Goal: Task Accomplishment & Management: Manage account settings

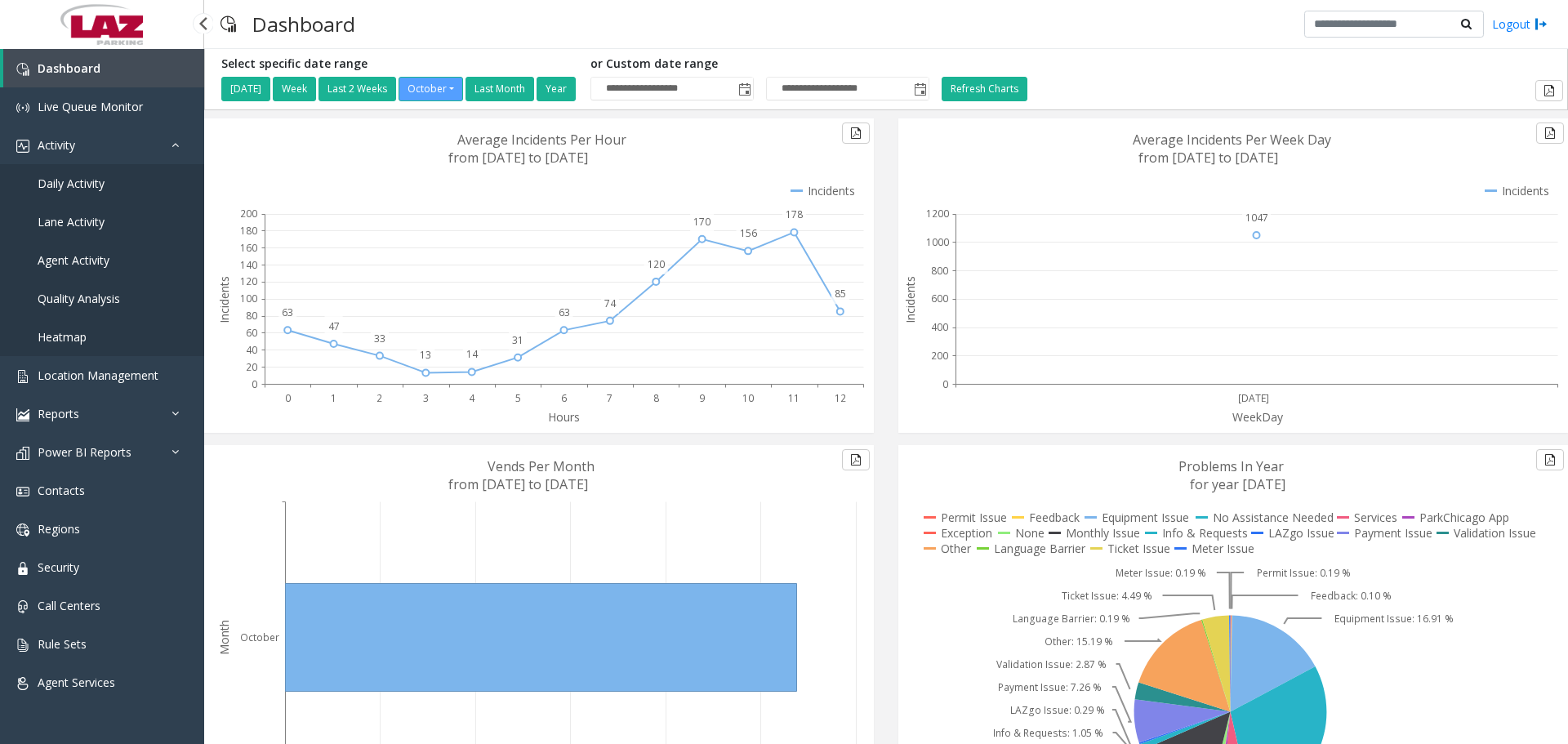
click at [121, 182] on link "Daily Activity" at bounding box center [102, 182] width 204 height 38
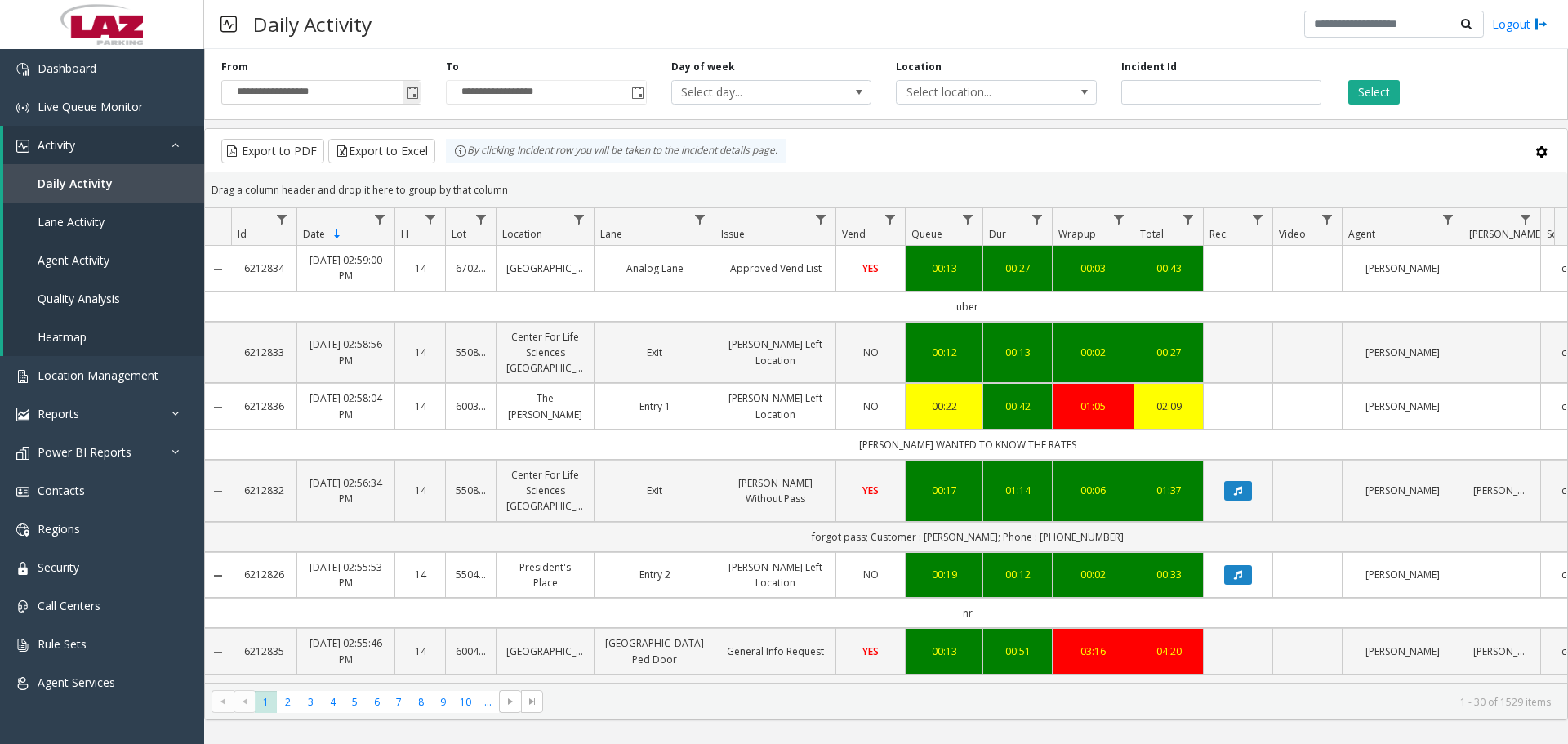
click at [413, 97] on span "Toggle popup" at bounding box center [412, 93] width 13 height 13
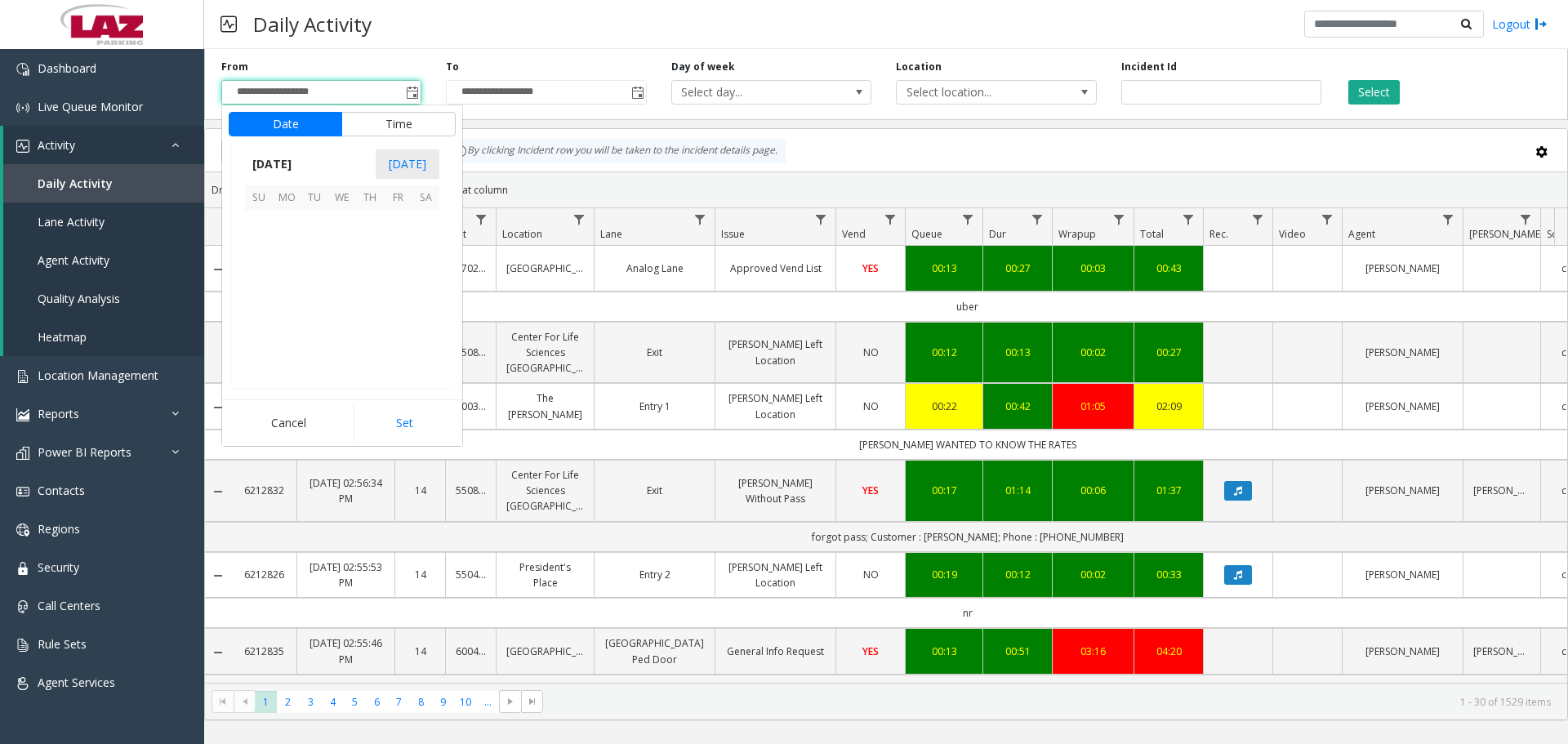
scroll to position [293367, 0]
click at [338, 219] on span "1" at bounding box center [342, 224] width 28 height 28
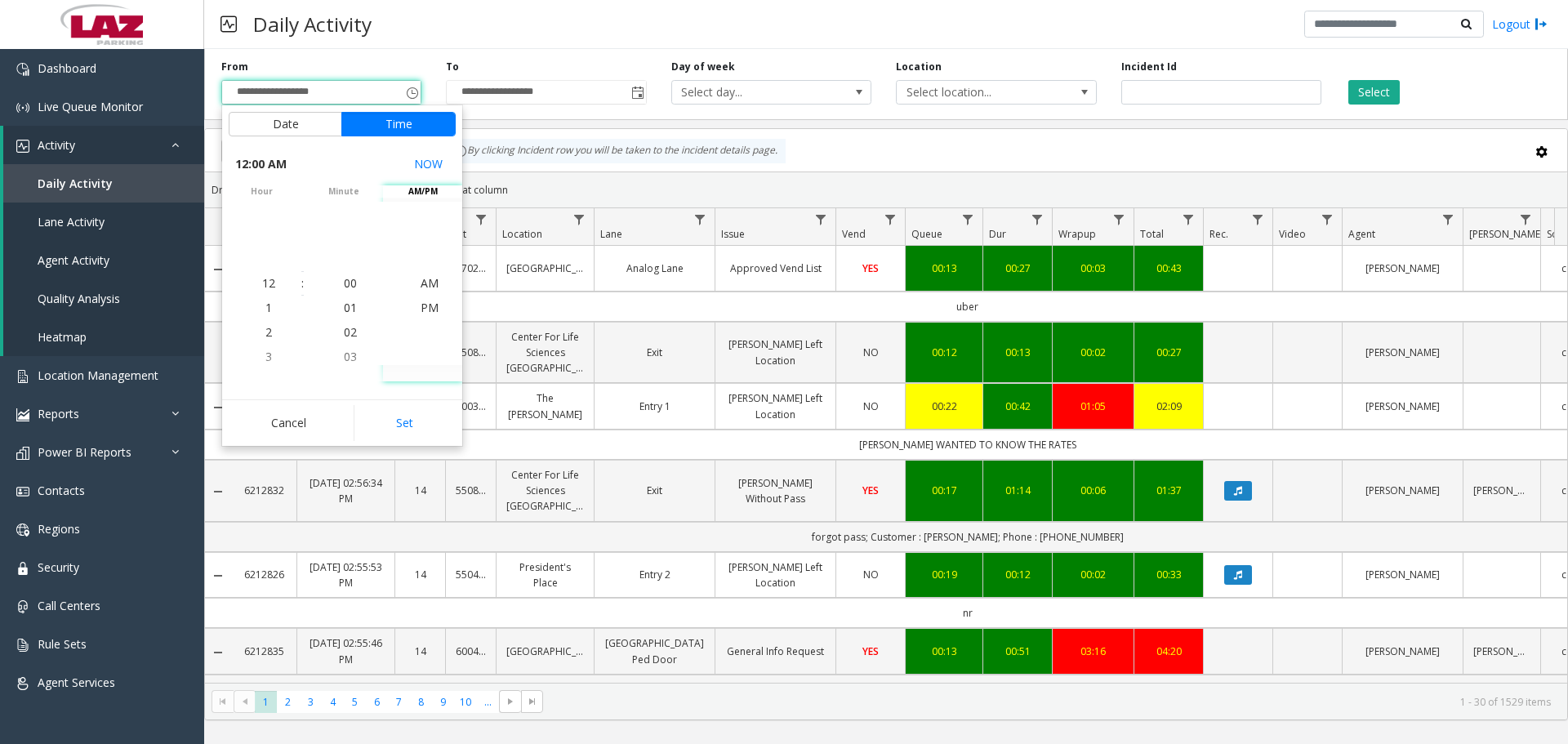
drag, startPoint x: 405, startPoint y: 415, endPoint x: 391, endPoint y: 401, distance: 19.8
click at [403, 415] on button "Set" at bounding box center [405, 423] width 103 height 36
type input "**********"
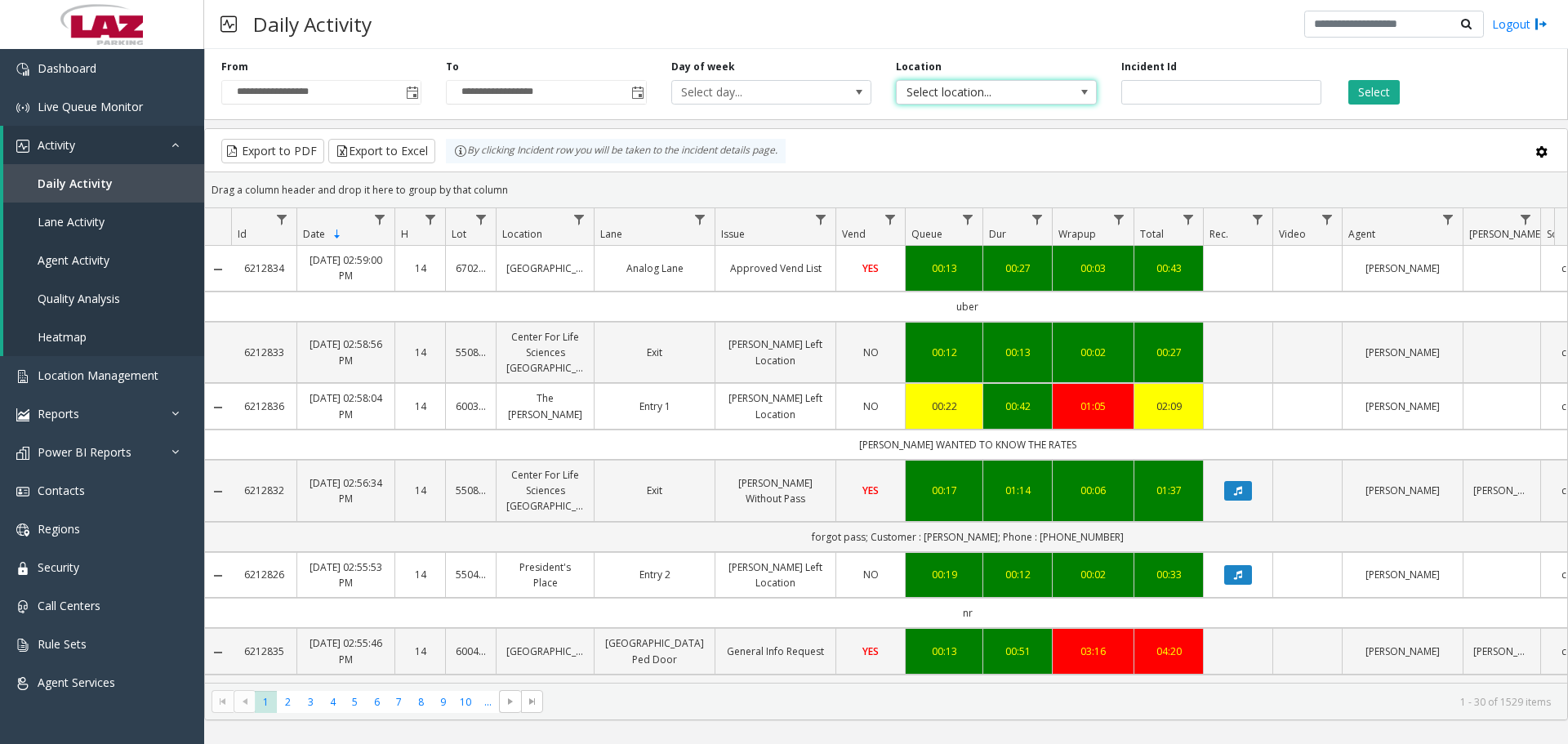
click at [998, 99] on span "Select location..." at bounding box center [976, 92] width 160 height 23
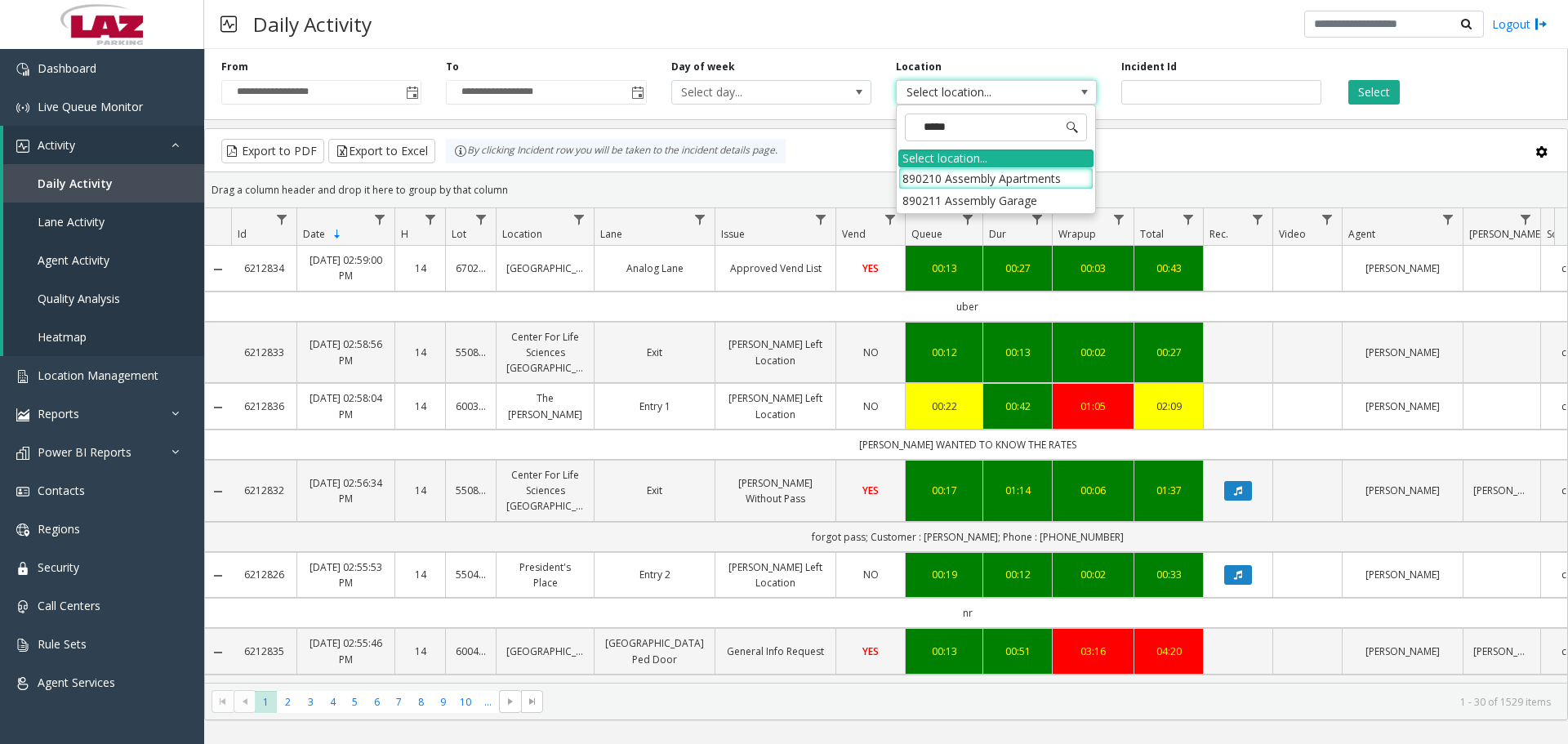
type input "******"
click at [982, 181] on li "890210 Assembly Apartments" at bounding box center [996, 178] width 195 height 22
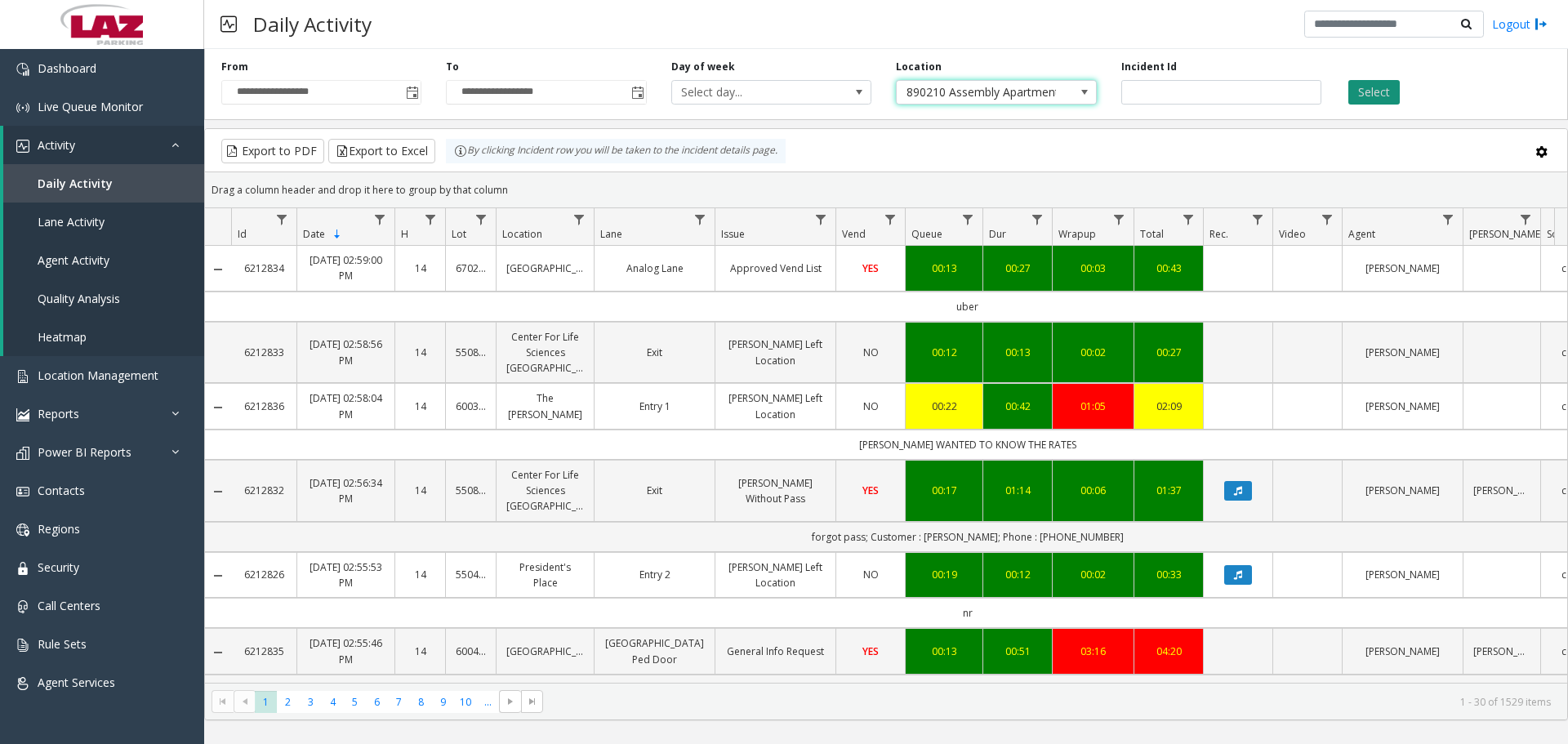
click at [1382, 90] on button "Select" at bounding box center [1374, 92] width 52 height 24
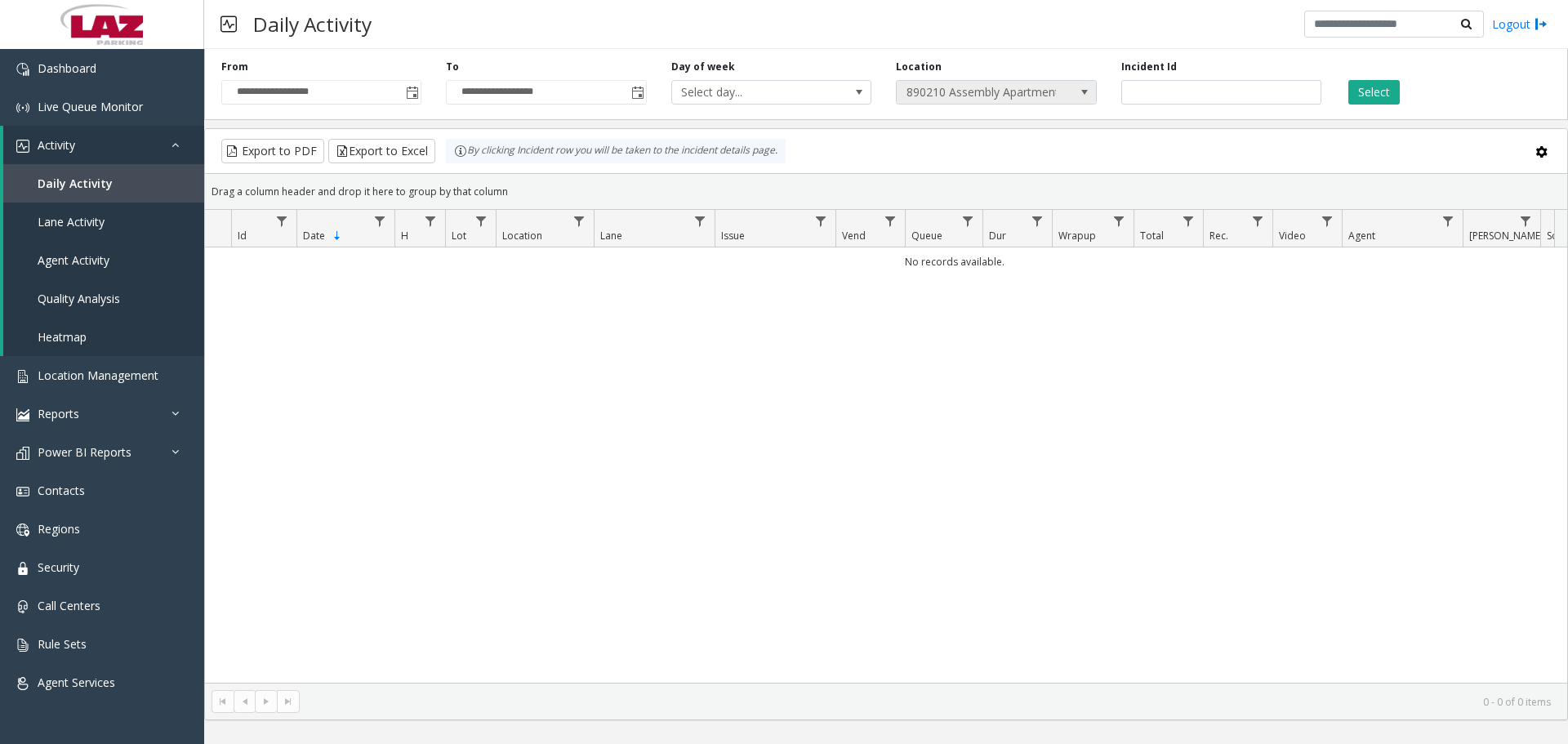
click at [1073, 98] on span at bounding box center [1084, 92] width 23 height 23
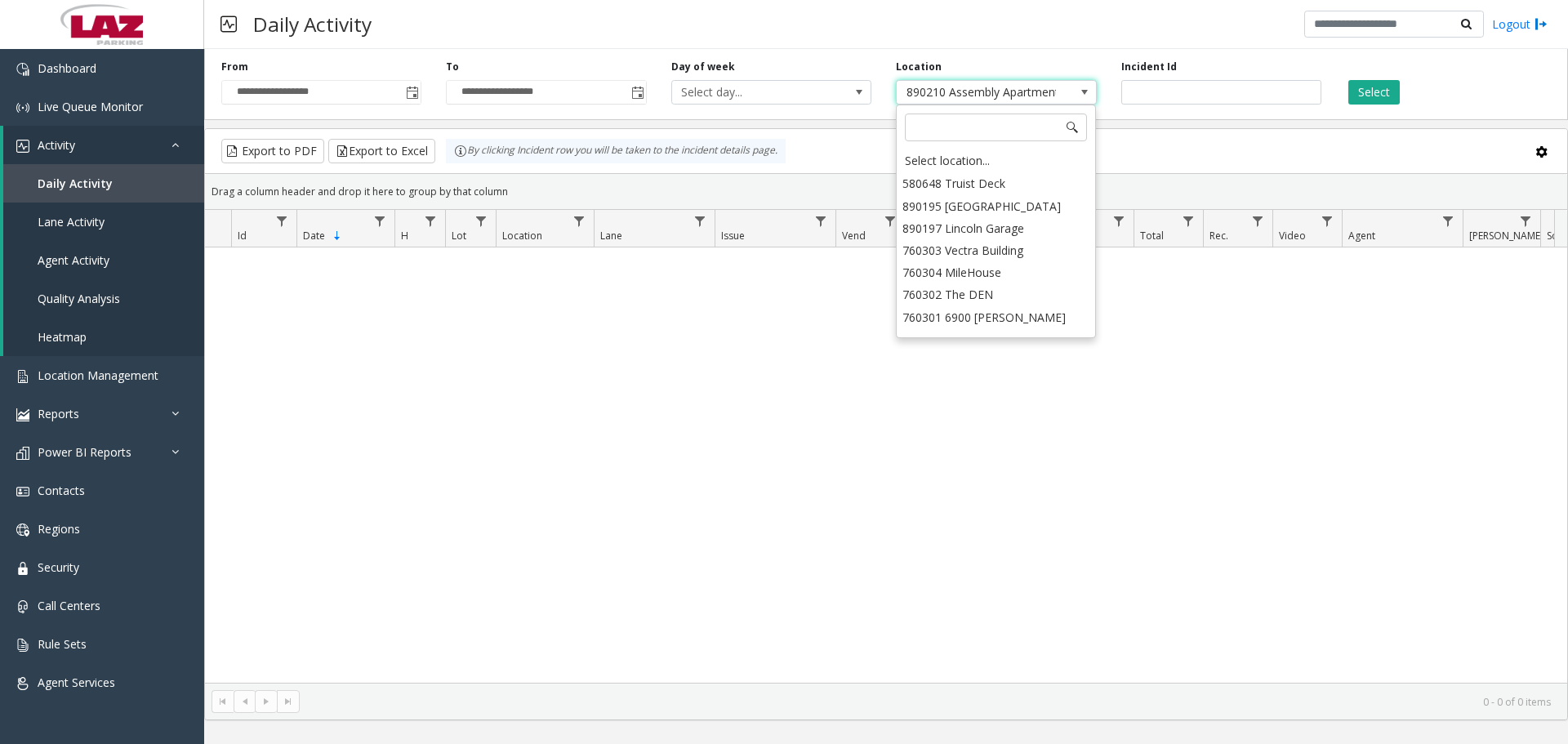
scroll to position [25181, 0]
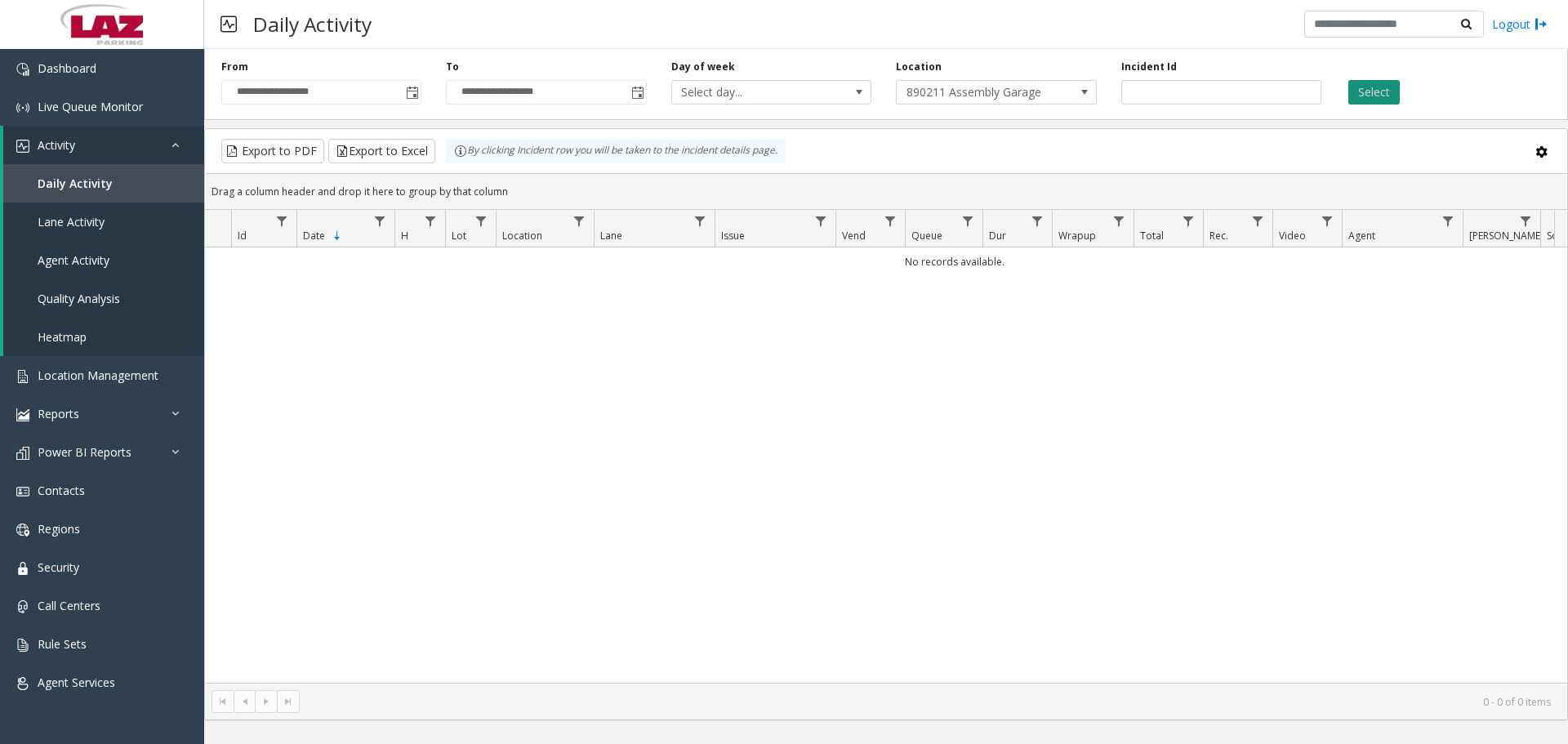
click at [1392, 91] on button "Select" at bounding box center [1374, 92] width 52 height 24
click at [968, 99] on span "890211 Assembly Garage" at bounding box center [976, 92] width 160 height 23
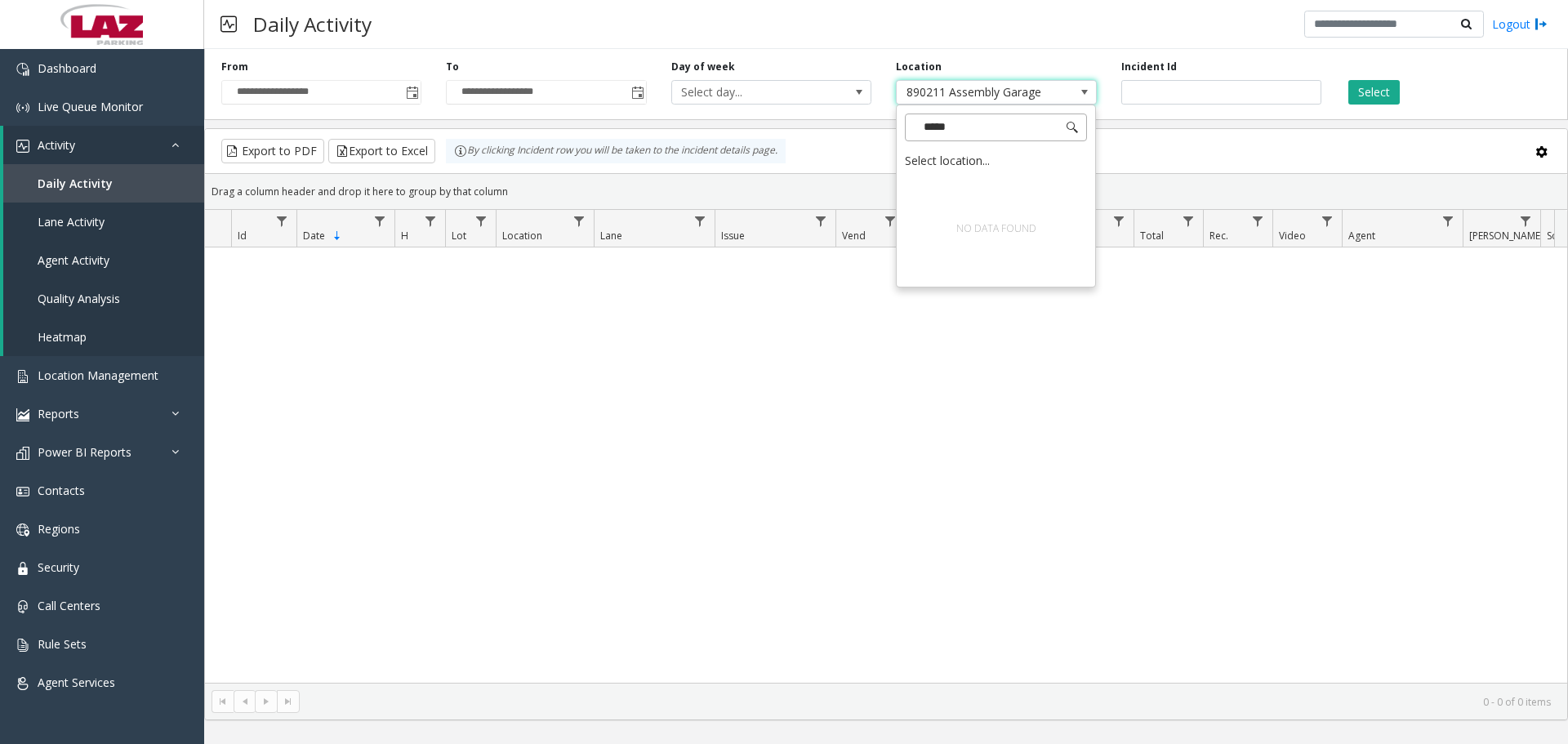
type input "****"
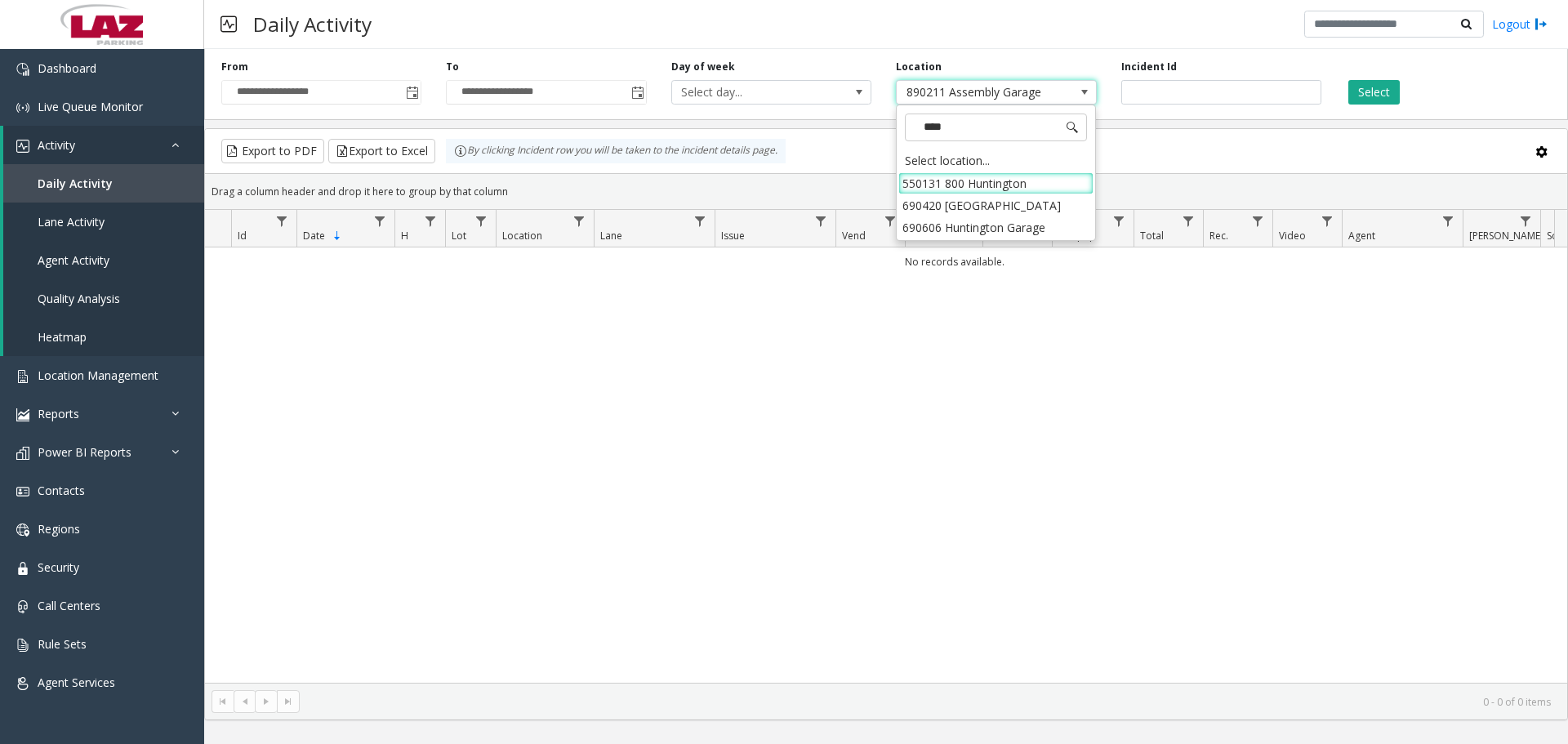
click at [1021, 212] on li "690420 Huntington Center Garage" at bounding box center [996, 205] width 195 height 22
click at [1385, 87] on button "Select" at bounding box center [1374, 92] width 52 height 24
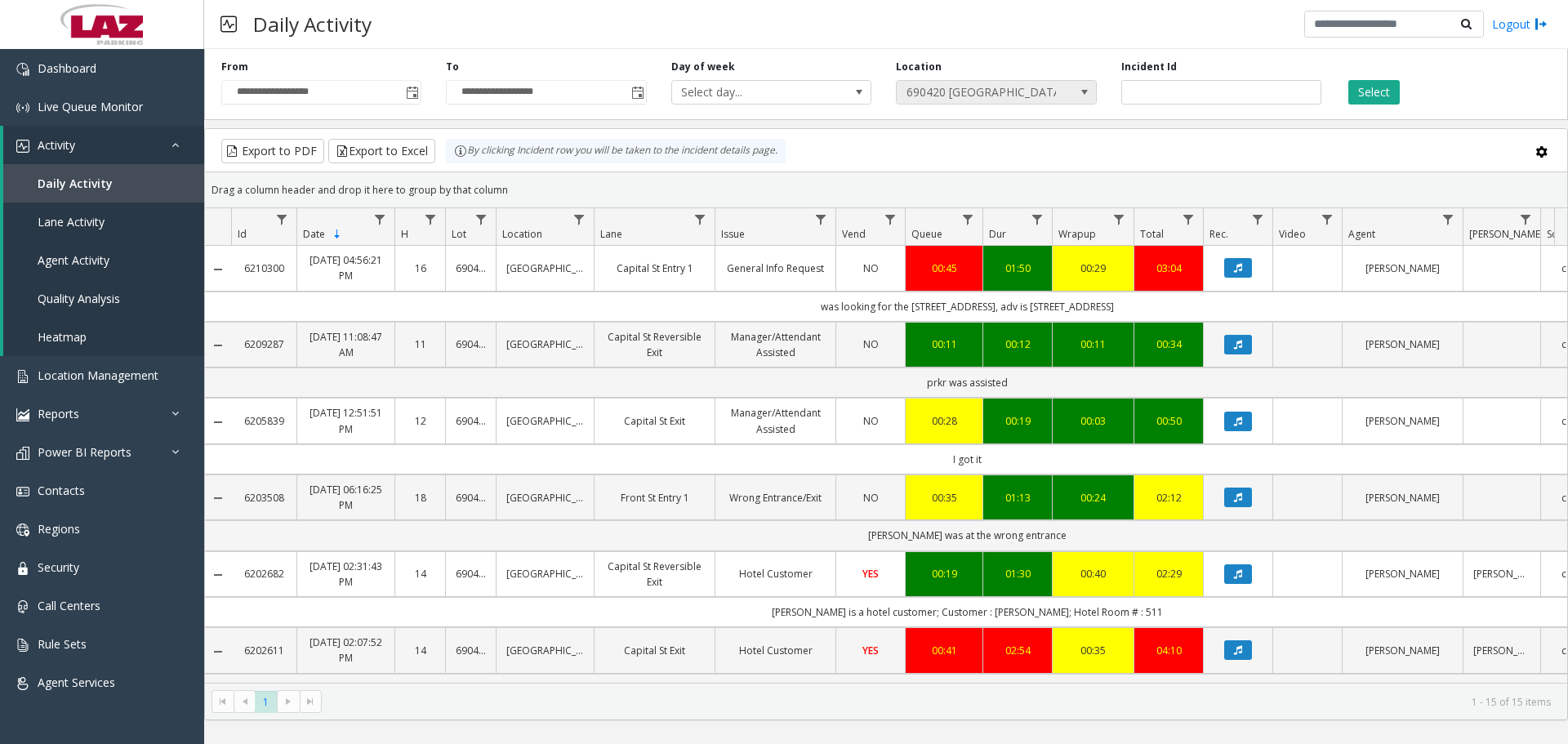
click at [972, 81] on span "690420 Huntington Center Garage" at bounding box center [976, 92] width 160 height 23
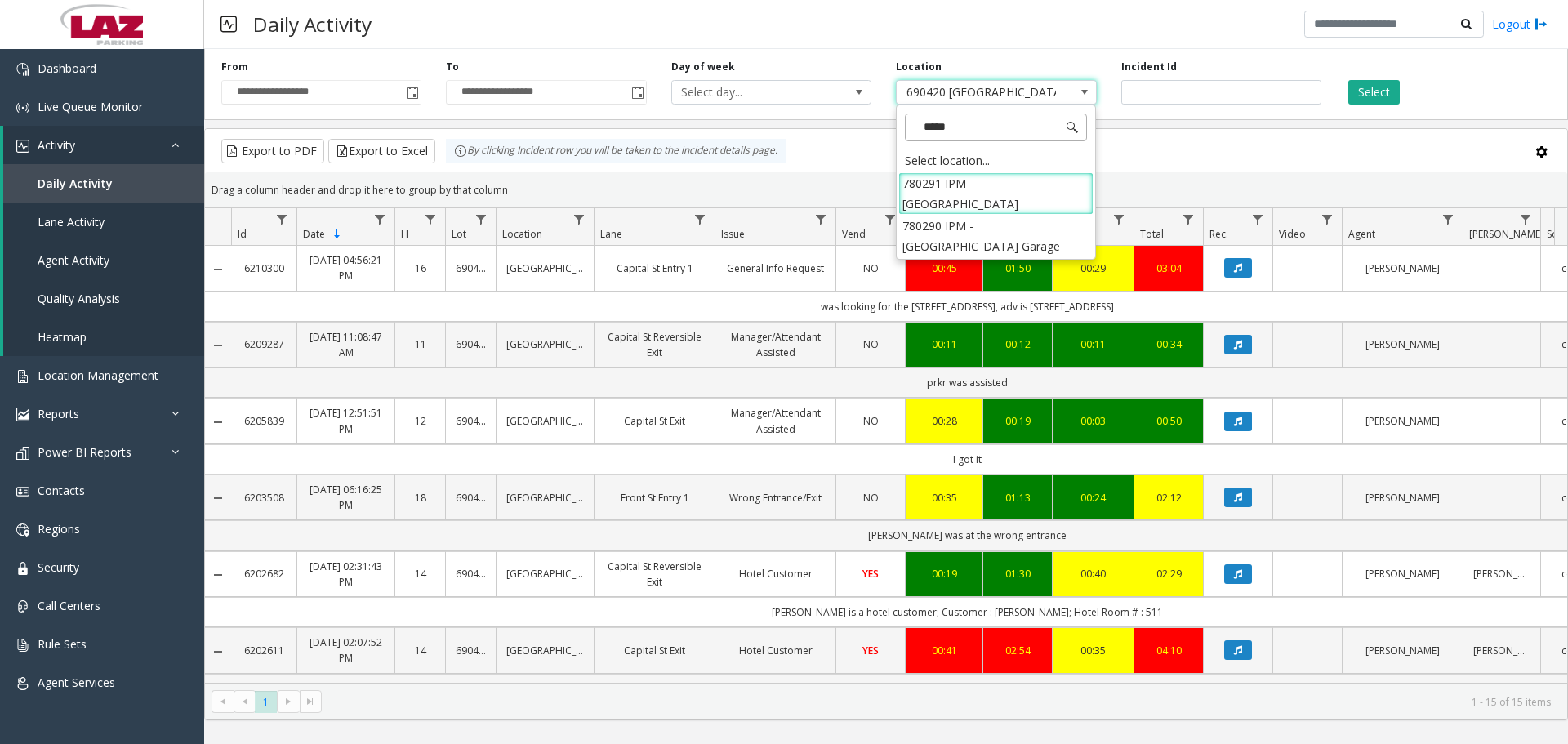
type input "******"
drag, startPoint x: 985, startPoint y: 199, endPoint x: 994, endPoint y: 194, distance: 10.3
click at [985, 199] on li "780290 IPM - Union Station Parking Garage" at bounding box center [996, 193] width 195 height 42
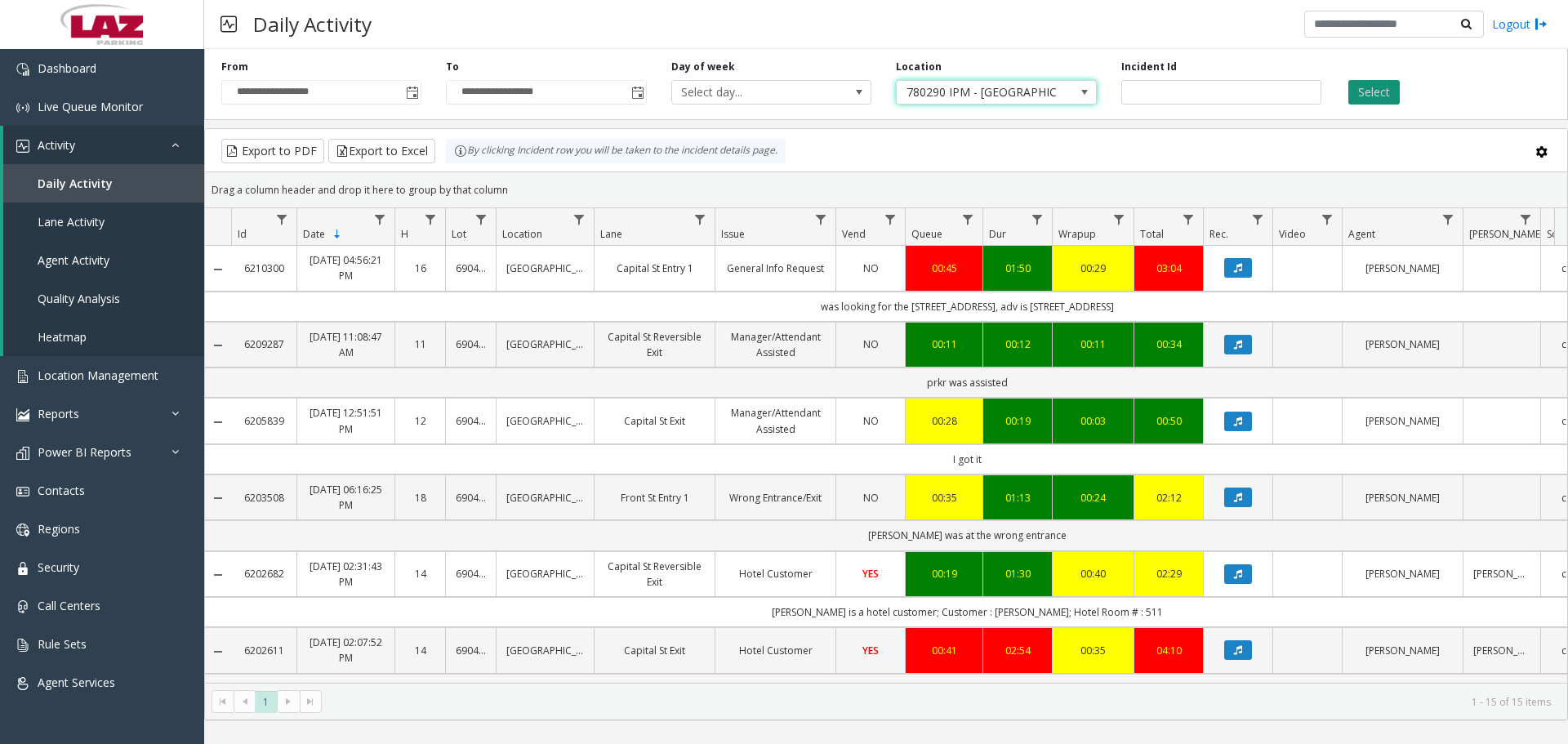
click at [1374, 95] on button "Select" at bounding box center [1374, 92] width 52 height 24
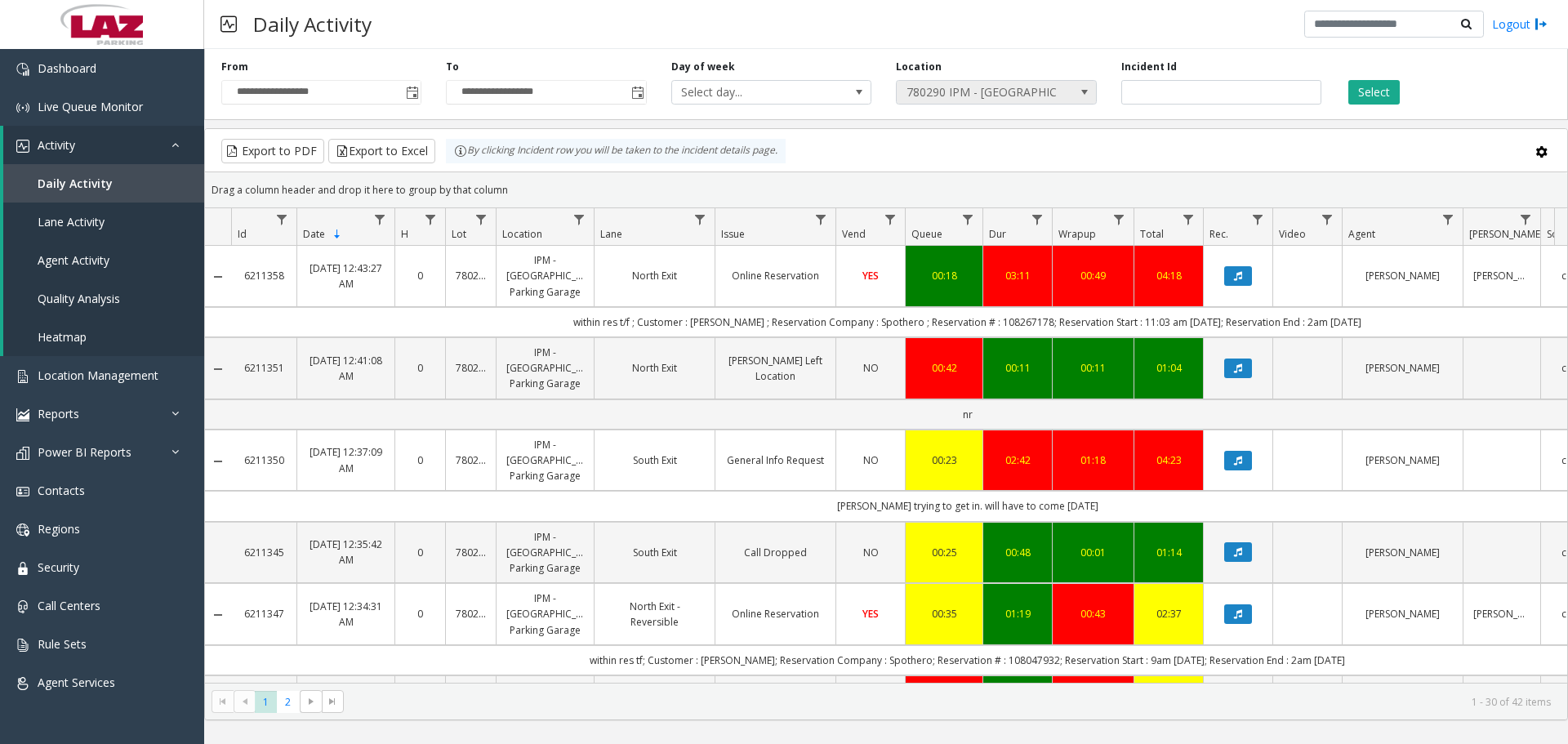
click at [1028, 91] on span "780290 IPM - Union Station Parking Garage" at bounding box center [976, 92] width 160 height 23
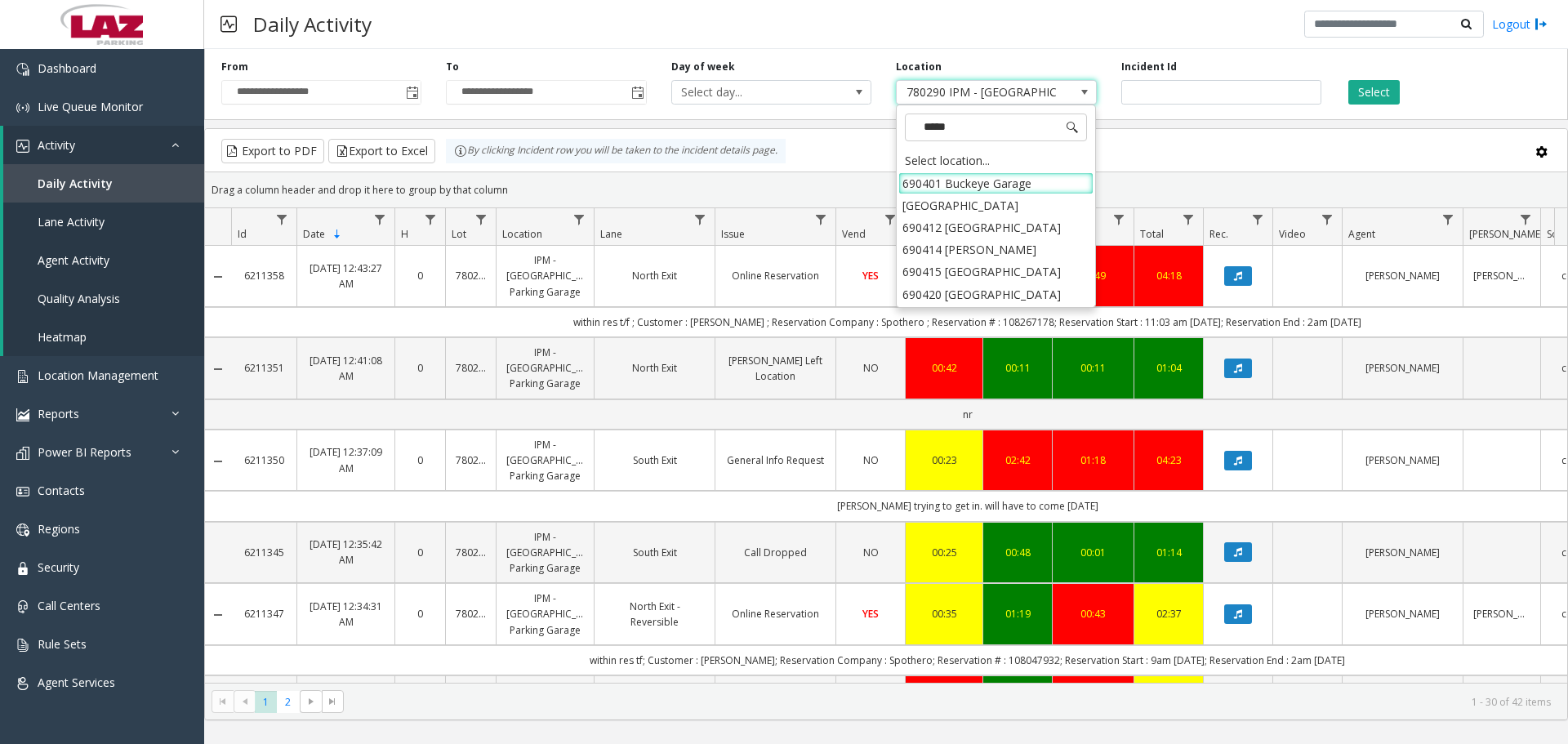
type input "******"
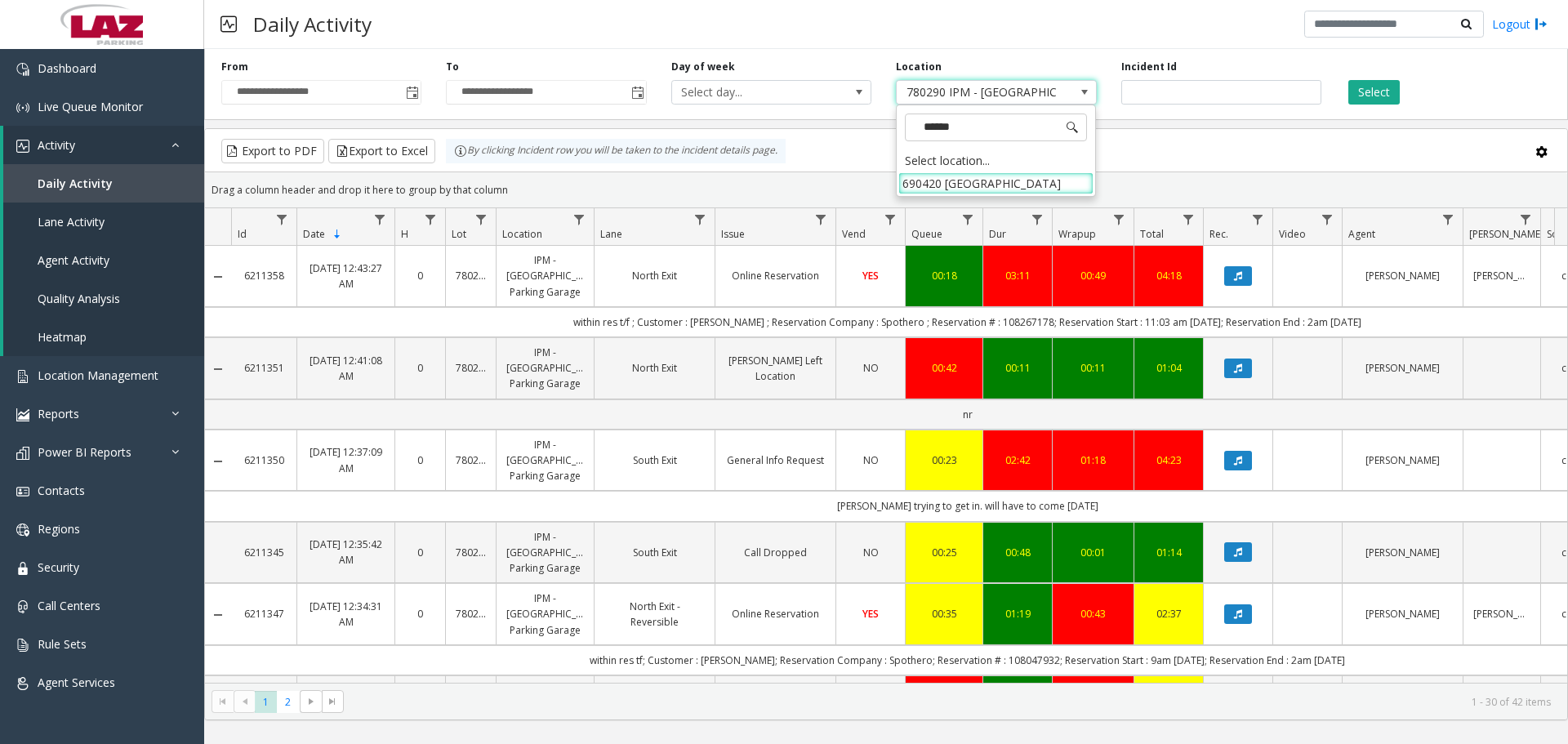
drag, startPoint x: 1005, startPoint y: 181, endPoint x: 1077, endPoint y: 164, distance: 74.0
click at [1002, 181] on li "690420 Huntington Center Garage" at bounding box center [996, 183] width 195 height 22
click at [1364, 92] on button "Select" at bounding box center [1374, 92] width 52 height 24
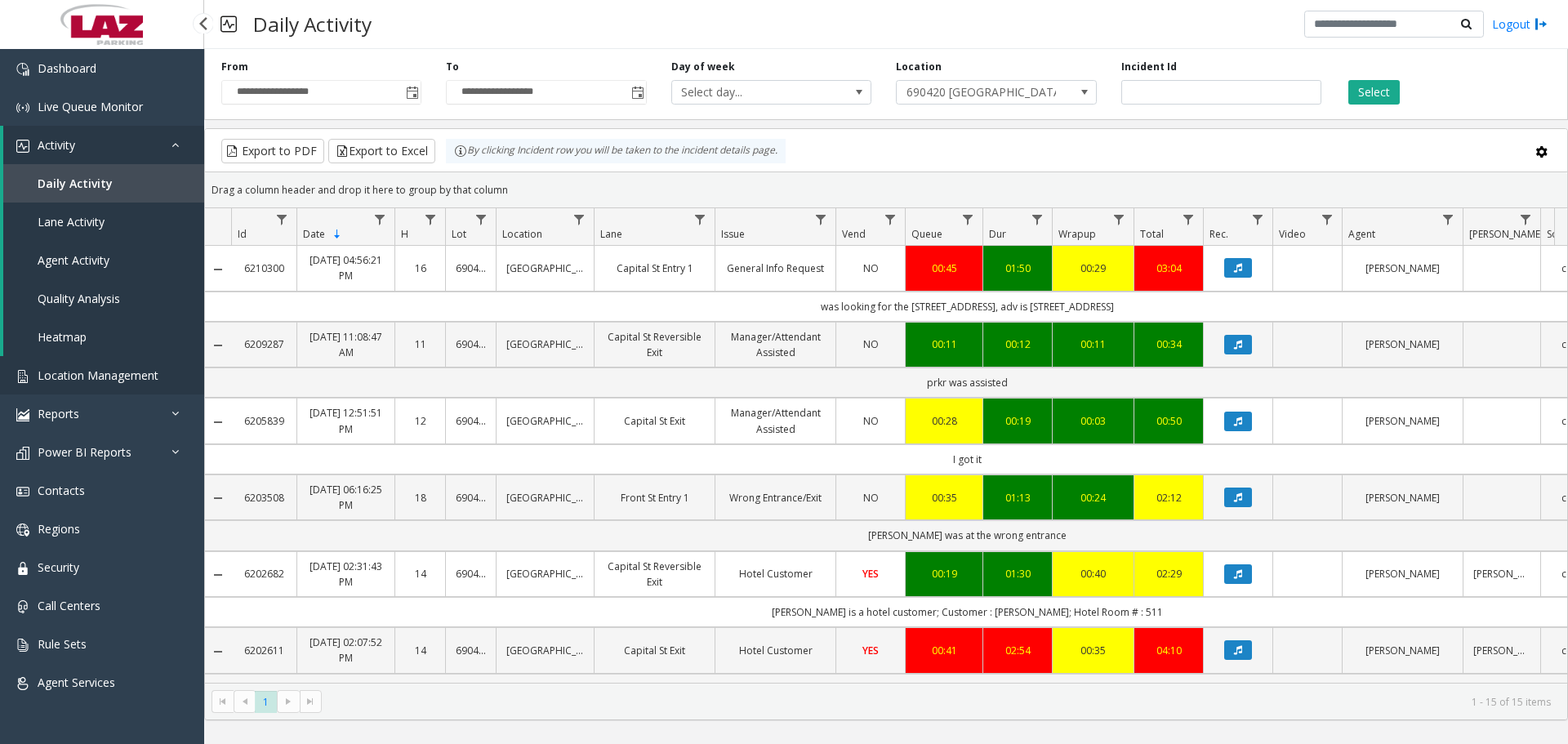
click at [67, 387] on link "Location Management" at bounding box center [102, 375] width 204 height 38
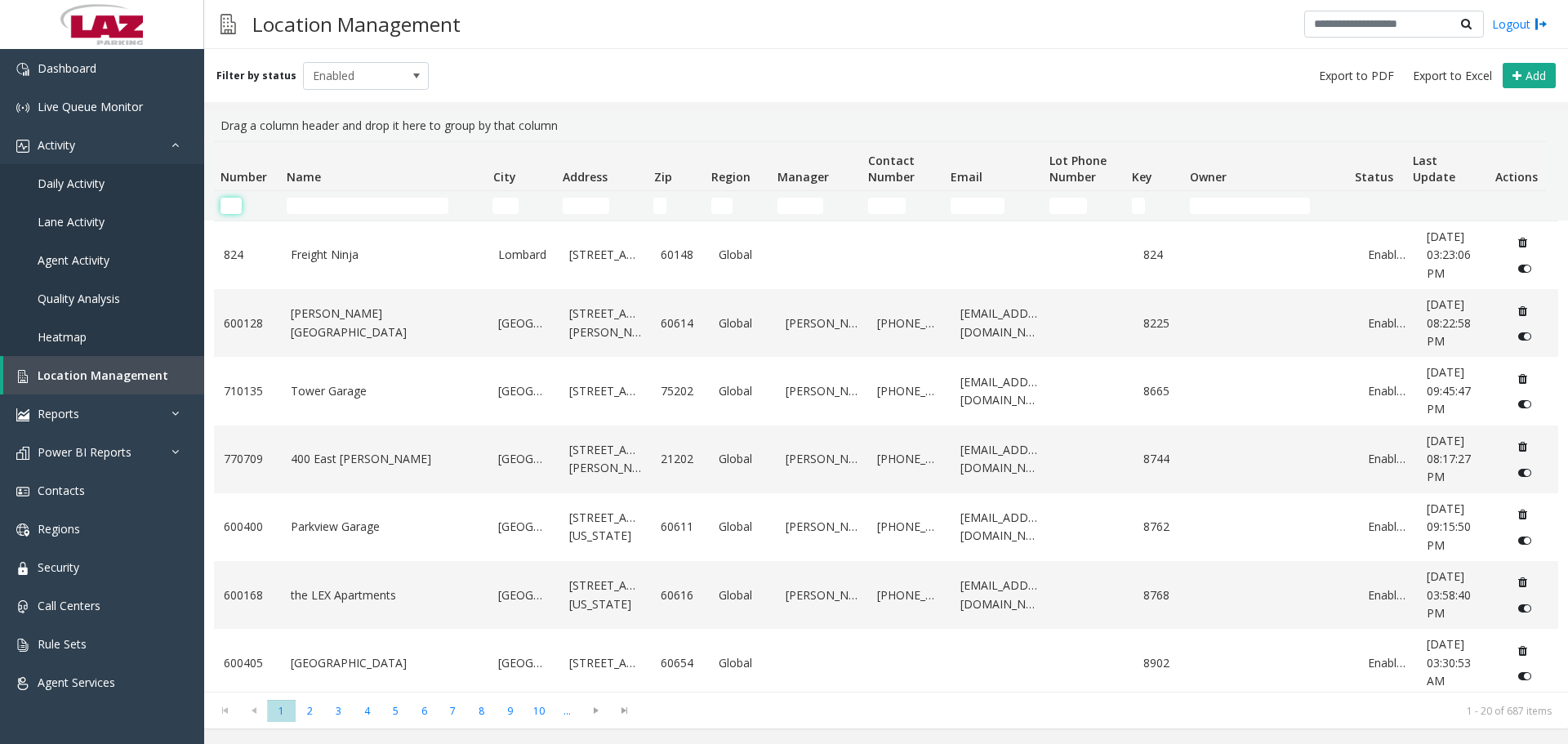
click at [227, 209] on input "Number Filter" at bounding box center [231, 205] width 21 height 16
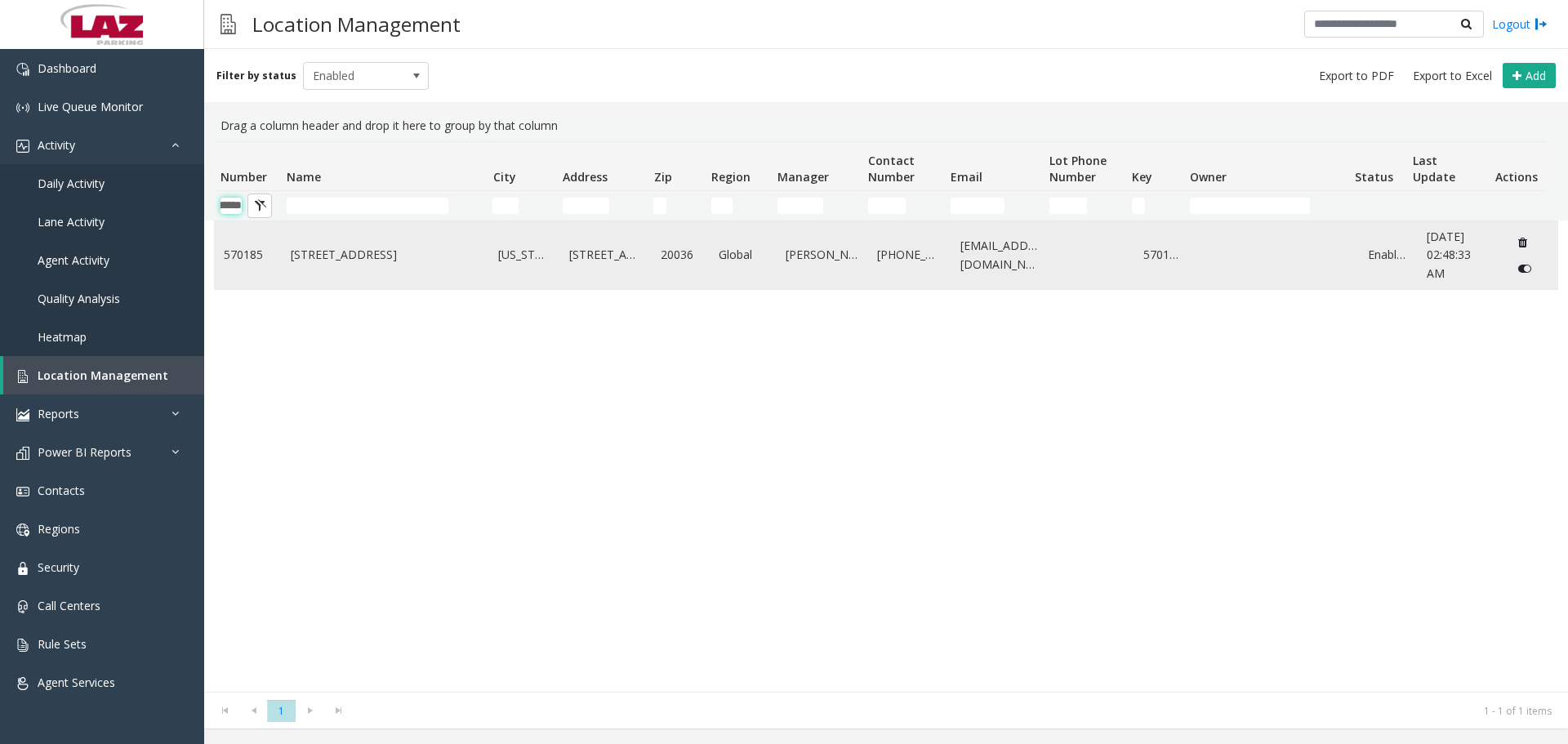
type input "******"
click at [322, 251] on link "1111 19th Street, NW" at bounding box center [384, 254] width 188 height 18
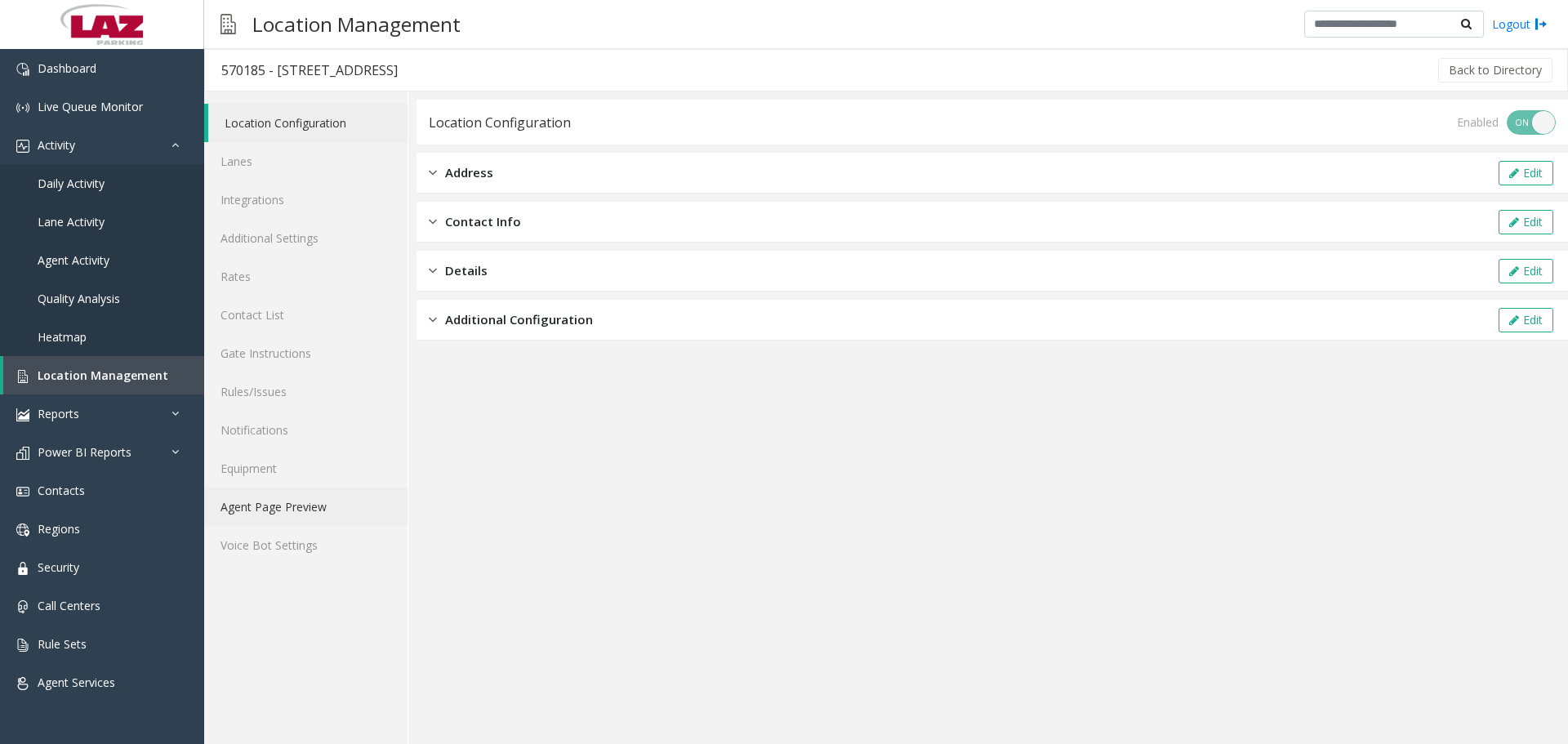
click at [271, 519] on link "Agent Page Preview" at bounding box center [306, 506] width 203 height 38
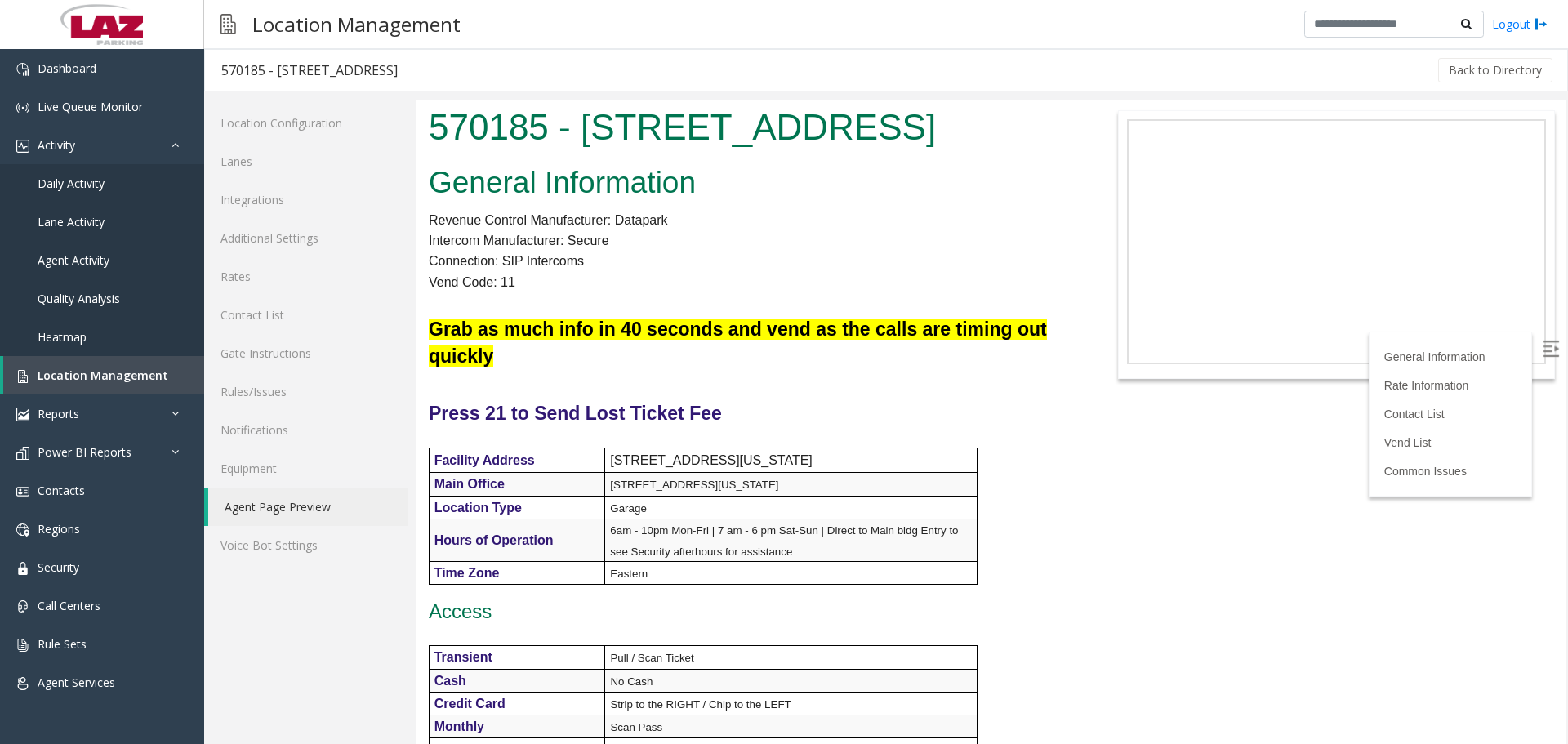
click at [490, 123] on h1 "570185 - 1111 19th Street, NW" at bounding box center [751, 128] width 646 height 51
copy h1 "570185"
click at [282, 160] on link "Lanes" at bounding box center [306, 160] width 203 height 38
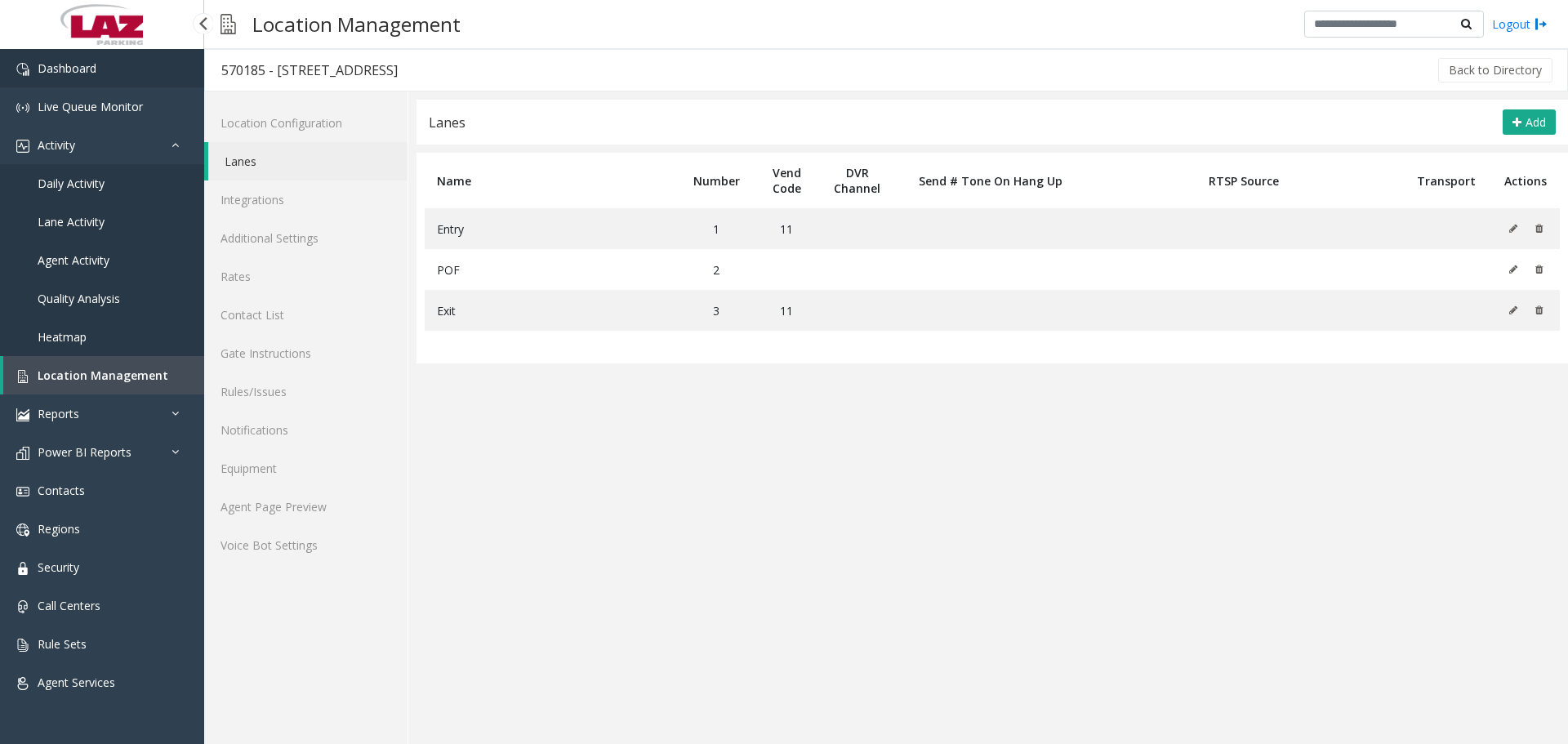
click at [80, 68] on span "Dashboard" at bounding box center [67, 68] width 59 height 15
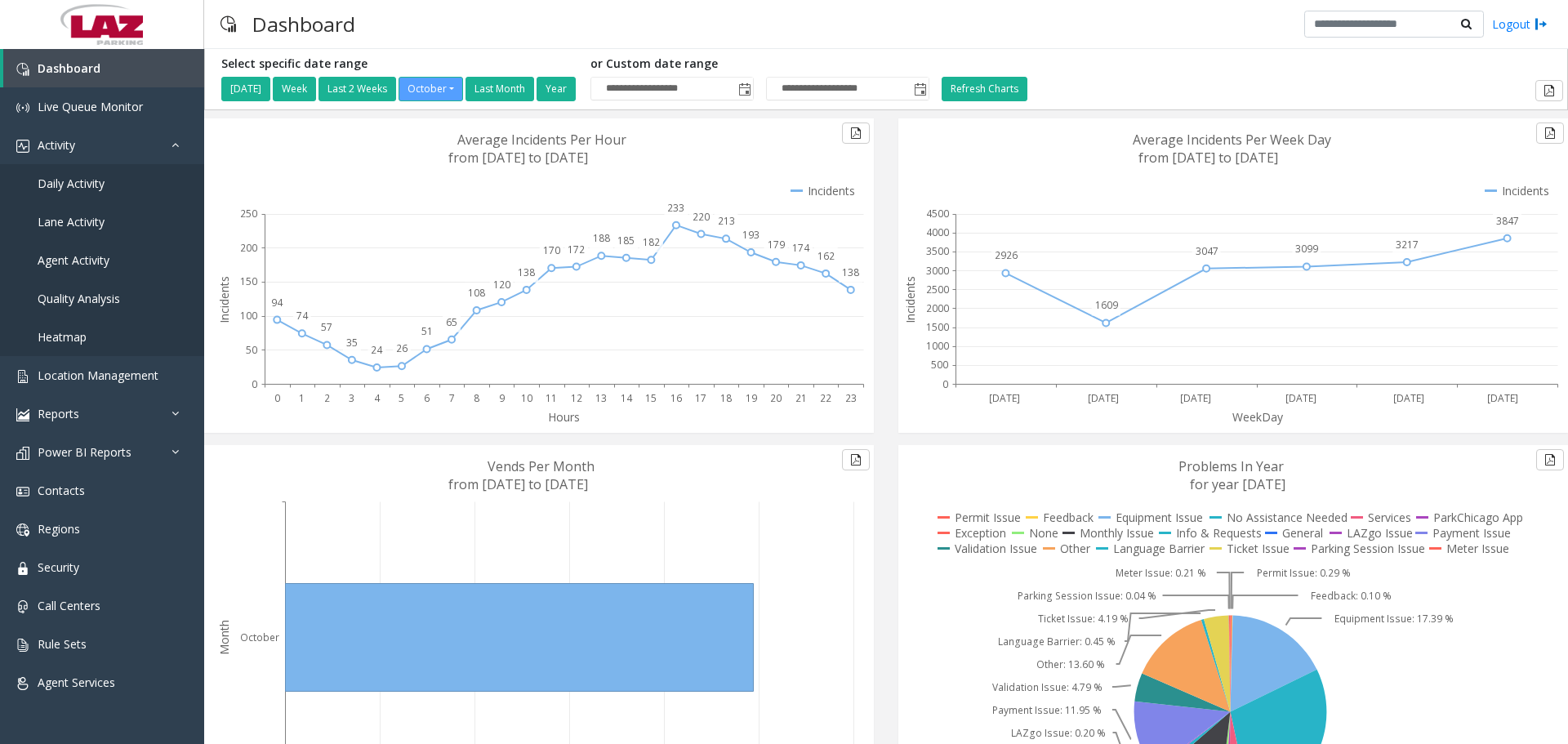
click at [437, 32] on div "Dashboard Logout" at bounding box center [886, 24] width 1364 height 49
click at [96, 387] on link "Location Management" at bounding box center [102, 375] width 204 height 38
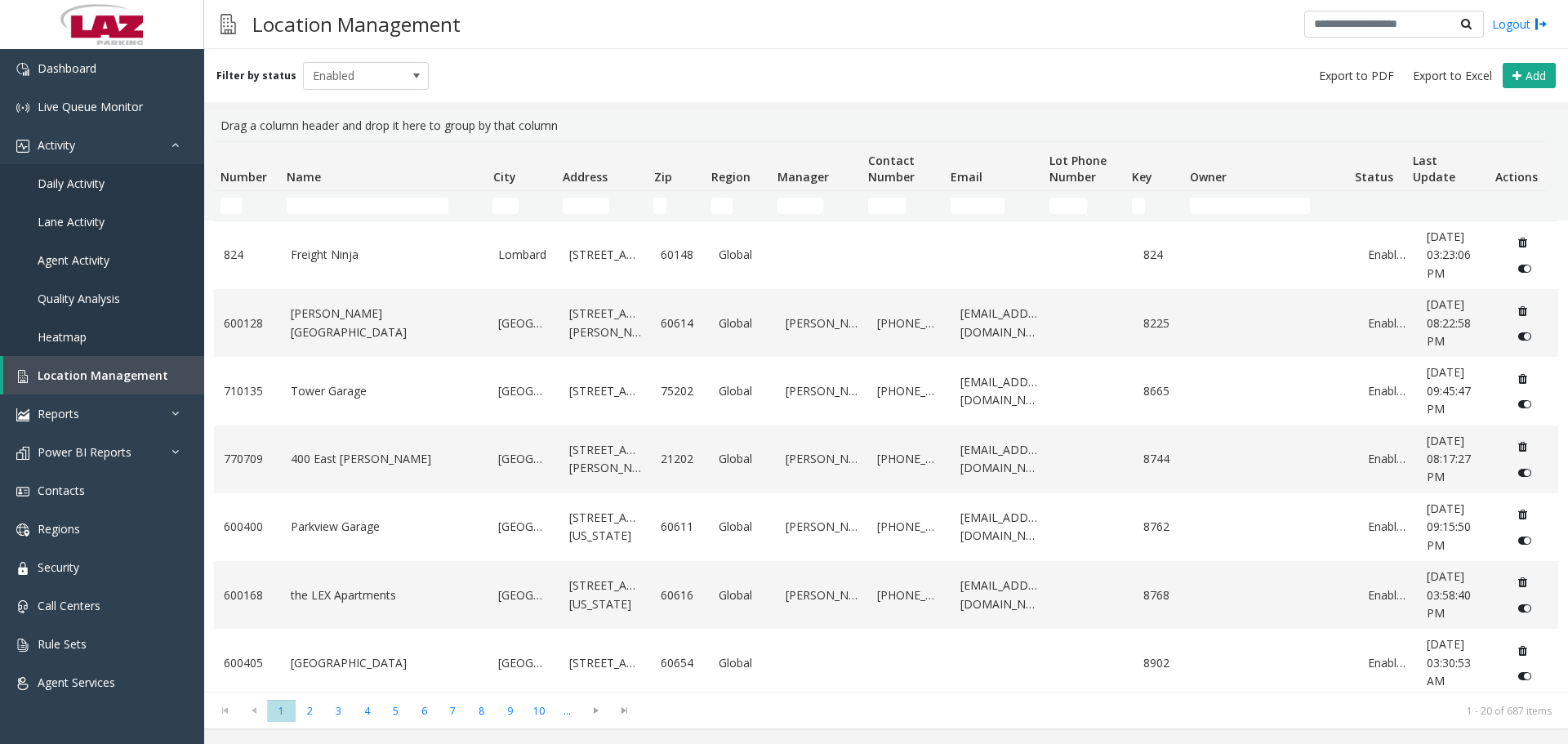
drag, startPoint x: 328, startPoint y: 220, endPoint x: 332, endPoint y: 202, distance: 18.4
click at [330, 210] on td "Name Filter" at bounding box center [383, 205] width 206 height 30
click at [333, 202] on input "Name Filter" at bounding box center [368, 205] width 162 height 16
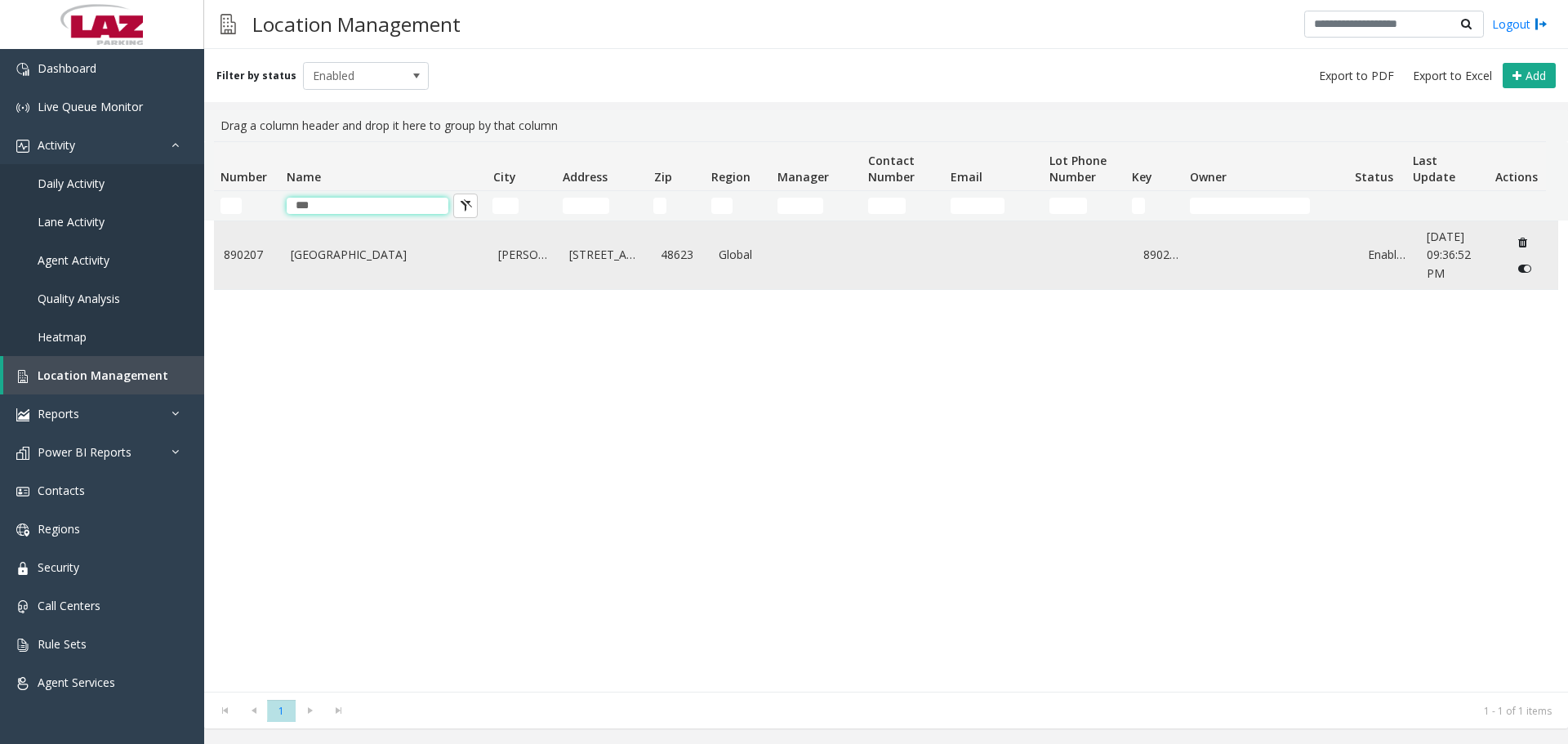
type input "***"
click at [382, 253] on link "MBS International Airport" at bounding box center [384, 254] width 188 height 18
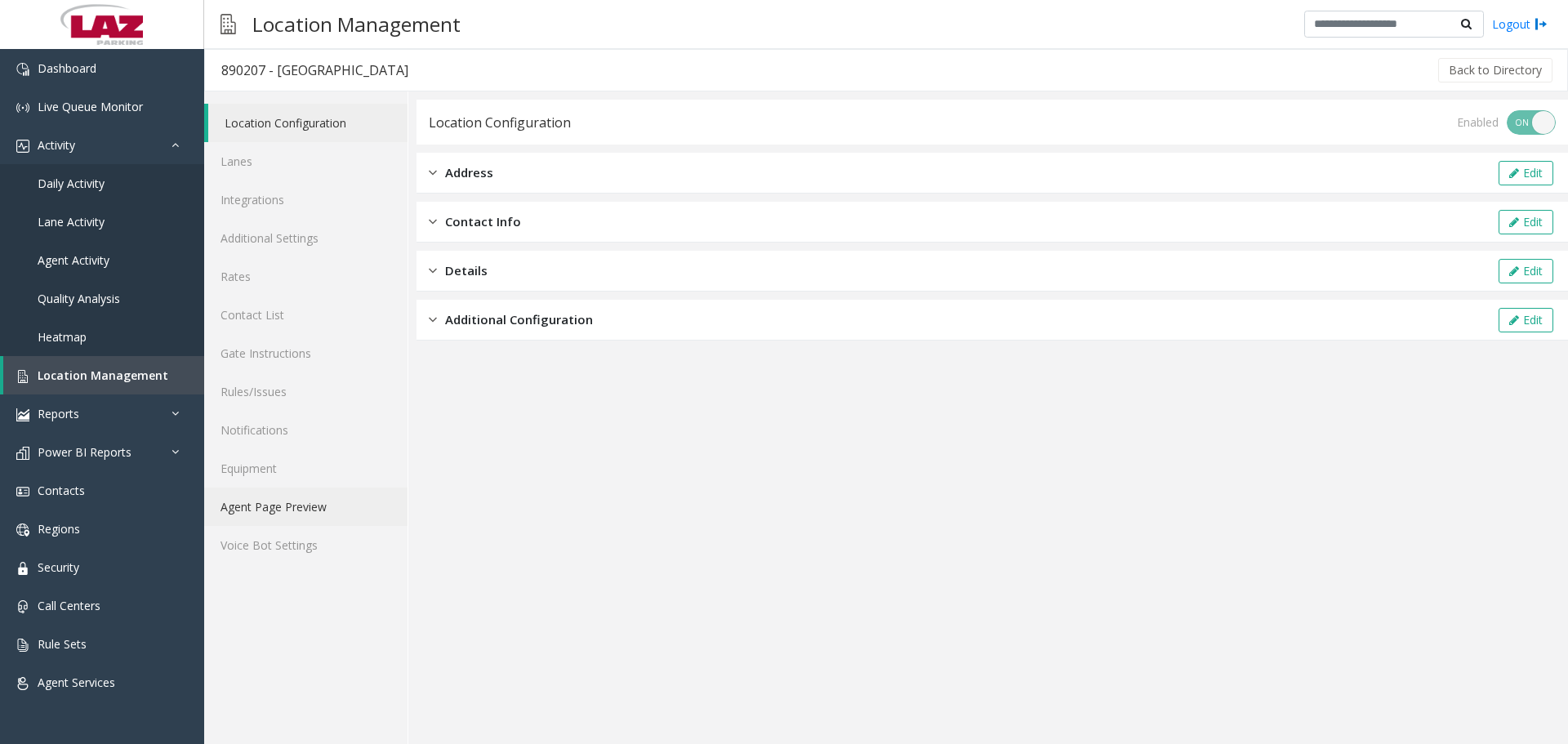
click at [281, 519] on link "Agent Page Preview" at bounding box center [306, 506] width 203 height 38
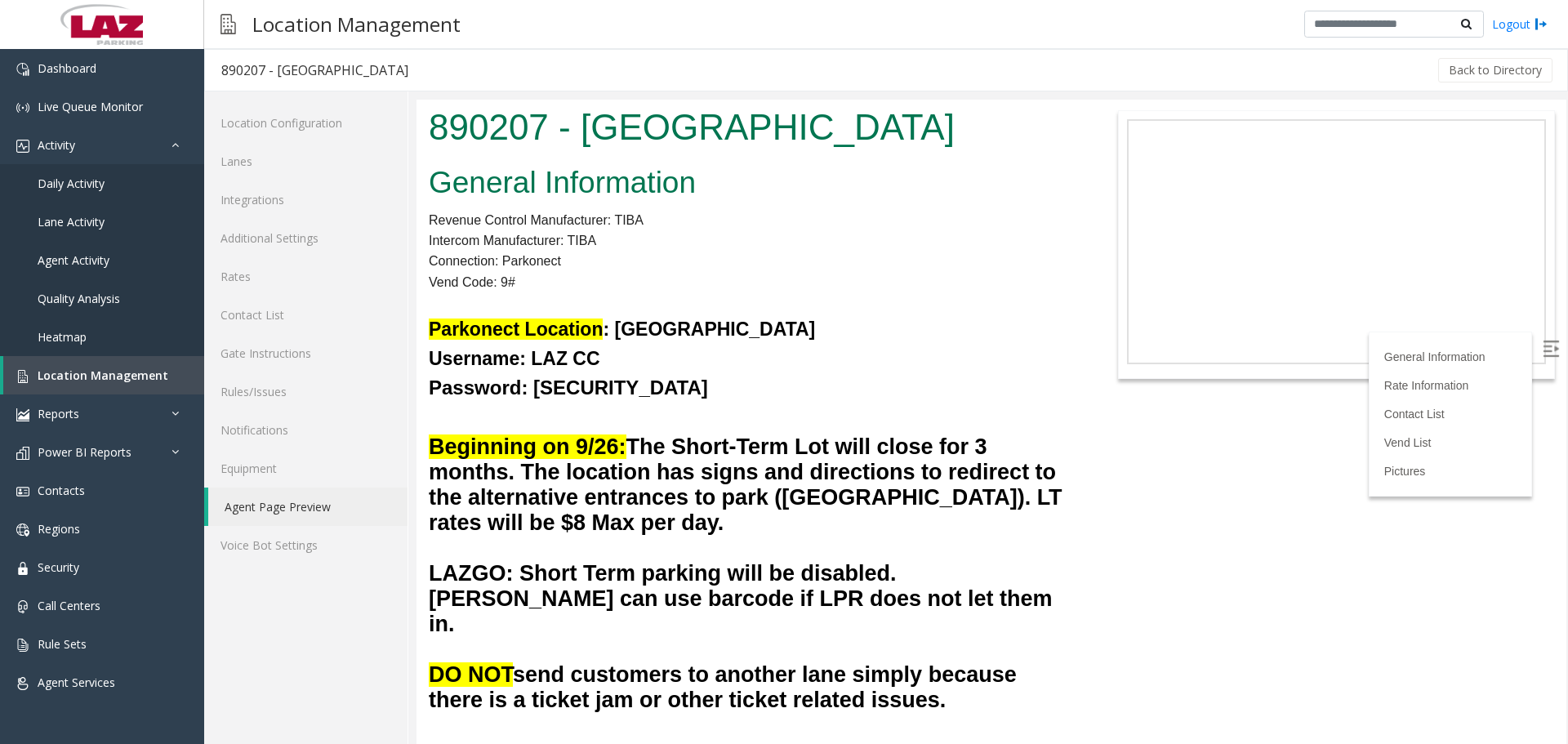
click at [1543, 340] on img at bounding box center [1550, 348] width 16 height 16
click at [262, 396] on link "Rules/Issues" at bounding box center [306, 391] width 203 height 38
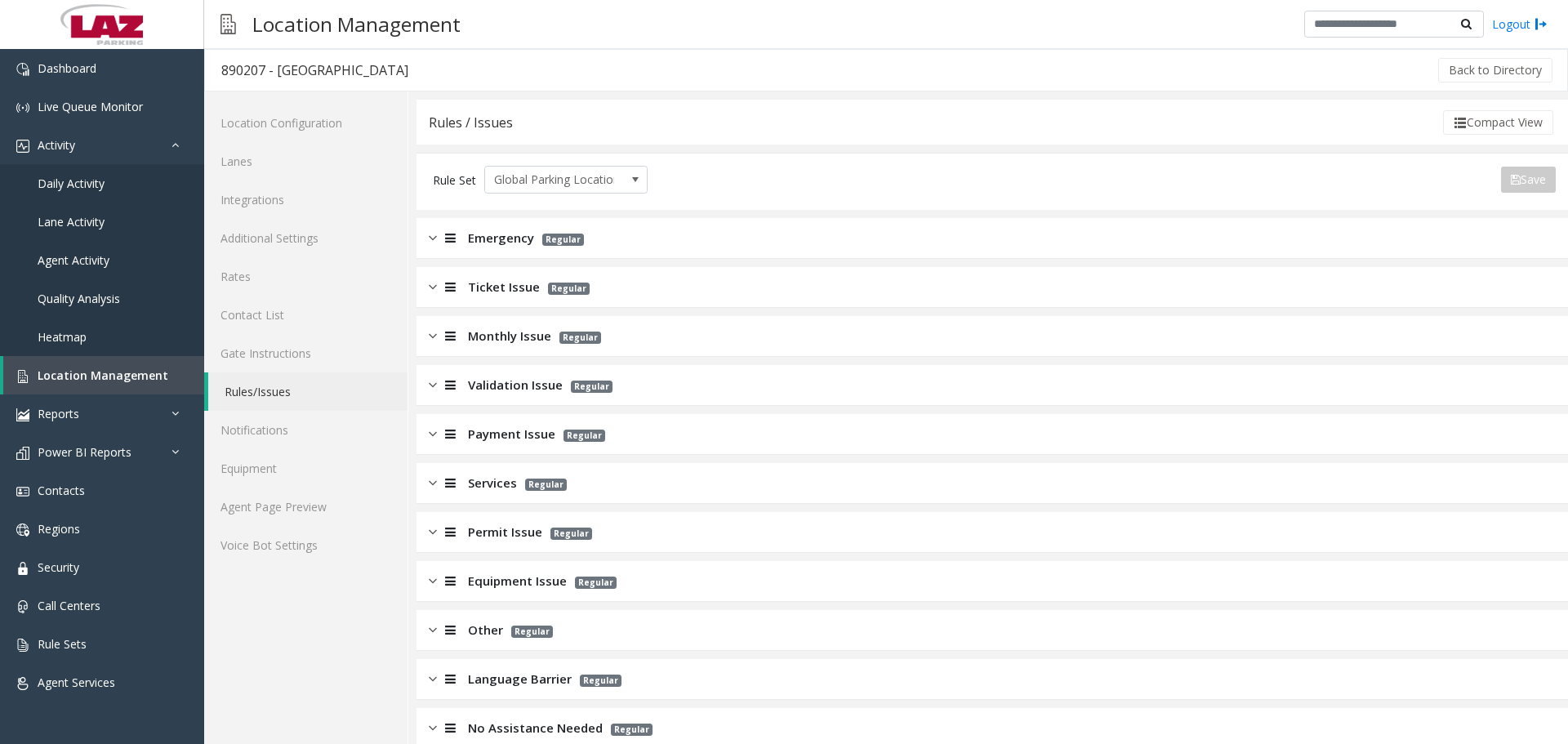
click at [544, 339] on span "Monthly Issue" at bounding box center [509, 336] width 84 height 19
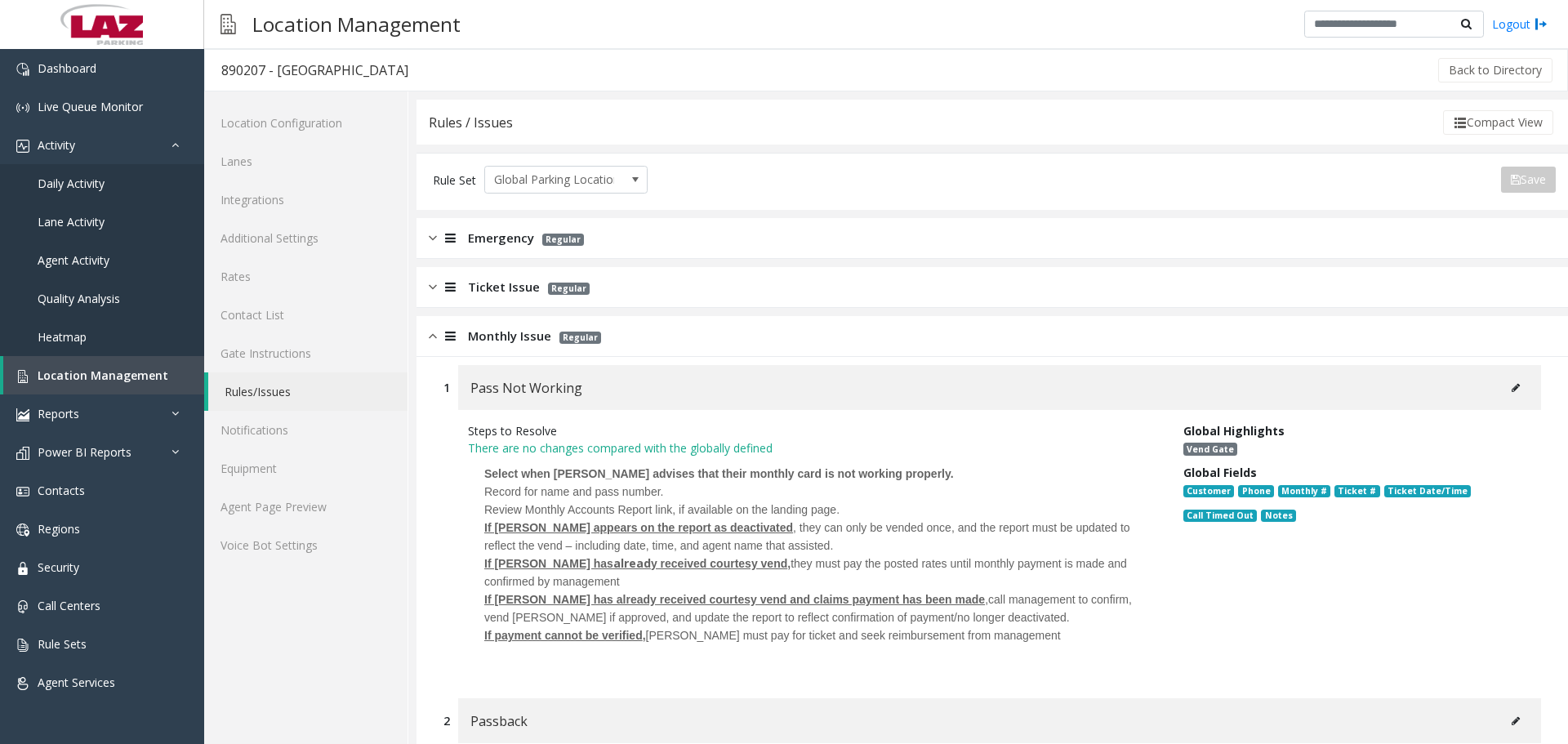
click at [500, 329] on span "Monthly Issue" at bounding box center [509, 336] width 84 height 19
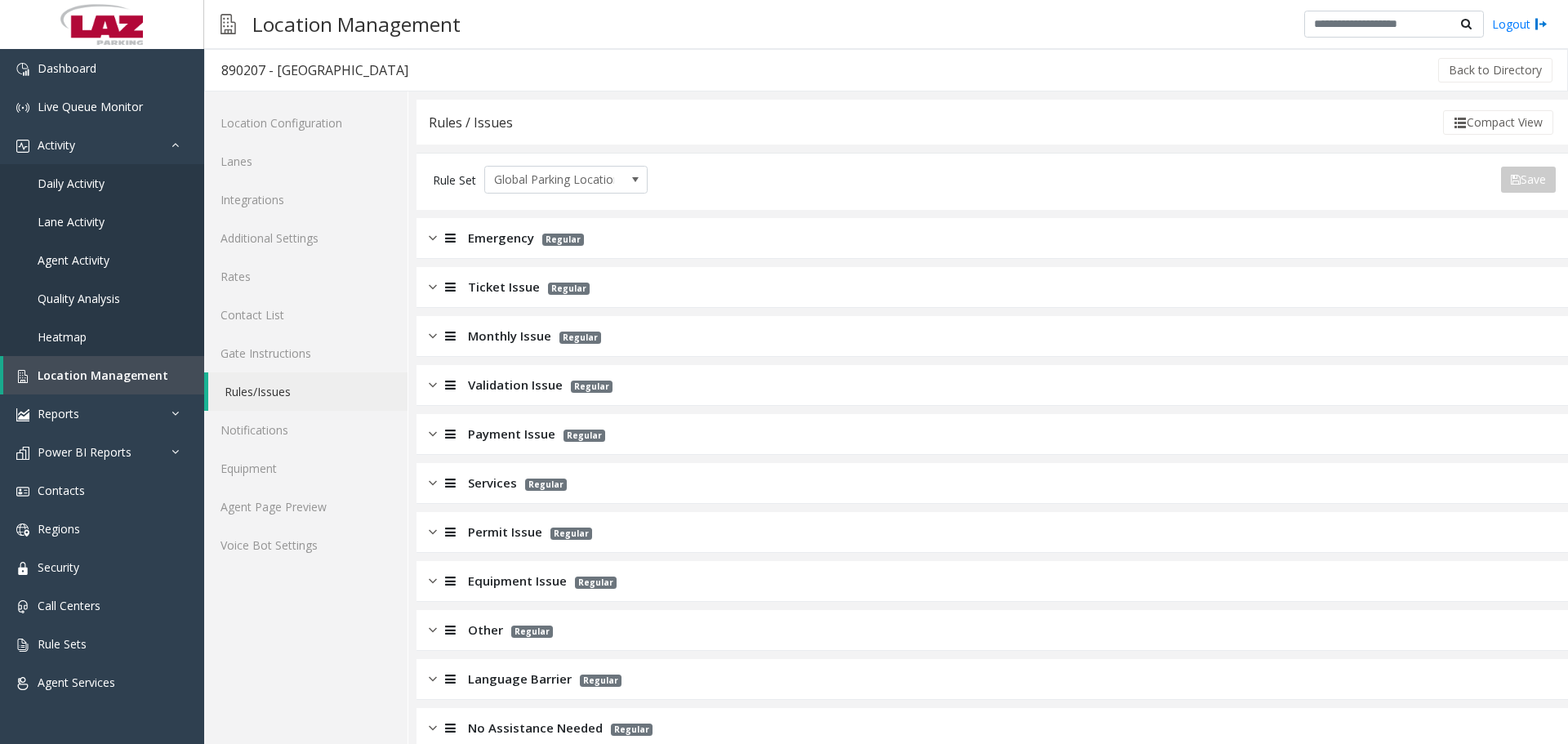
click at [527, 392] on span "Validation Issue" at bounding box center [515, 385] width 95 height 19
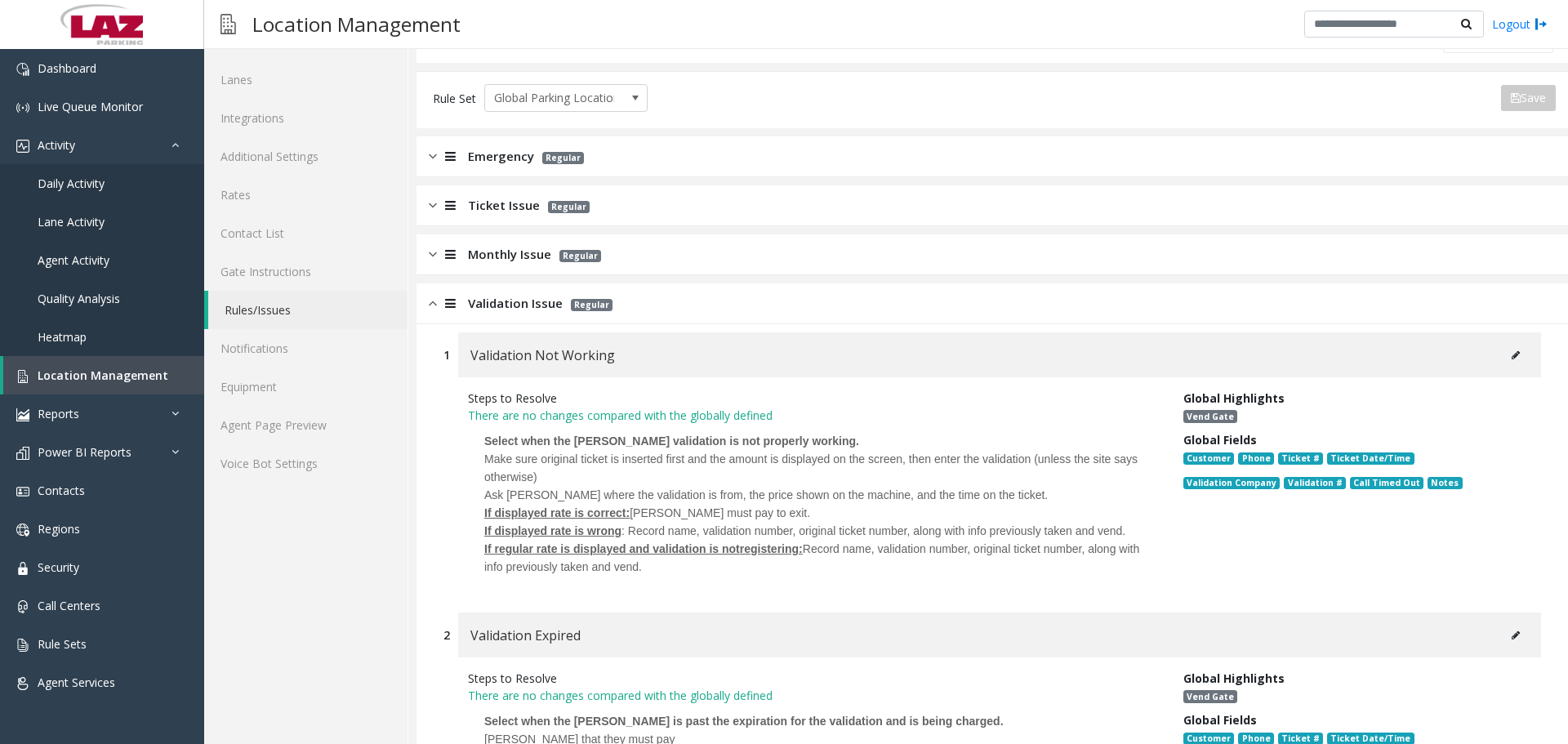
click at [491, 306] on span "Validation Issue" at bounding box center [515, 303] width 95 height 19
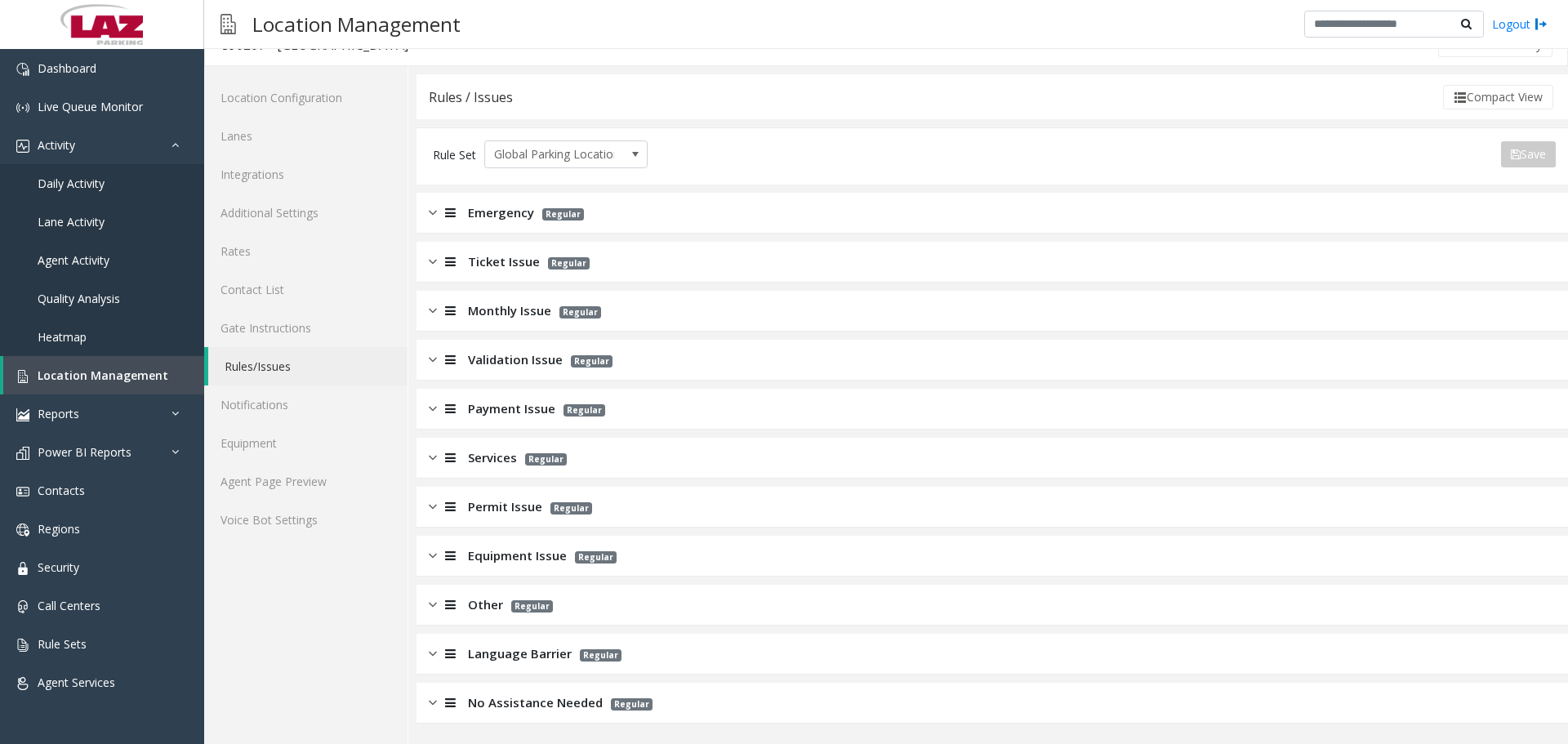
click at [506, 305] on span "Monthly Issue" at bounding box center [509, 311] width 84 height 19
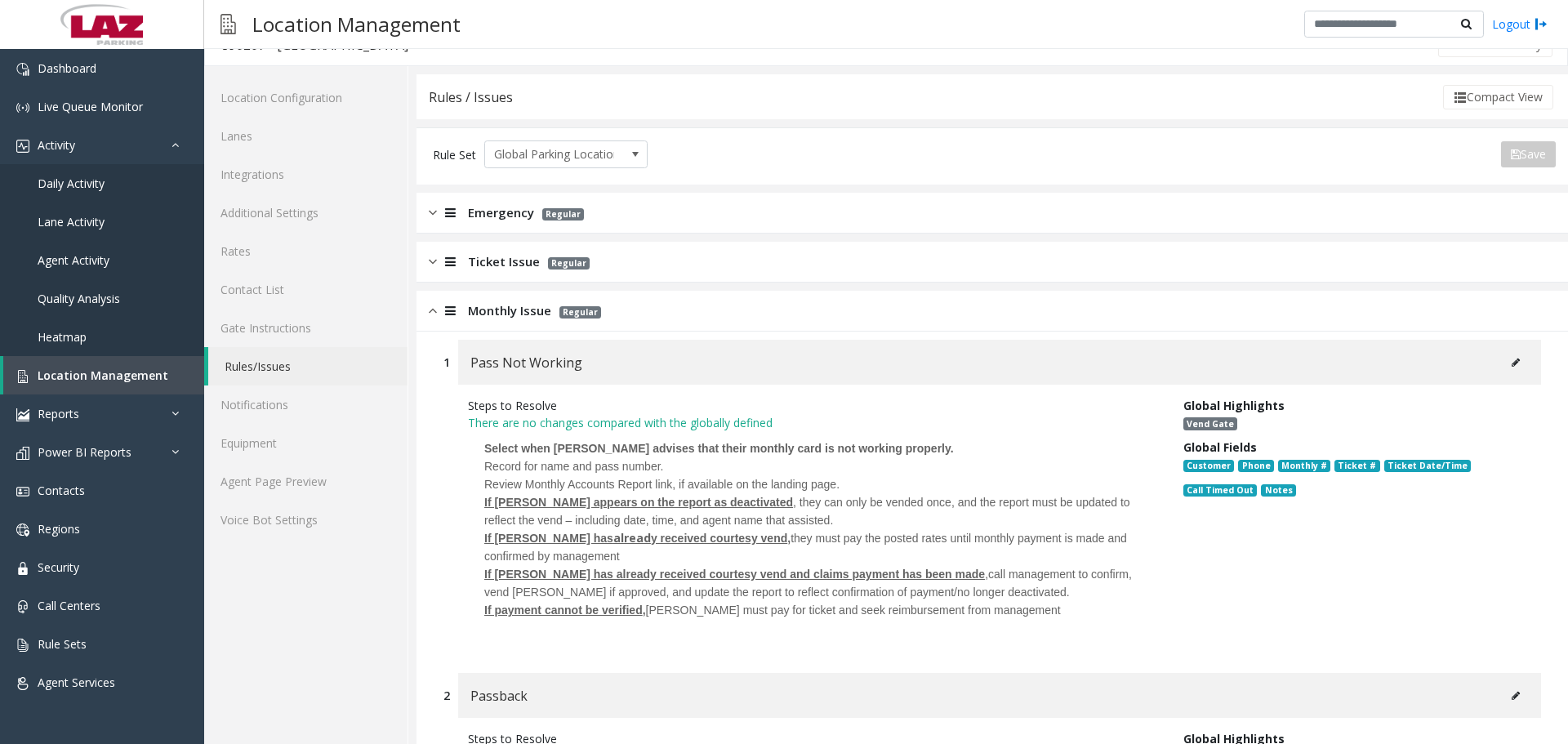
scroll to position [82, 0]
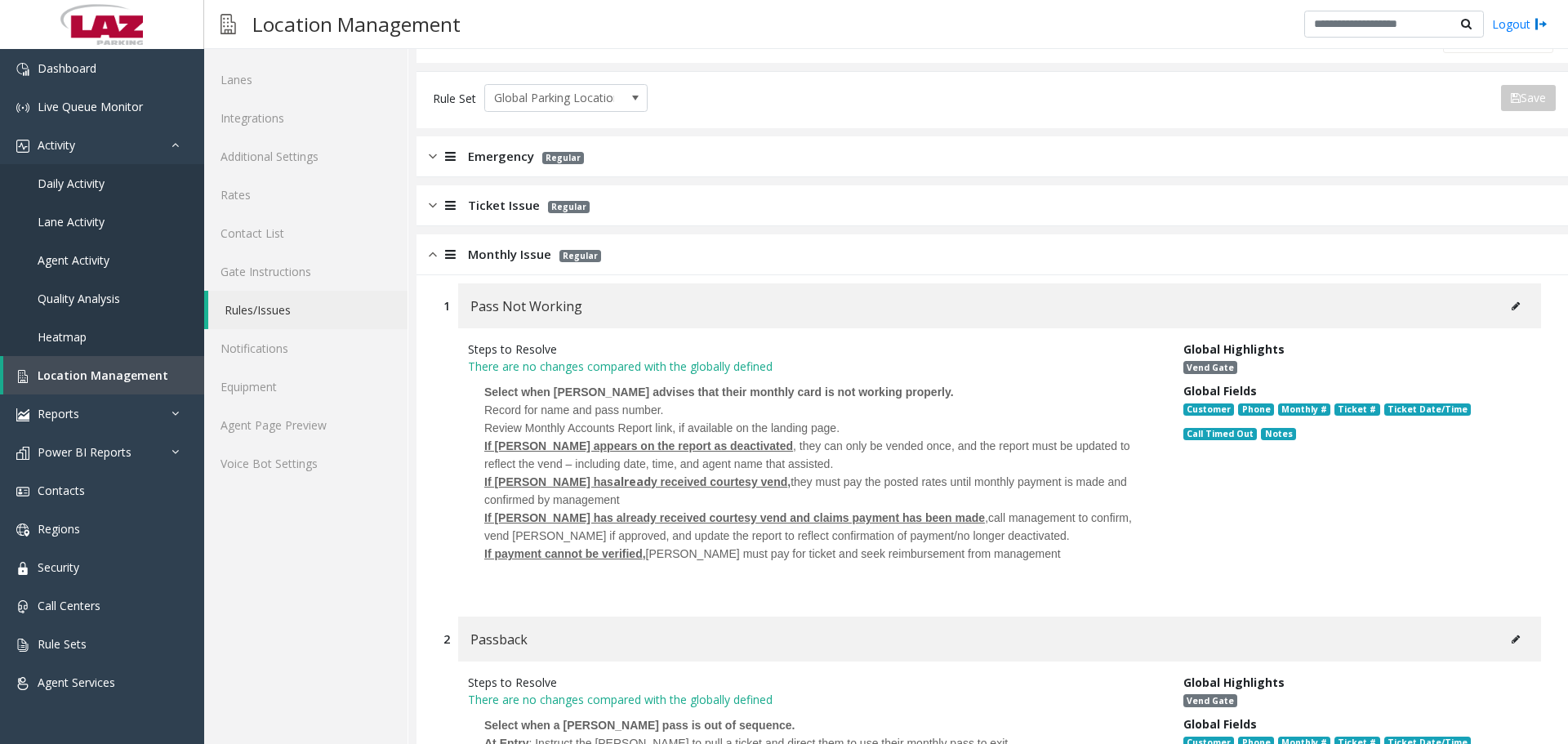
click at [1511, 309] on icon at bounding box center [1516, 307] width 8 height 10
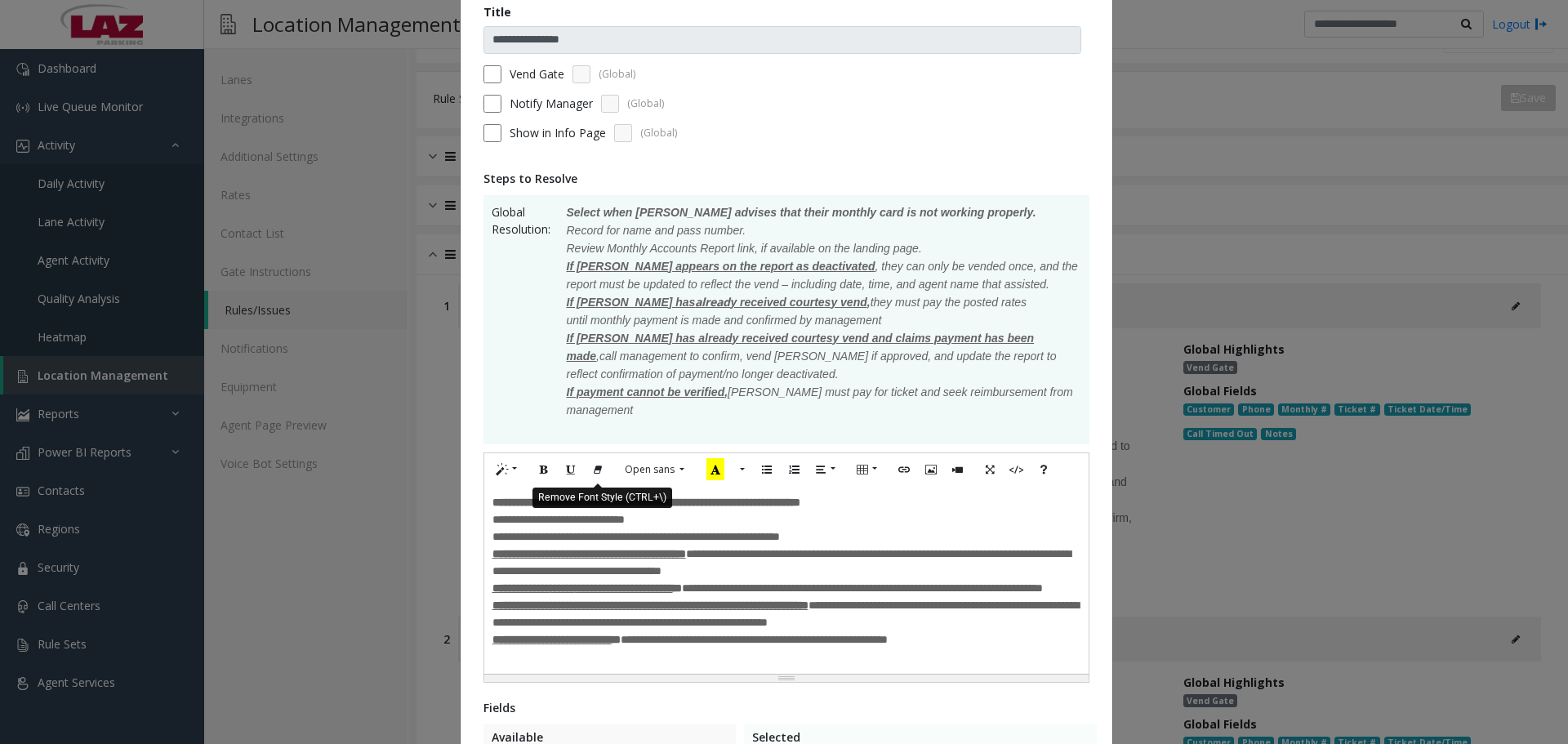
scroll to position [409, 0]
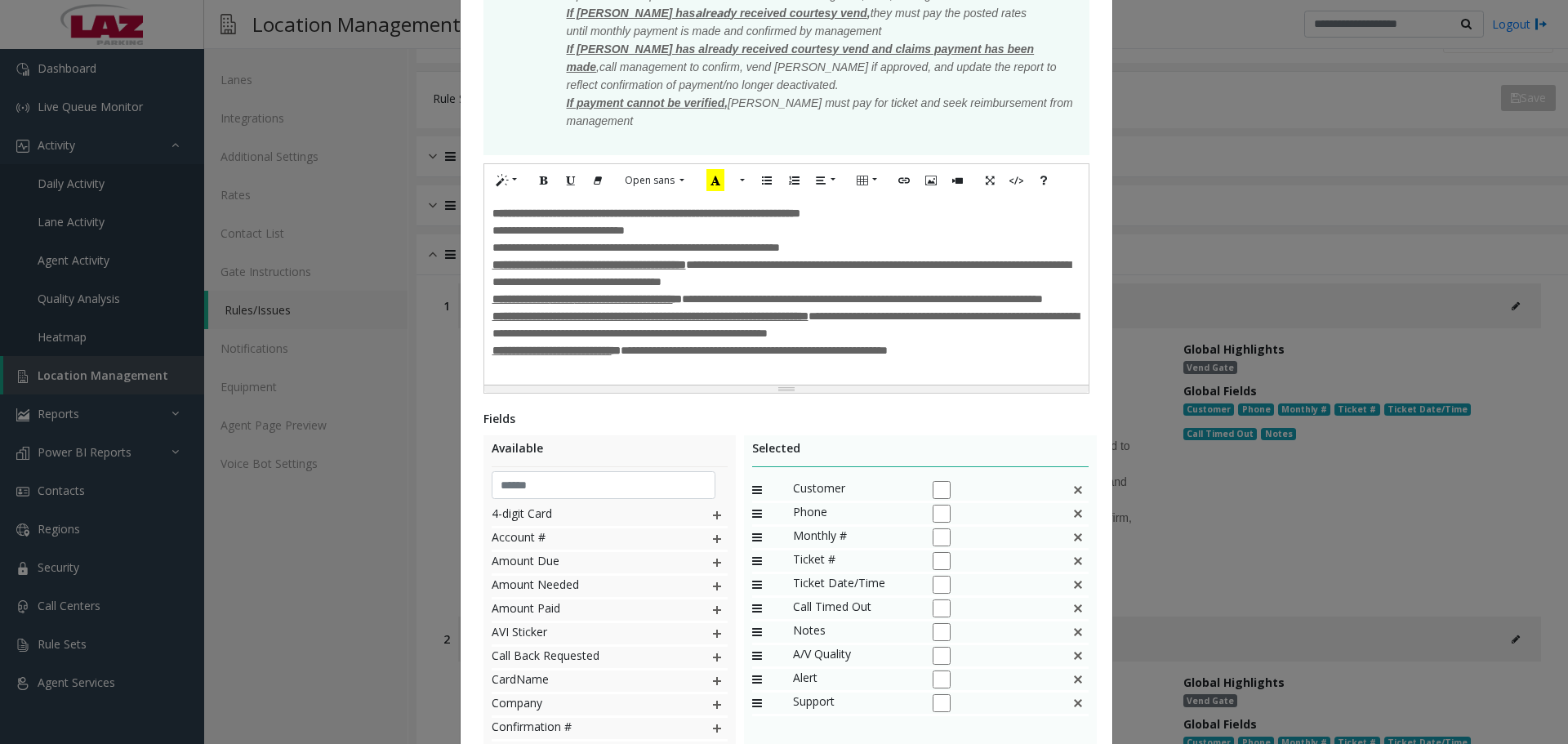
click at [1006, 360] on p "**********" at bounding box center [786, 350] width 588 height 17
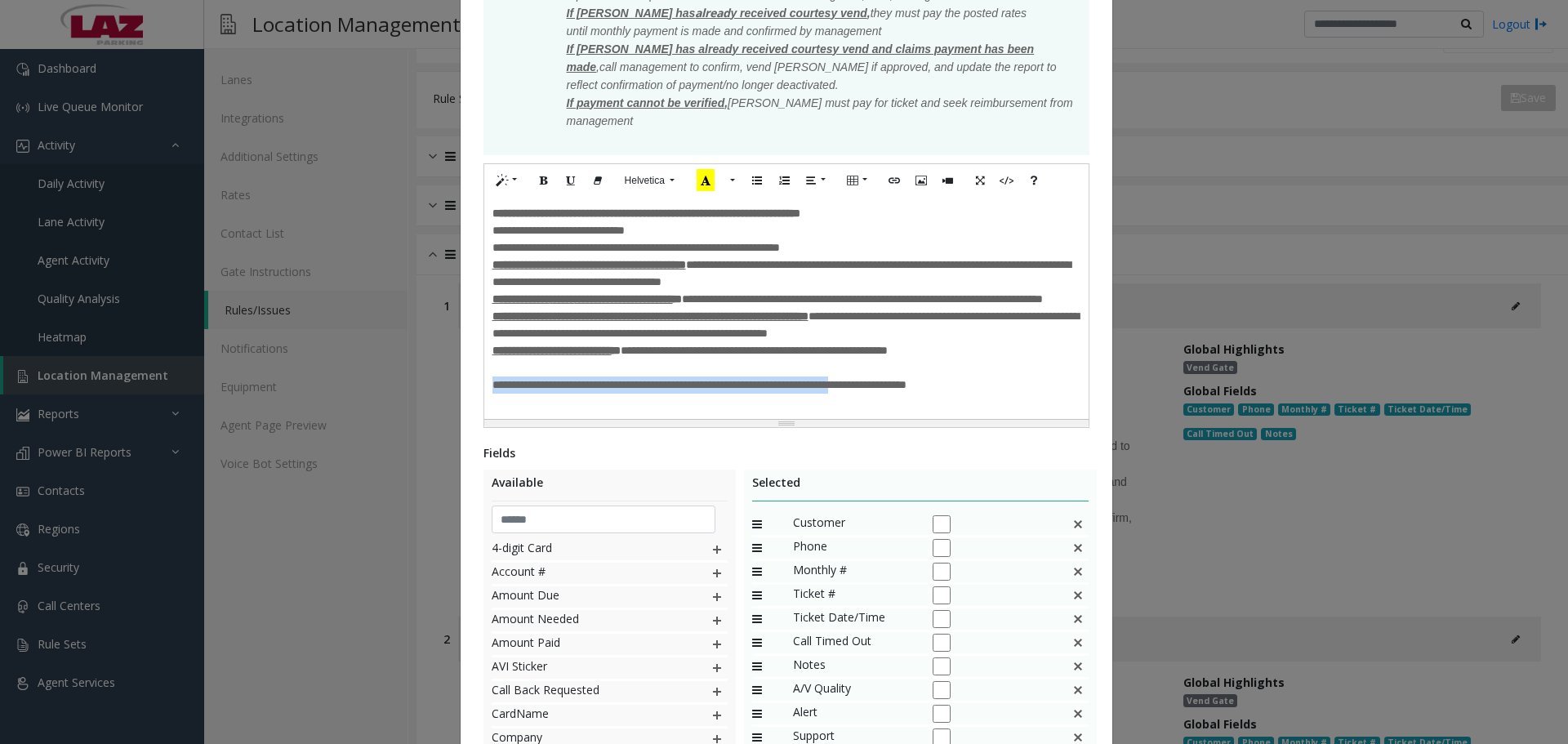
drag, startPoint x: 888, startPoint y: 414, endPoint x: 471, endPoint y: 411, distance: 417.0
click at [471, 411] on div "**********" at bounding box center [787, 275] width 652 height 1227
click at [566, 182] on icon "Underline (CTRL+U)" at bounding box center [571, 180] width 10 height 14
click at [539, 185] on icon "Bold (CTRL+B)" at bounding box center [544, 180] width 10 height 14
click at [676, 390] on b "**********" at bounding box center [660, 385] width 337 height 12
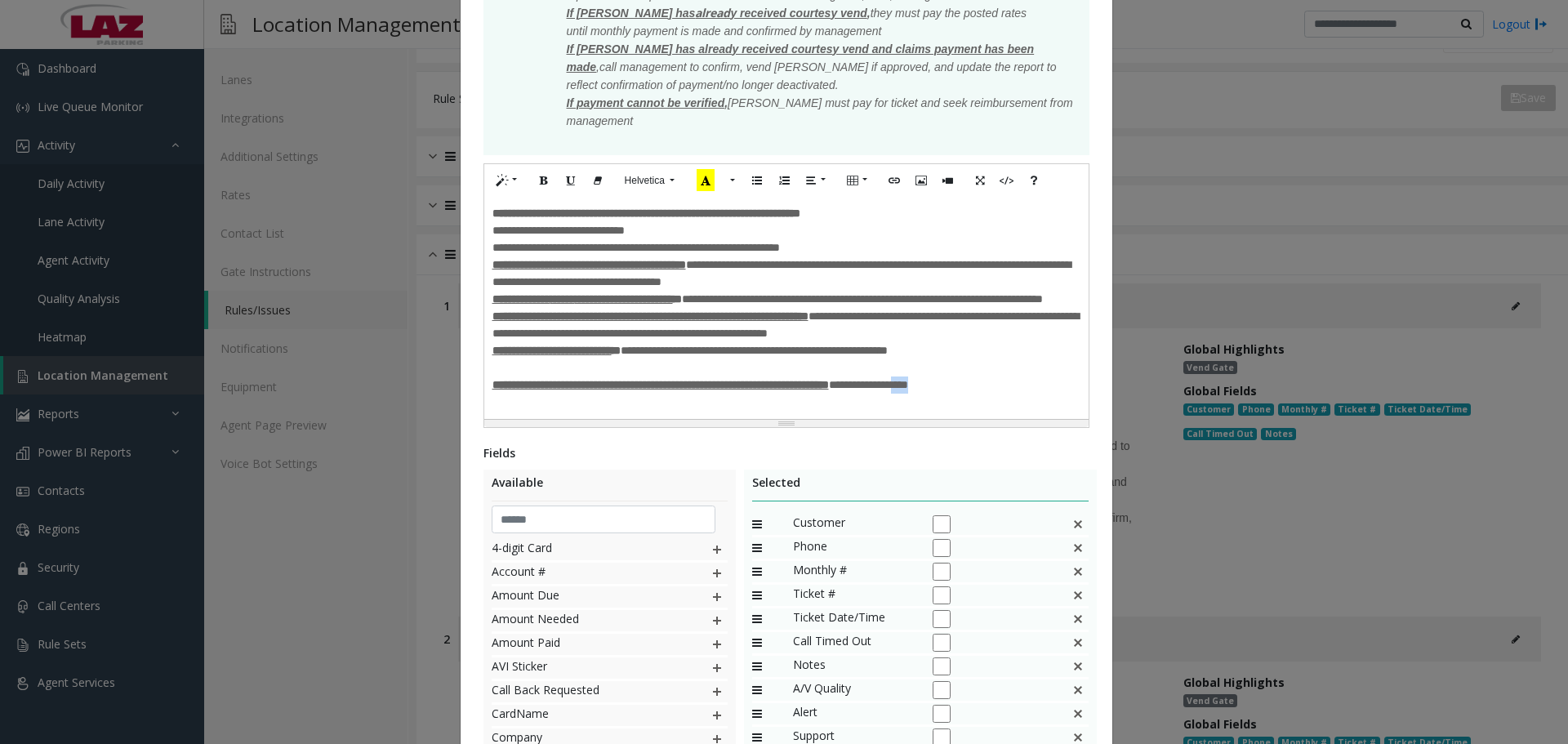
drag, startPoint x: 1041, startPoint y: 412, endPoint x: 1009, endPoint y: 413, distance: 32.0
click at [1009, 394] on p "**********" at bounding box center [786, 385] width 588 height 17
click at [706, 182] on icon "Recent Color" at bounding box center [705, 180] width 18 height 22
click at [1059, 377] on p at bounding box center [786, 368] width 588 height 17
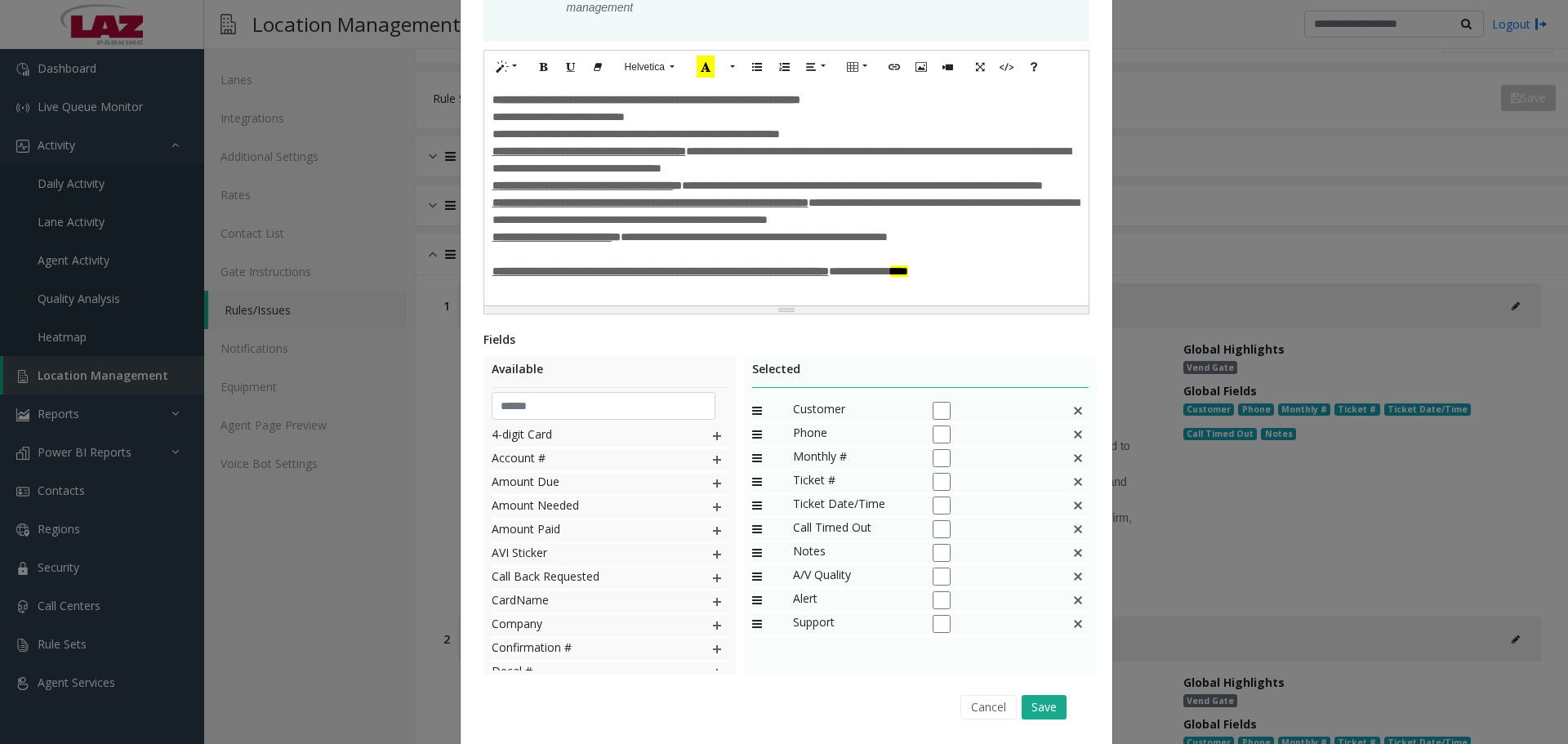
scroll to position [601, 0]
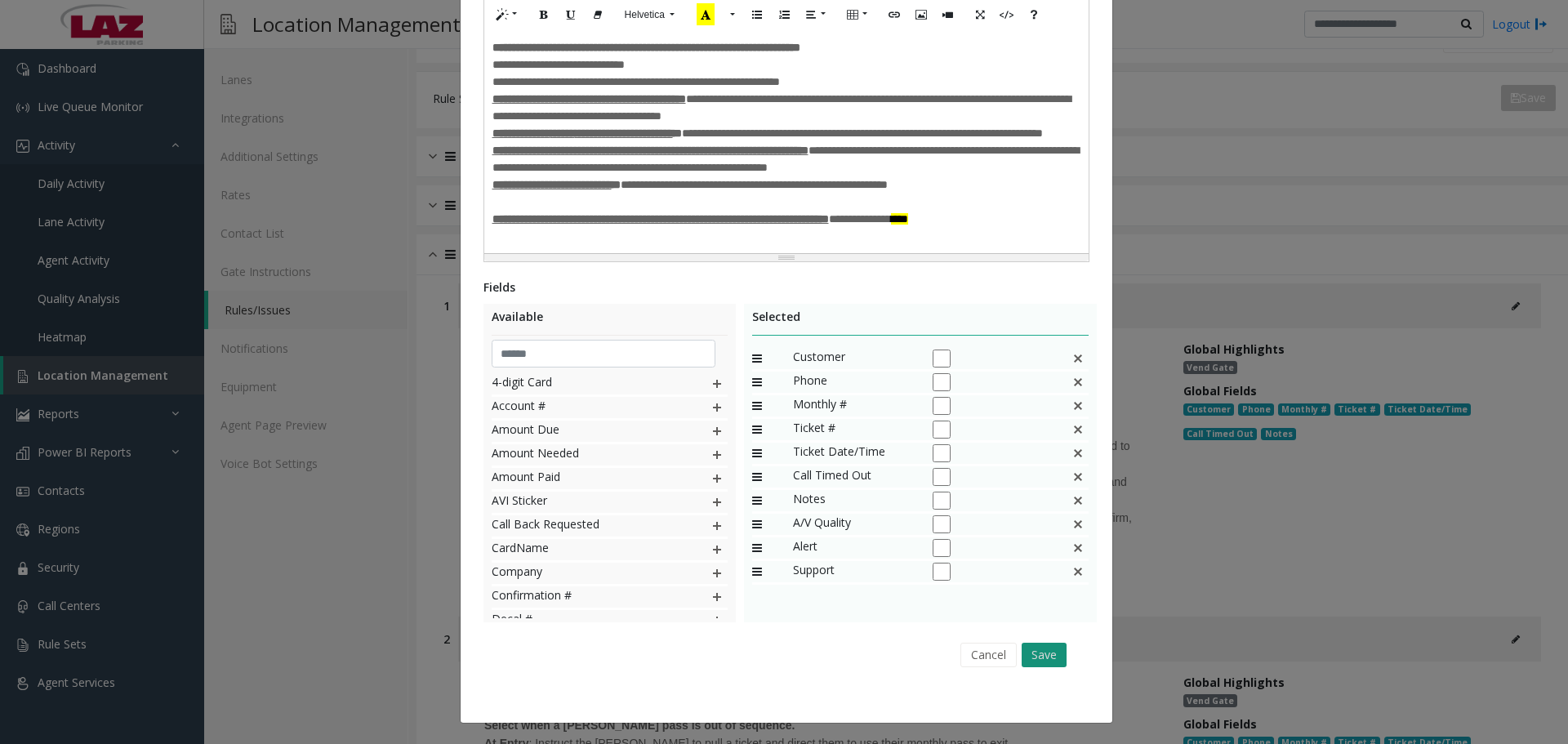
click at [1040, 662] on button "Save" at bounding box center [1044, 654] width 45 height 24
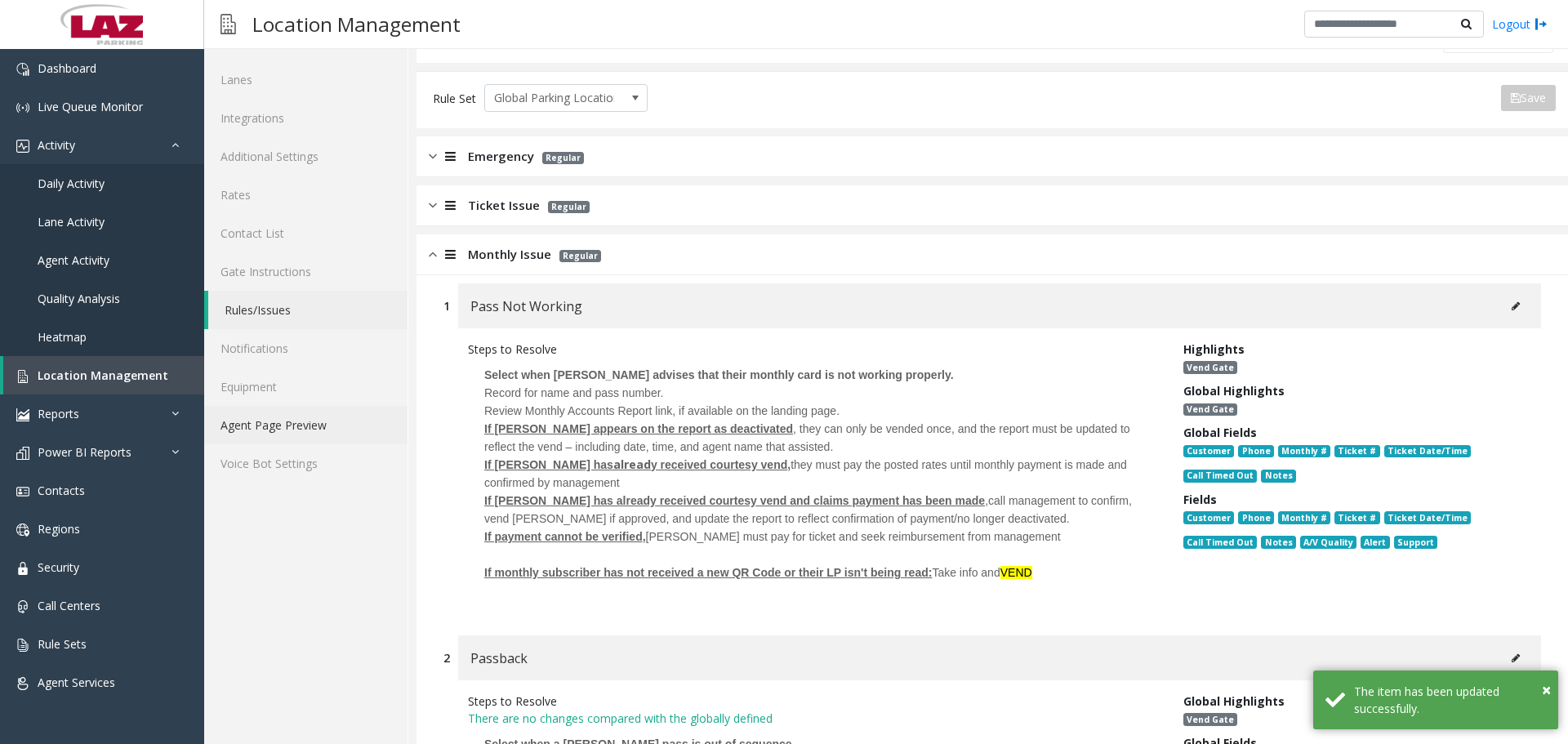
click at [356, 434] on link "Agent Page Preview" at bounding box center [306, 425] width 203 height 38
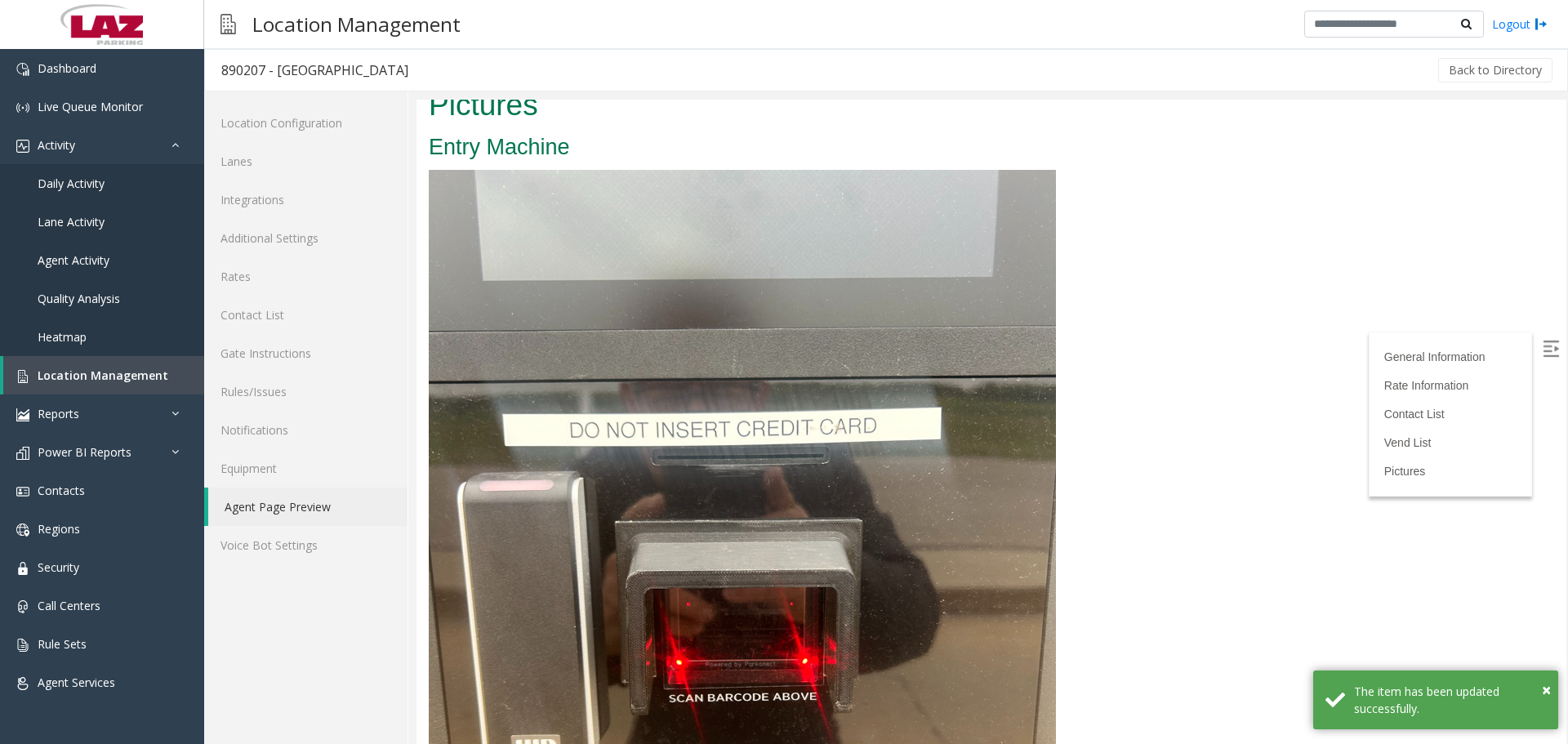
scroll to position [2667, 0]
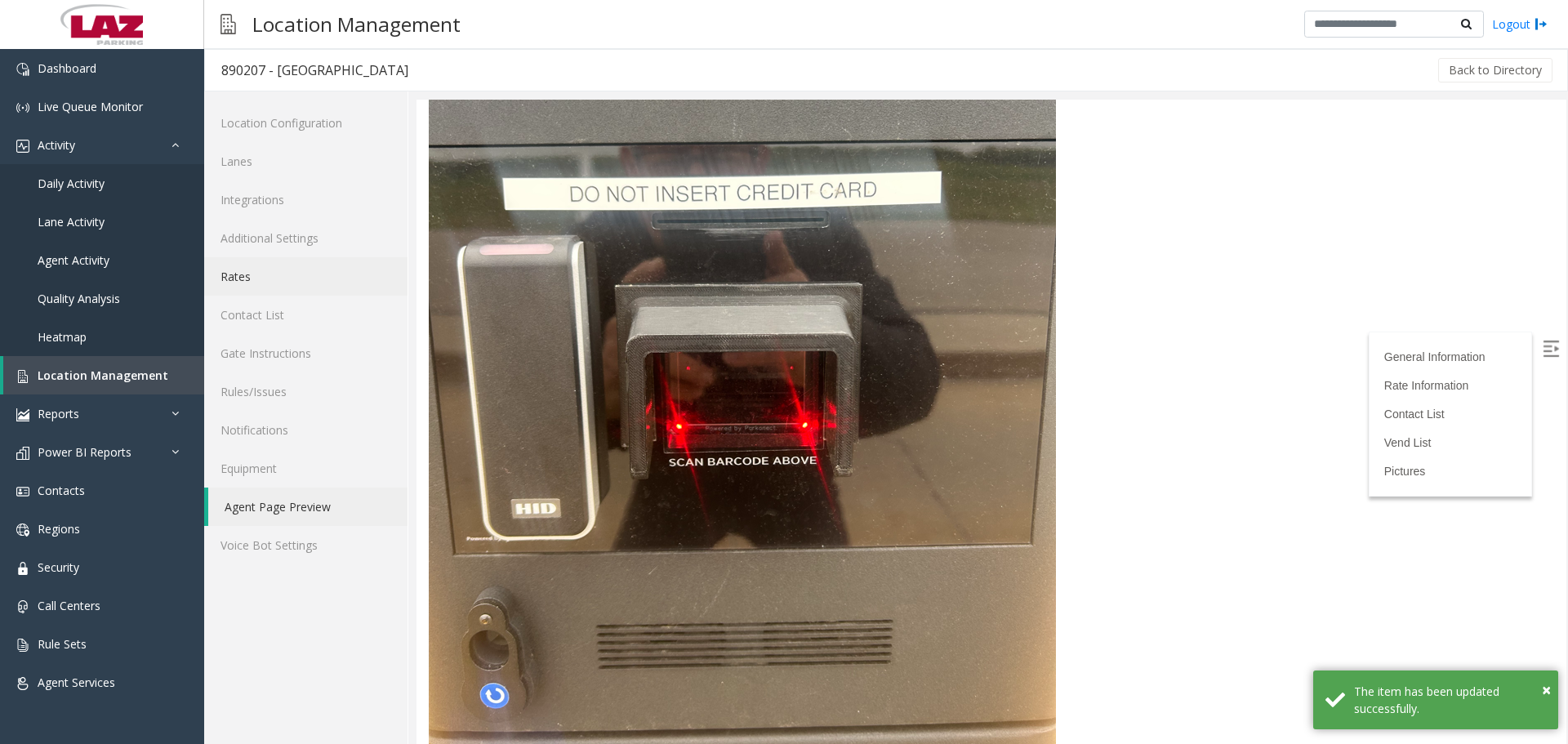
click at [287, 271] on link "Rates" at bounding box center [306, 276] width 203 height 38
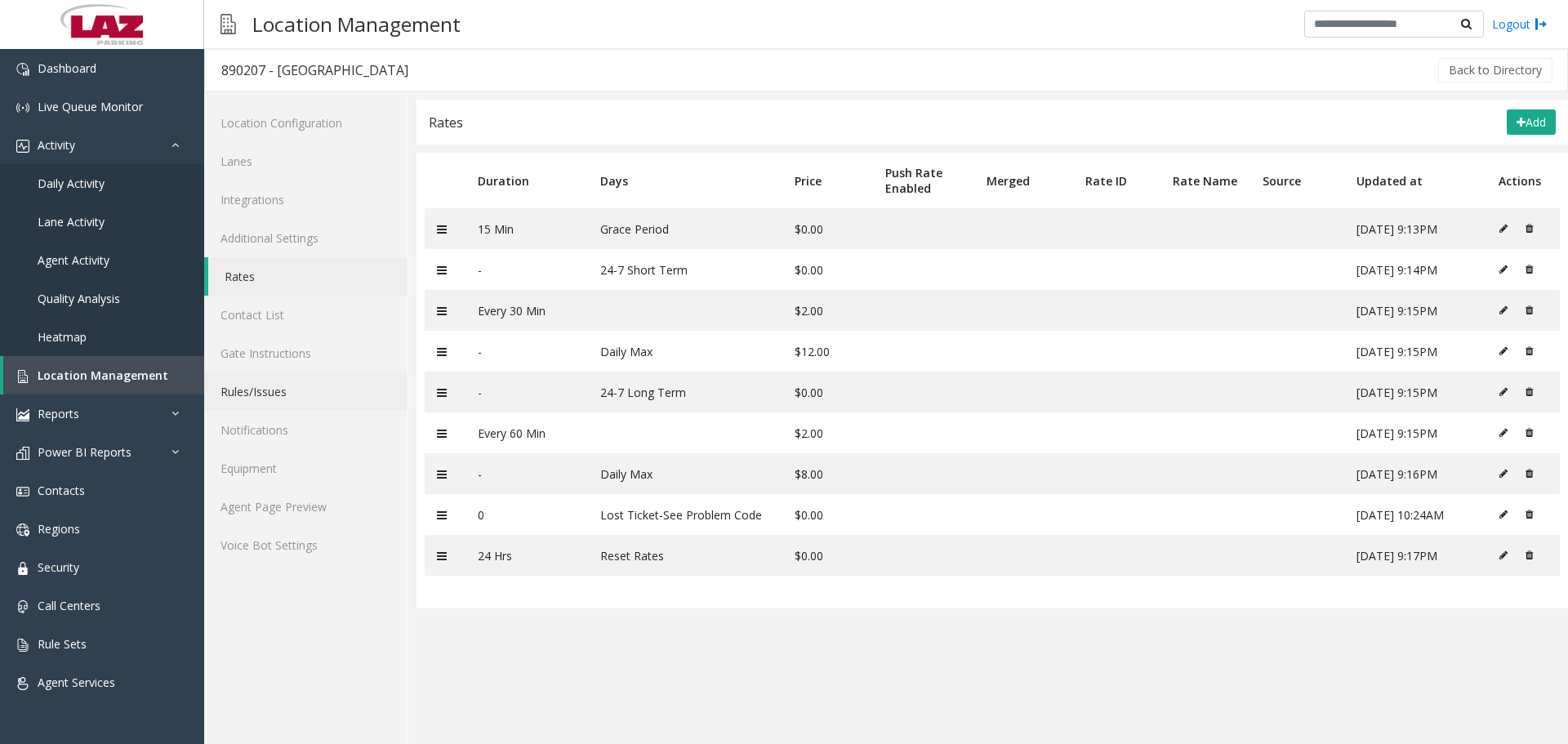
click at [292, 388] on link "Rules/Issues" at bounding box center [306, 391] width 203 height 38
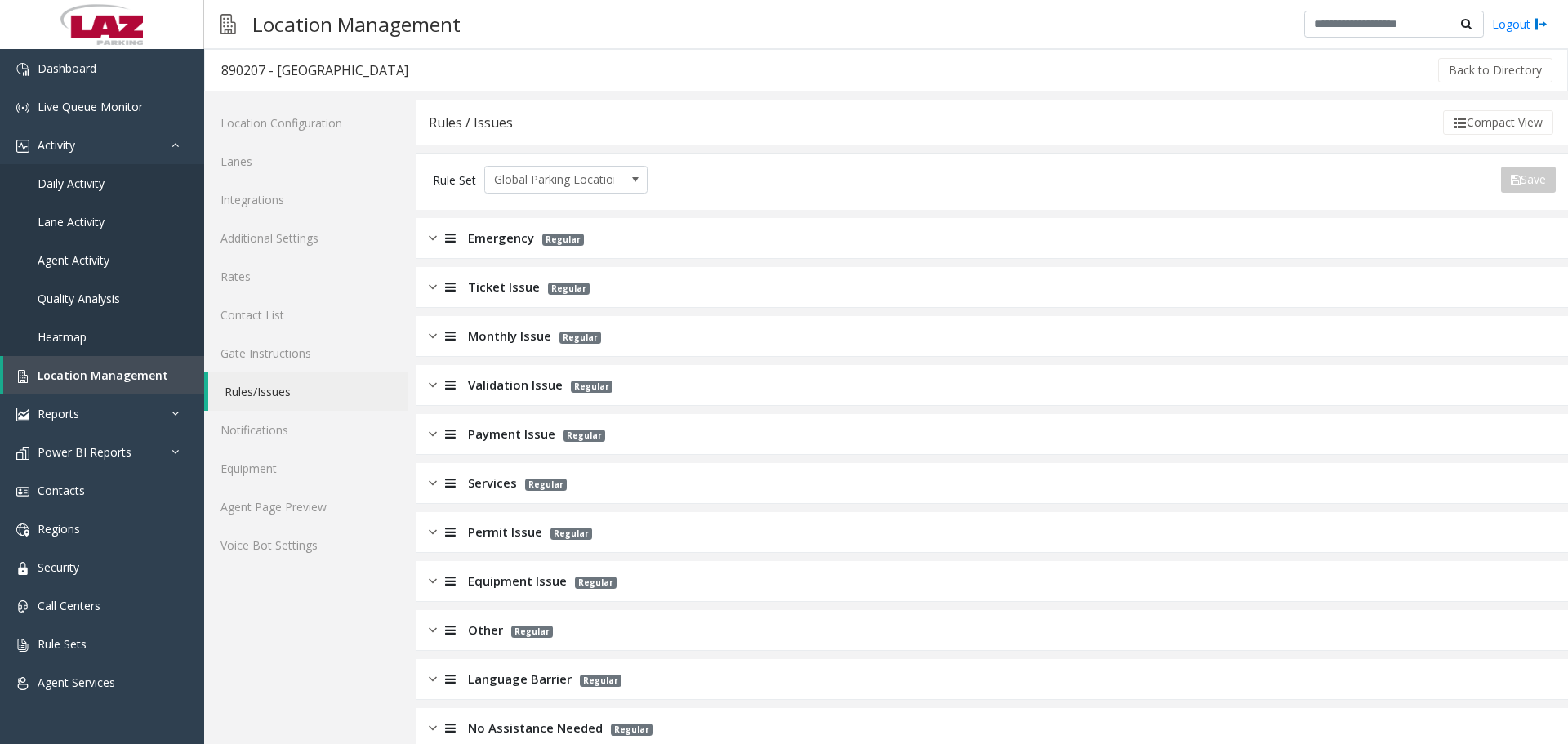
click at [527, 336] on span "Monthly Issue" at bounding box center [509, 336] width 84 height 19
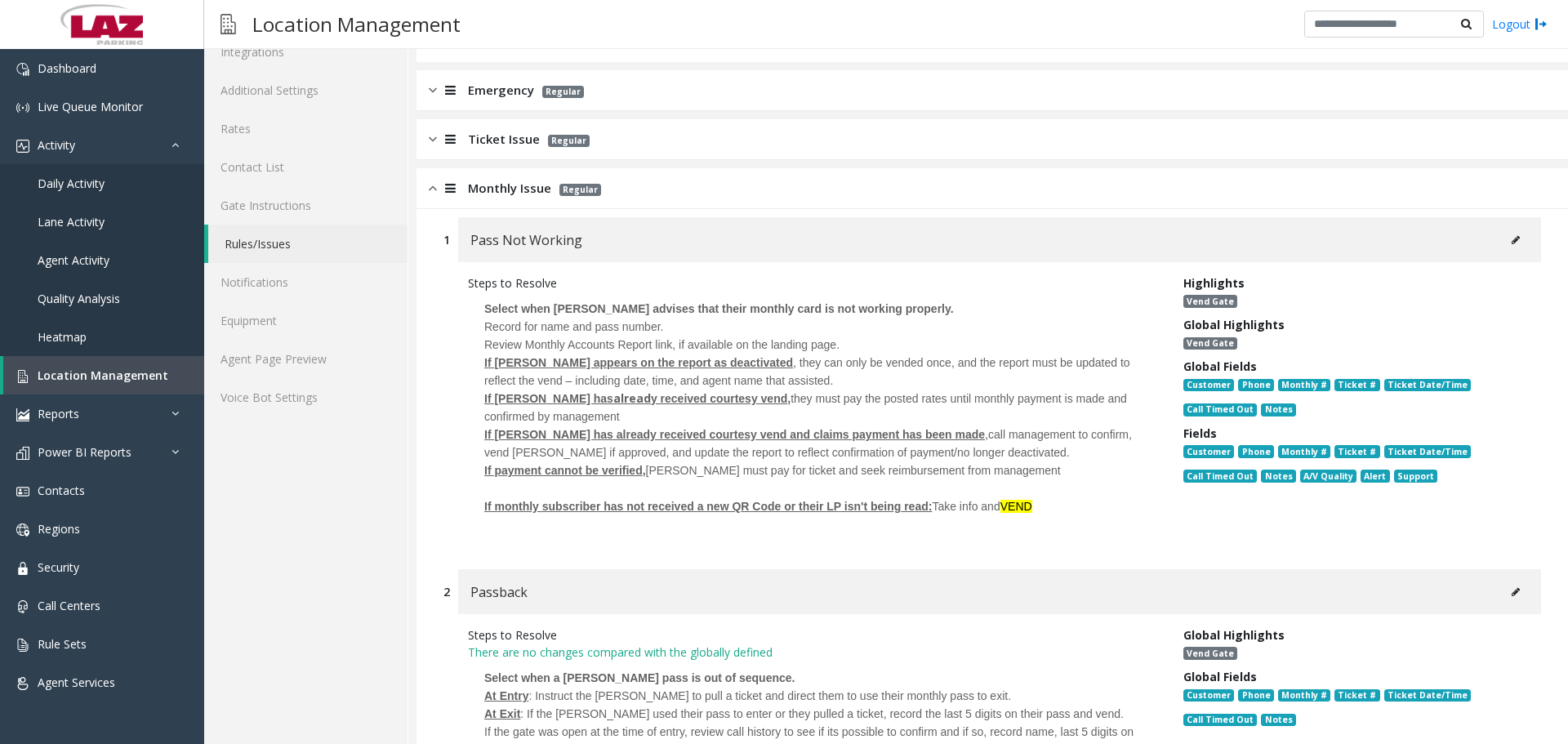
scroll to position [327, 0]
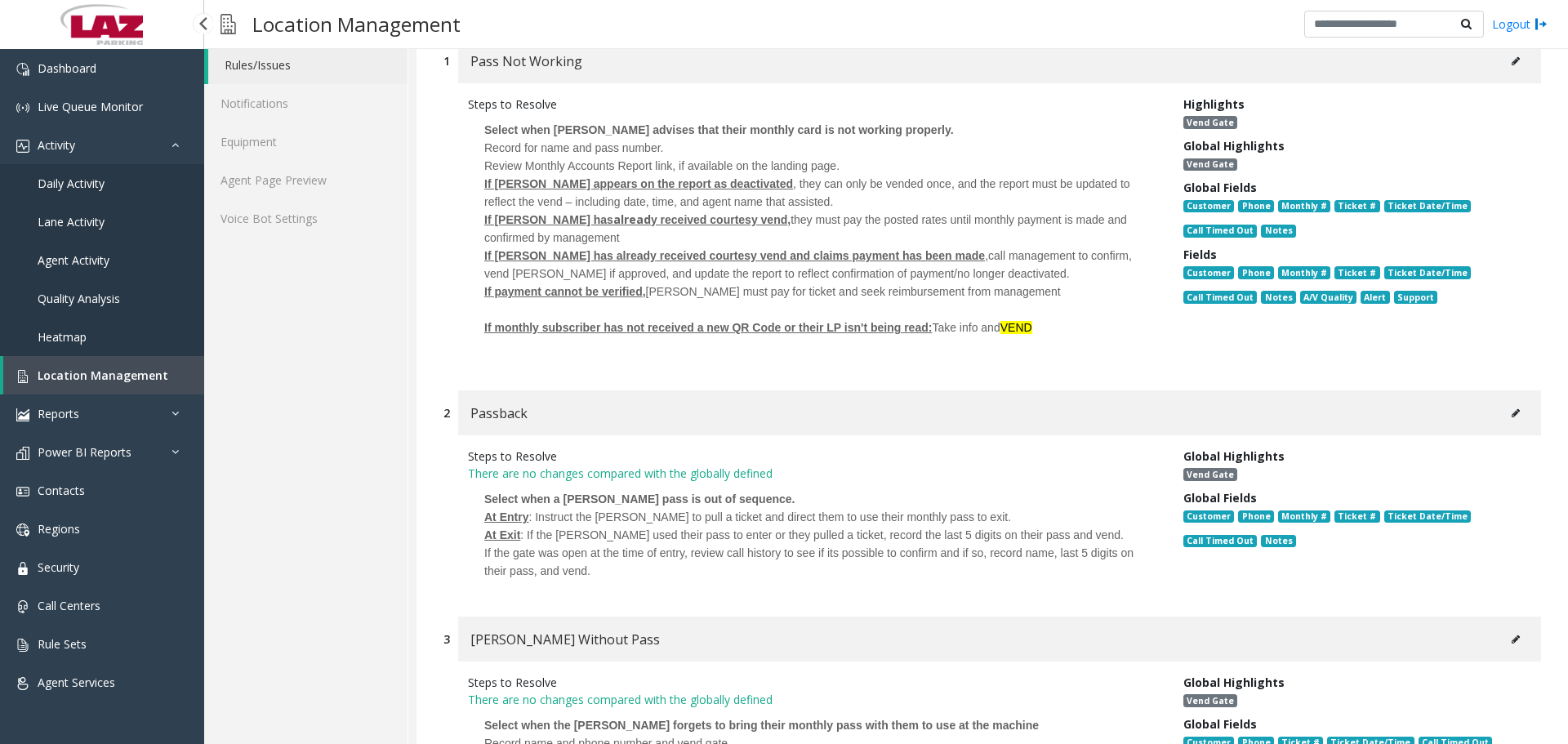
click at [100, 367] on link "Location Management" at bounding box center [104, 375] width 201 height 38
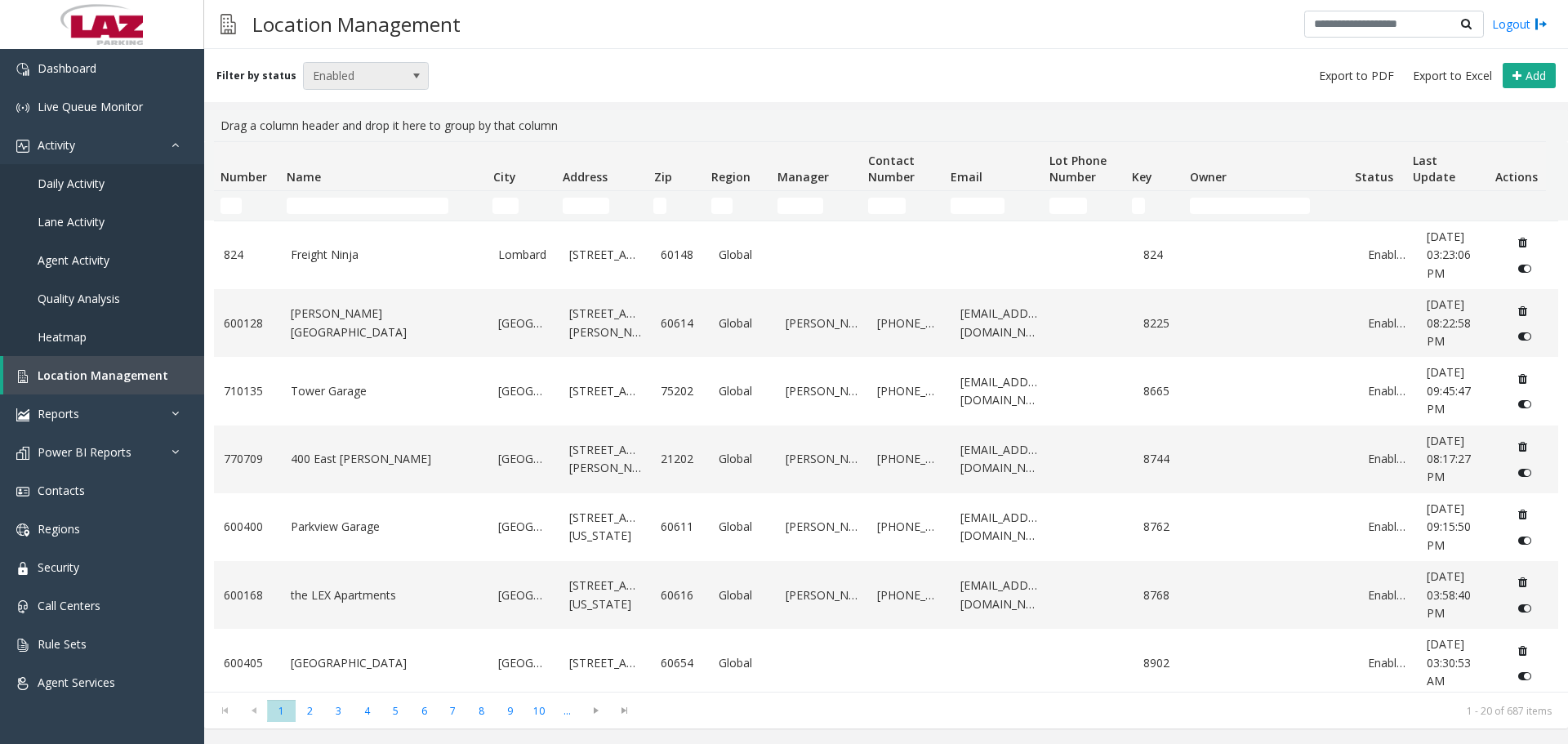
click at [343, 85] on span "Enabled" at bounding box center [354, 75] width 100 height 26
click at [346, 143] on li "Disabled" at bounding box center [359, 148] width 122 height 22
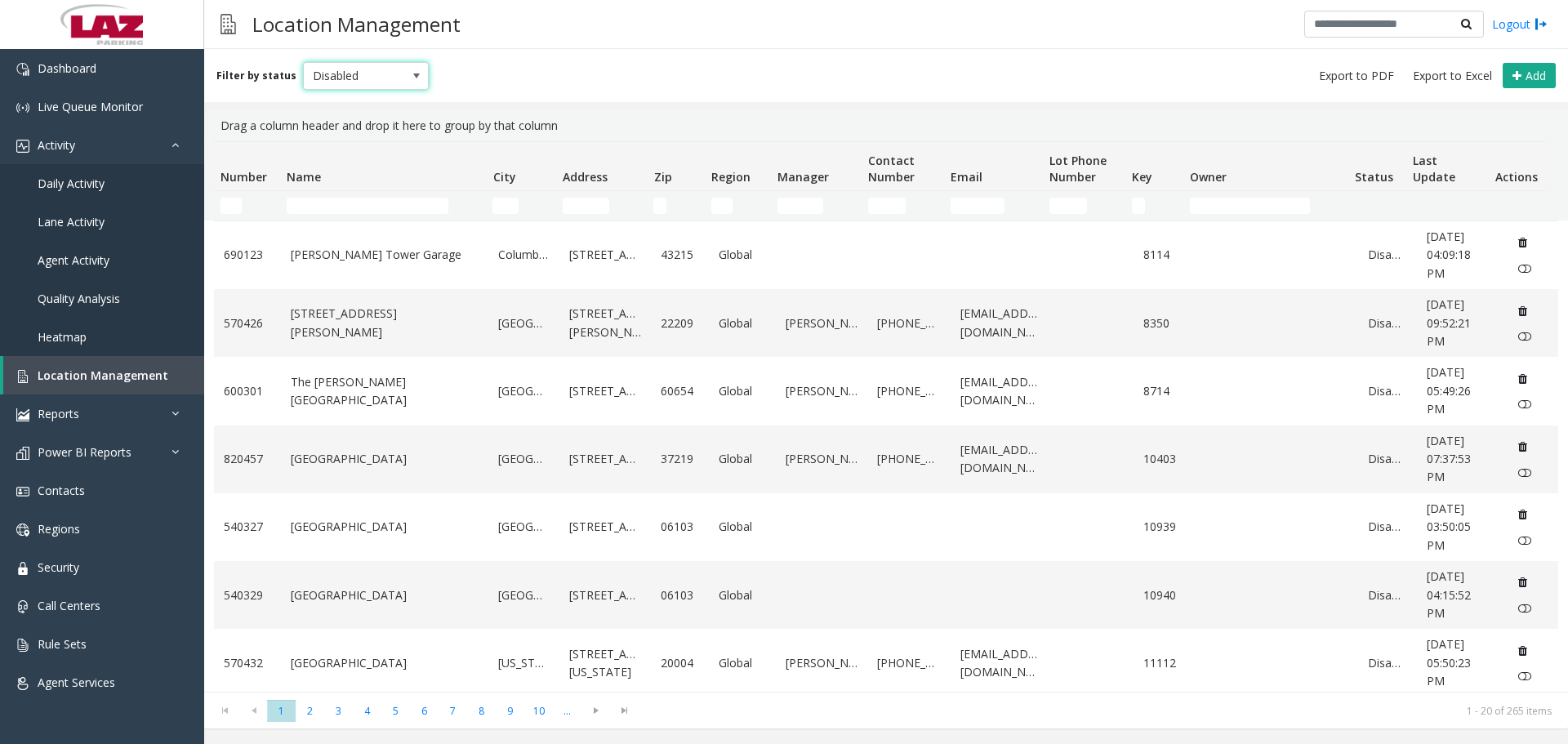
drag, startPoint x: 337, startPoint y: 72, endPoint x: 345, endPoint y: 87, distance: 17.0
click at [338, 72] on span "Disabled" at bounding box center [354, 75] width 100 height 26
click at [335, 126] on li "Enabled" at bounding box center [359, 125] width 122 height 22
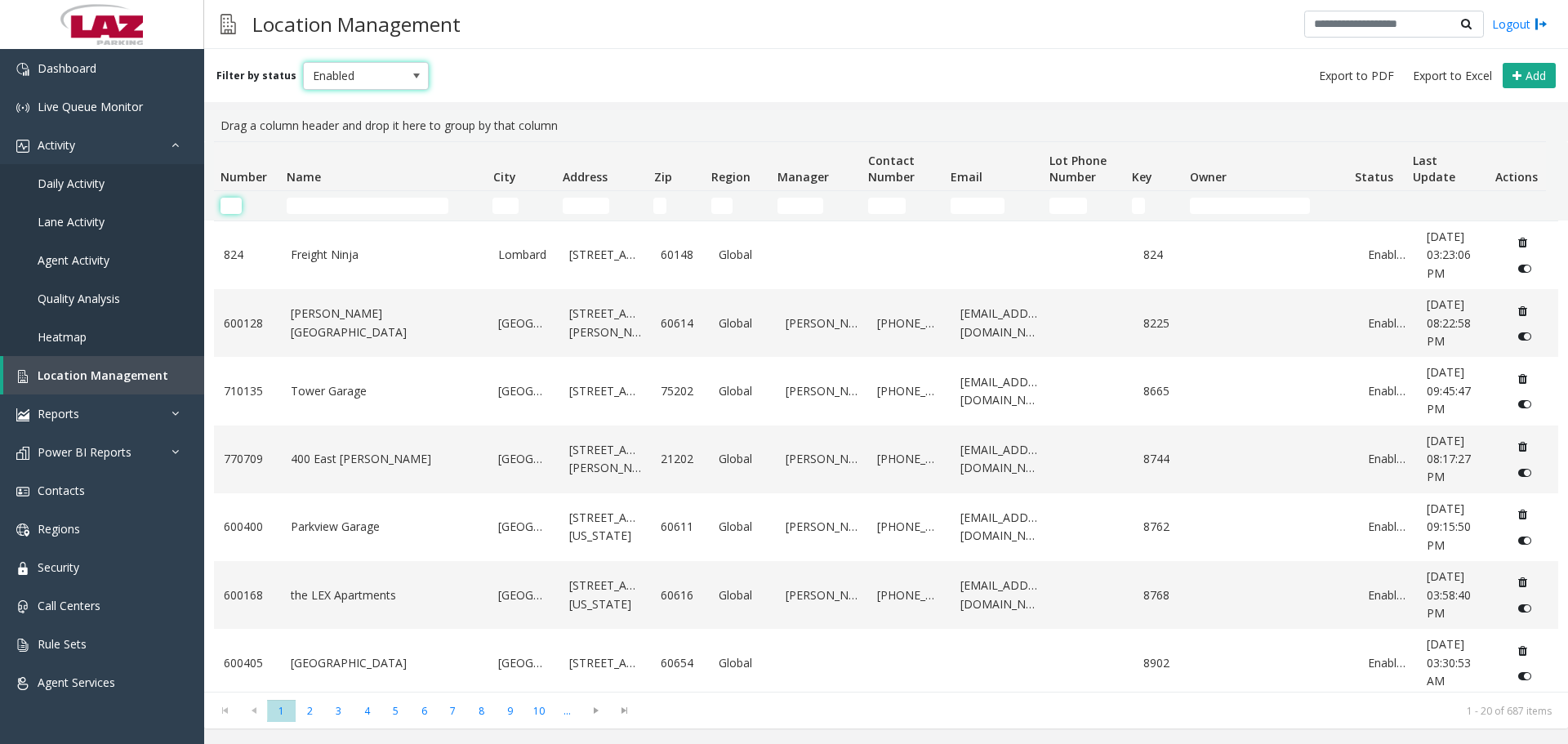
click at [237, 203] on input "Number Filter" at bounding box center [231, 205] width 21 height 16
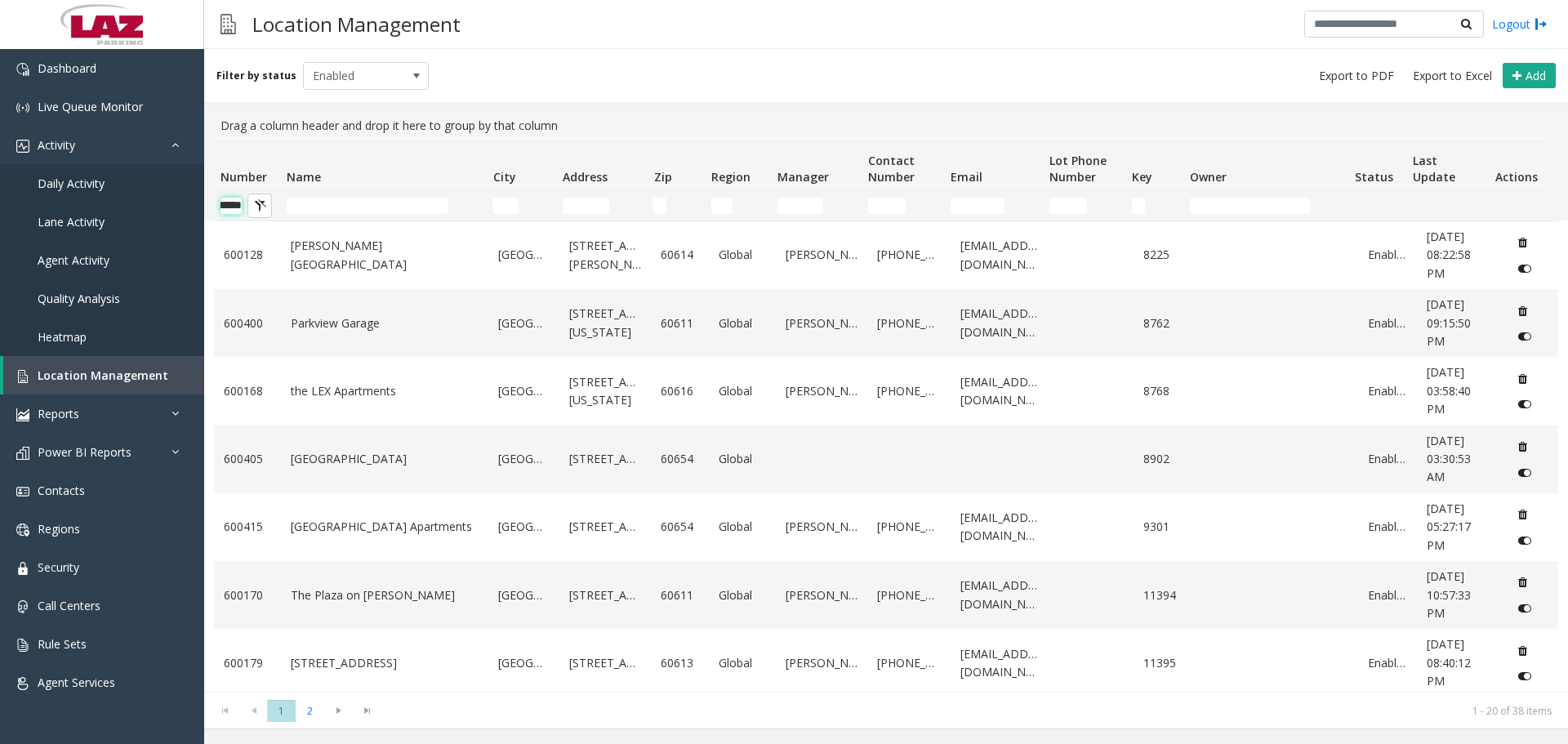
scroll to position [0, 27]
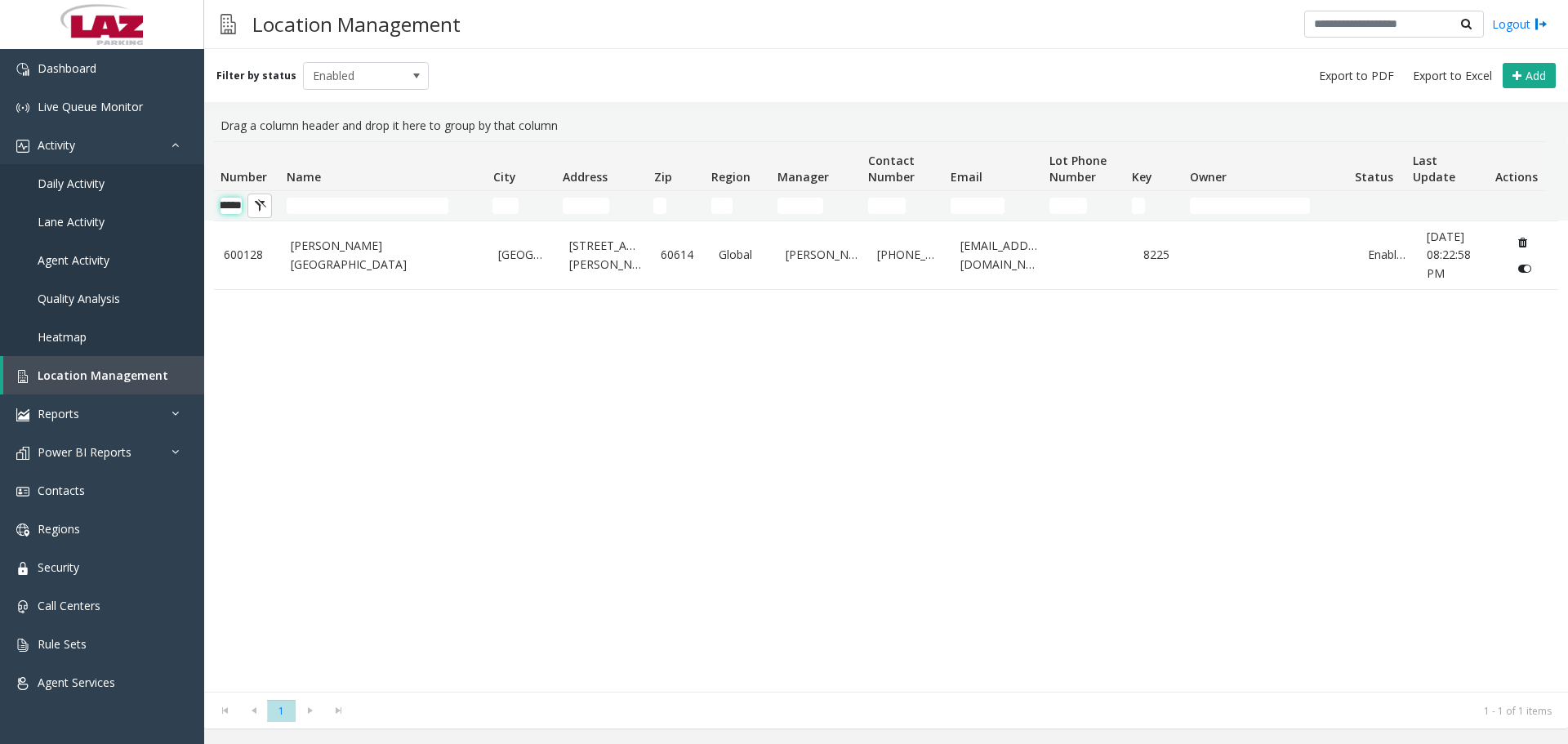
type input "******"
click at [1525, 25] on link "Logout" at bounding box center [1520, 24] width 56 height 17
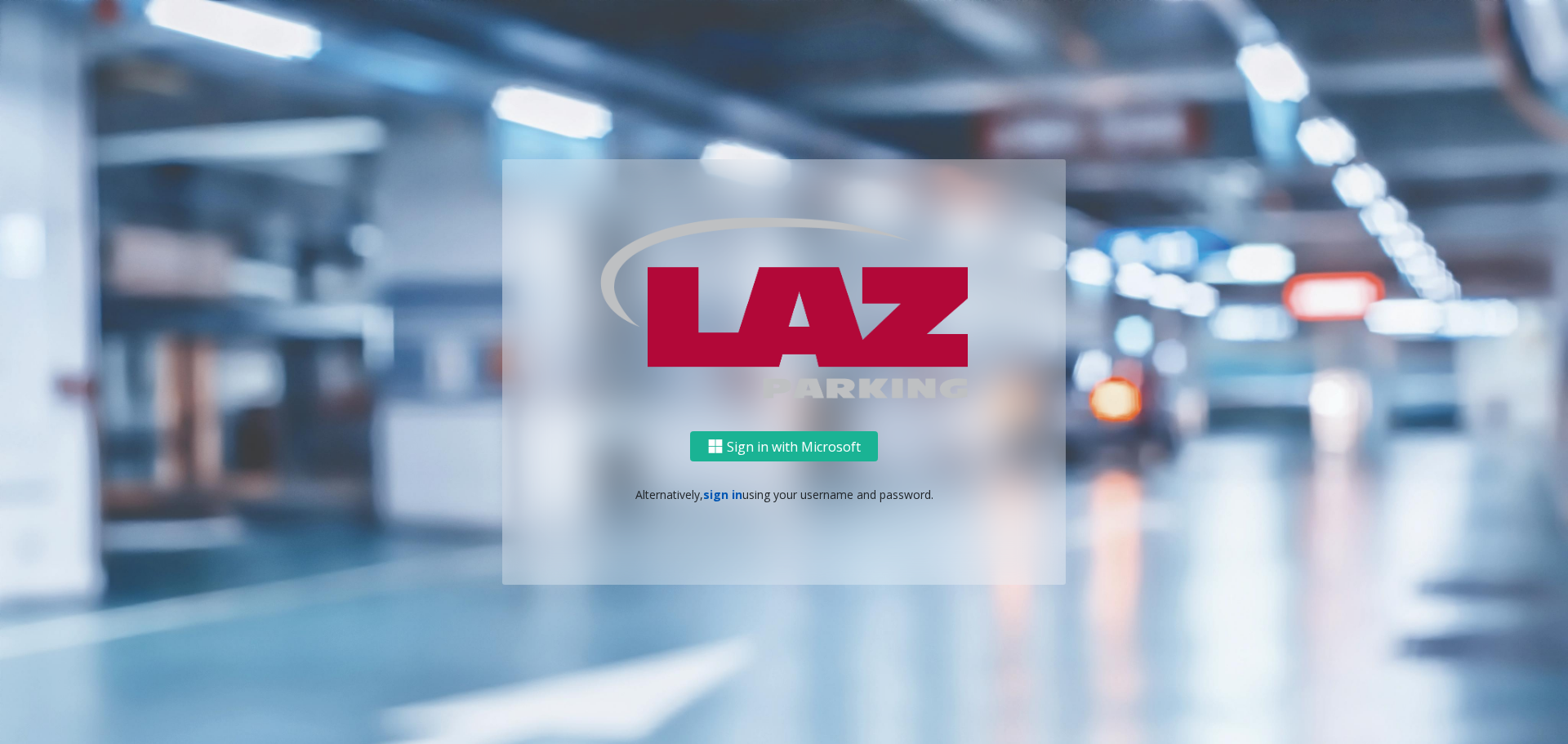
click at [719, 495] on link "sign in" at bounding box center [723, 494] width 39 height 15
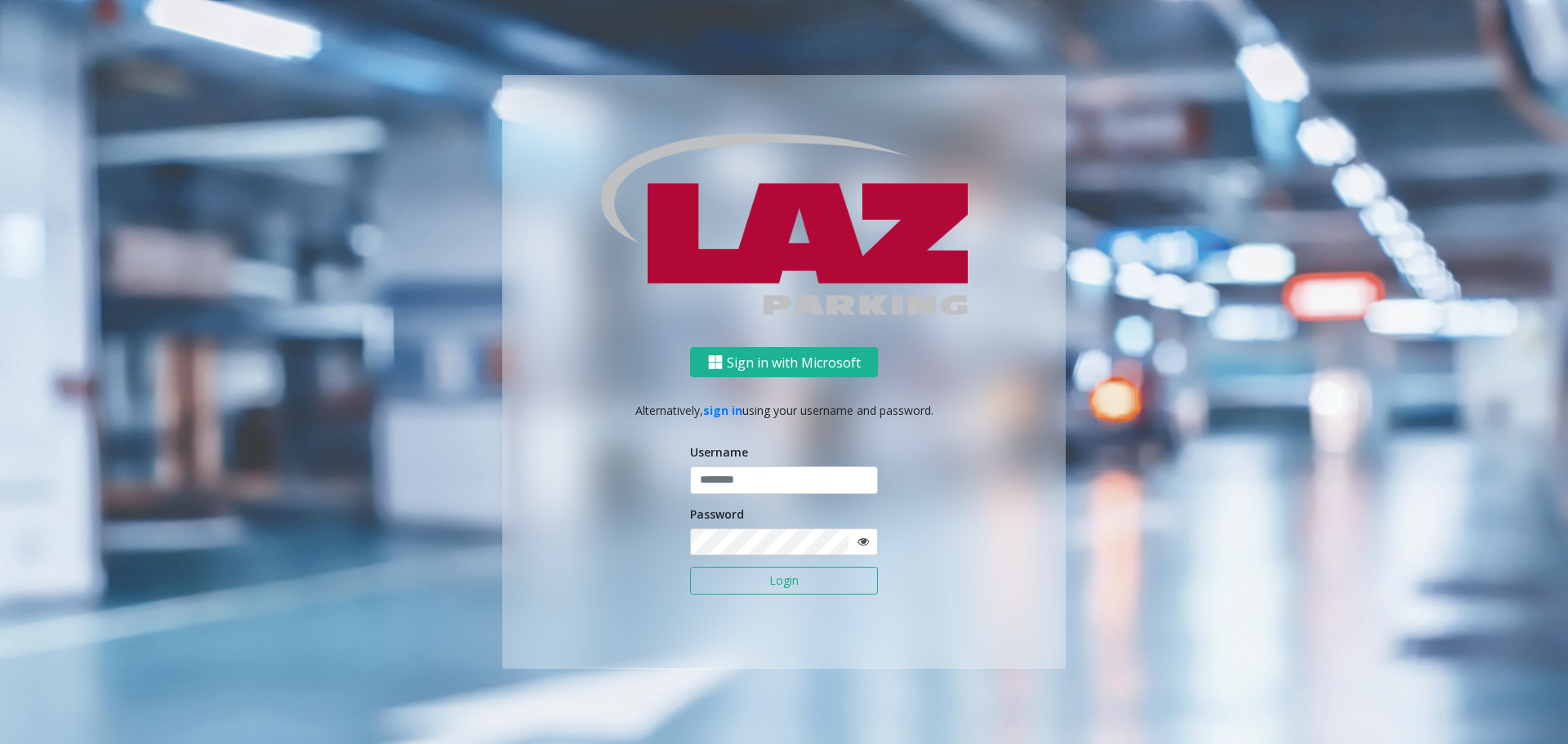
type input "*******"
click at [747, 584] on button "Login" at bounding box center [784, 580] width 187 height 28
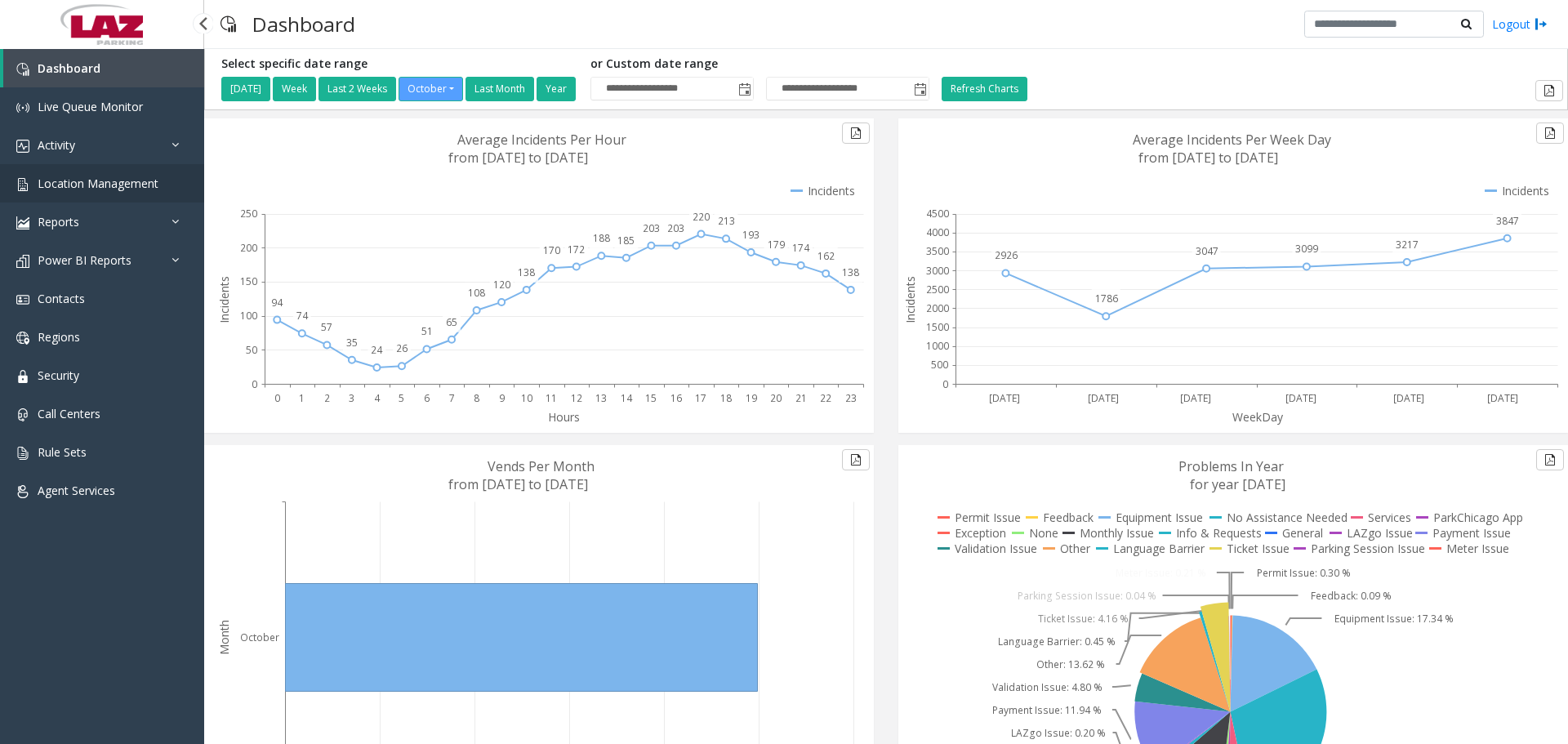
click at [130, 182] on span "Location Management" at bounding box center [97, 183] width 121 height 15
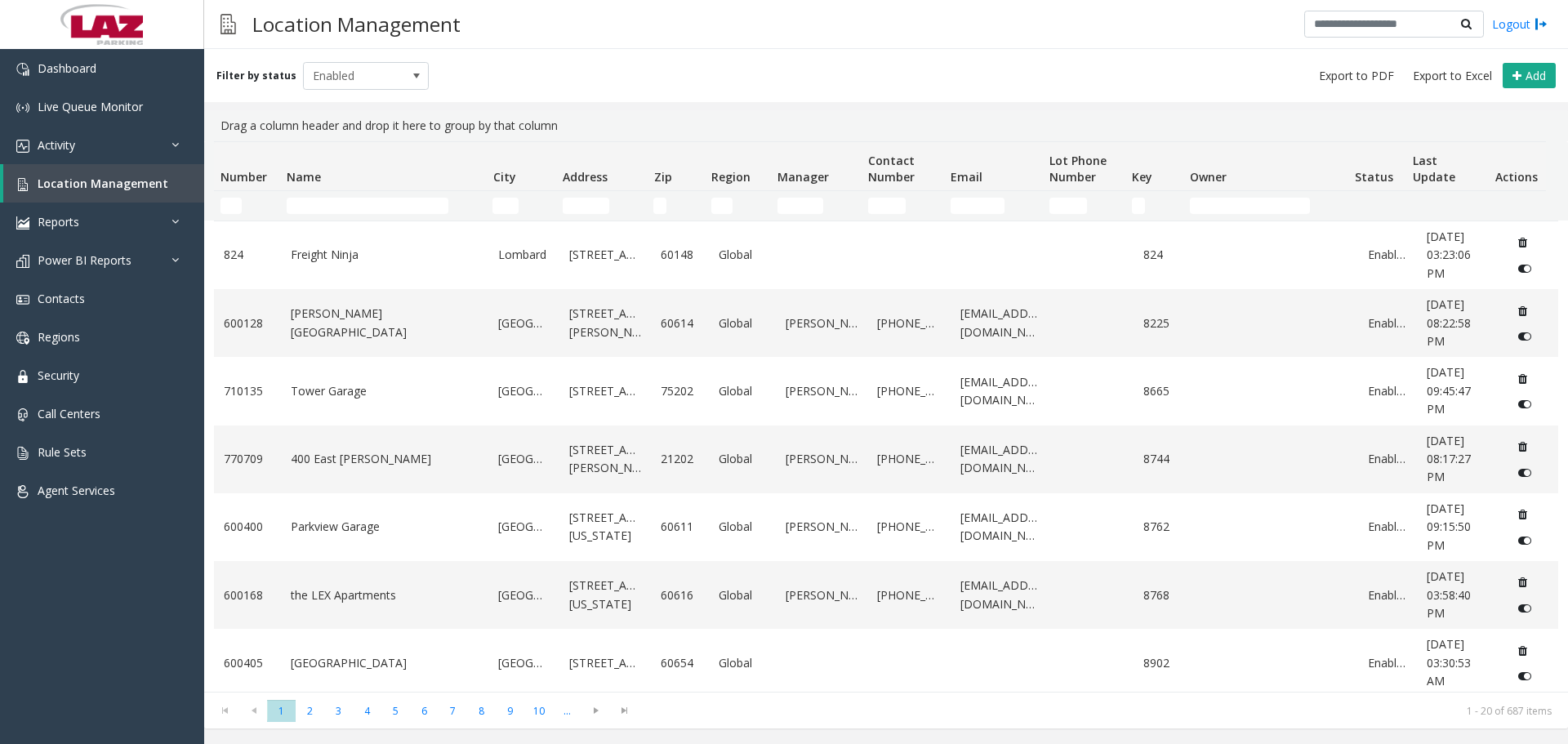
click at [313, 215] on td "Name Filter" at bounding box center [383, 205] width 206 height 30
click at [308, 207] on input "Name Filter" at bounding box center [368, 205] width 162 height 16
click at [241, 203] on input "Number Filter" at bounding box center [231, 205] width 21 height 16
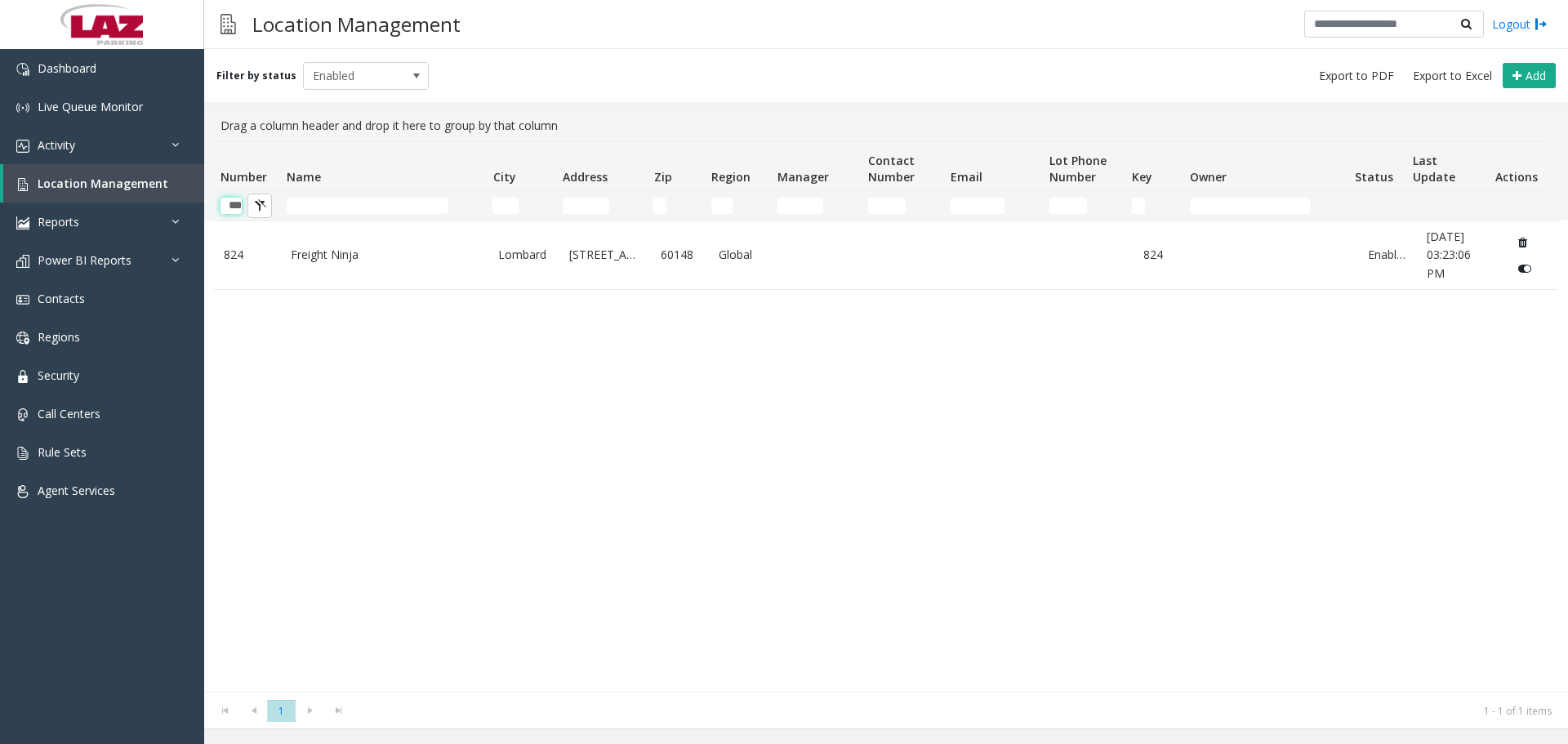
type input "***"
click at [317, 65] on span "Enabled" at bounding box center [354, 75] width 100 height 26
click at [345, 137] on li "Disabled" at bounding box center [359, 148] width 122 height 22
click at [234, 213] on input "***" at bounding box center [231, 205] width 21 height 16
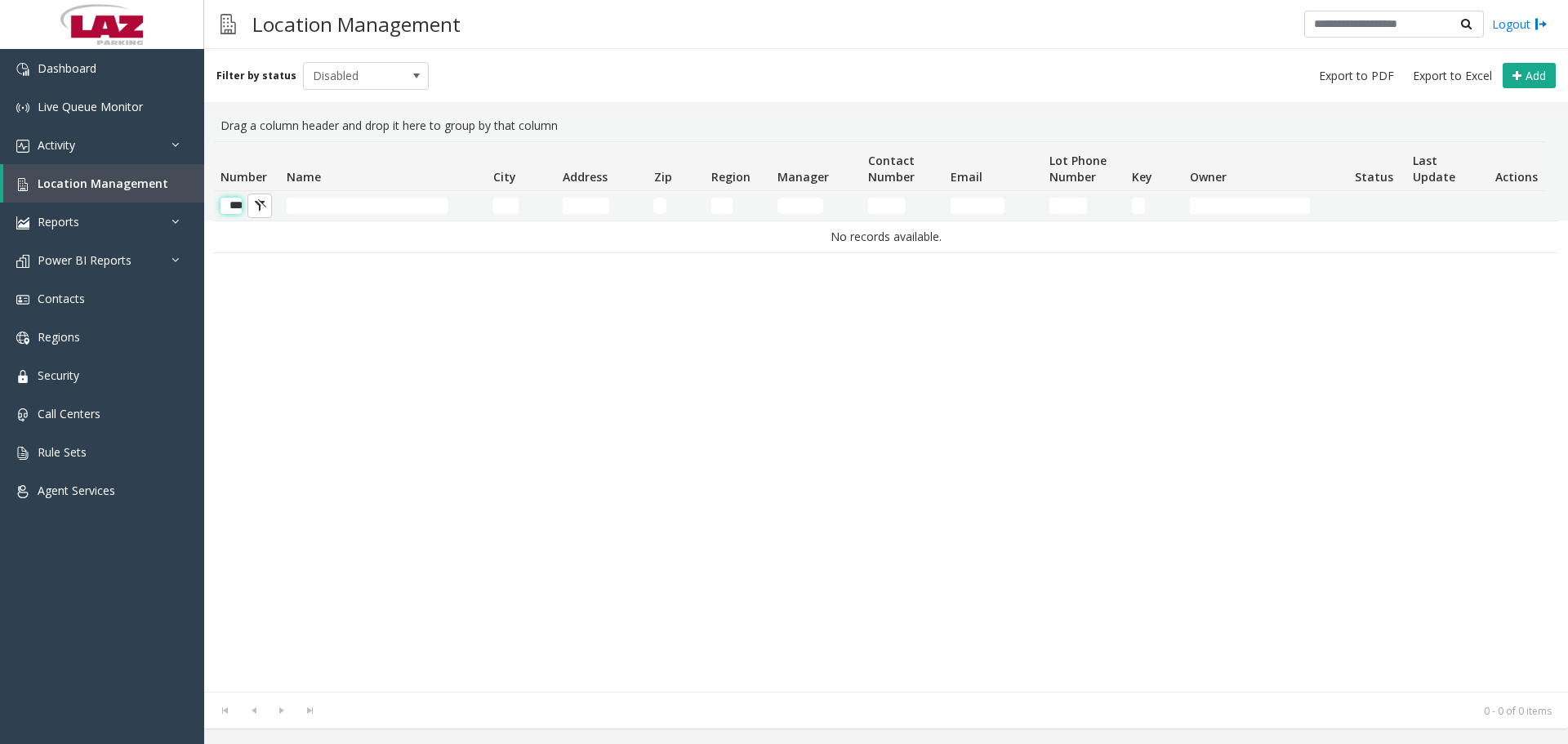
click at [234, 212] on input "***" at bounding box center [231, 205] width 21 height 16
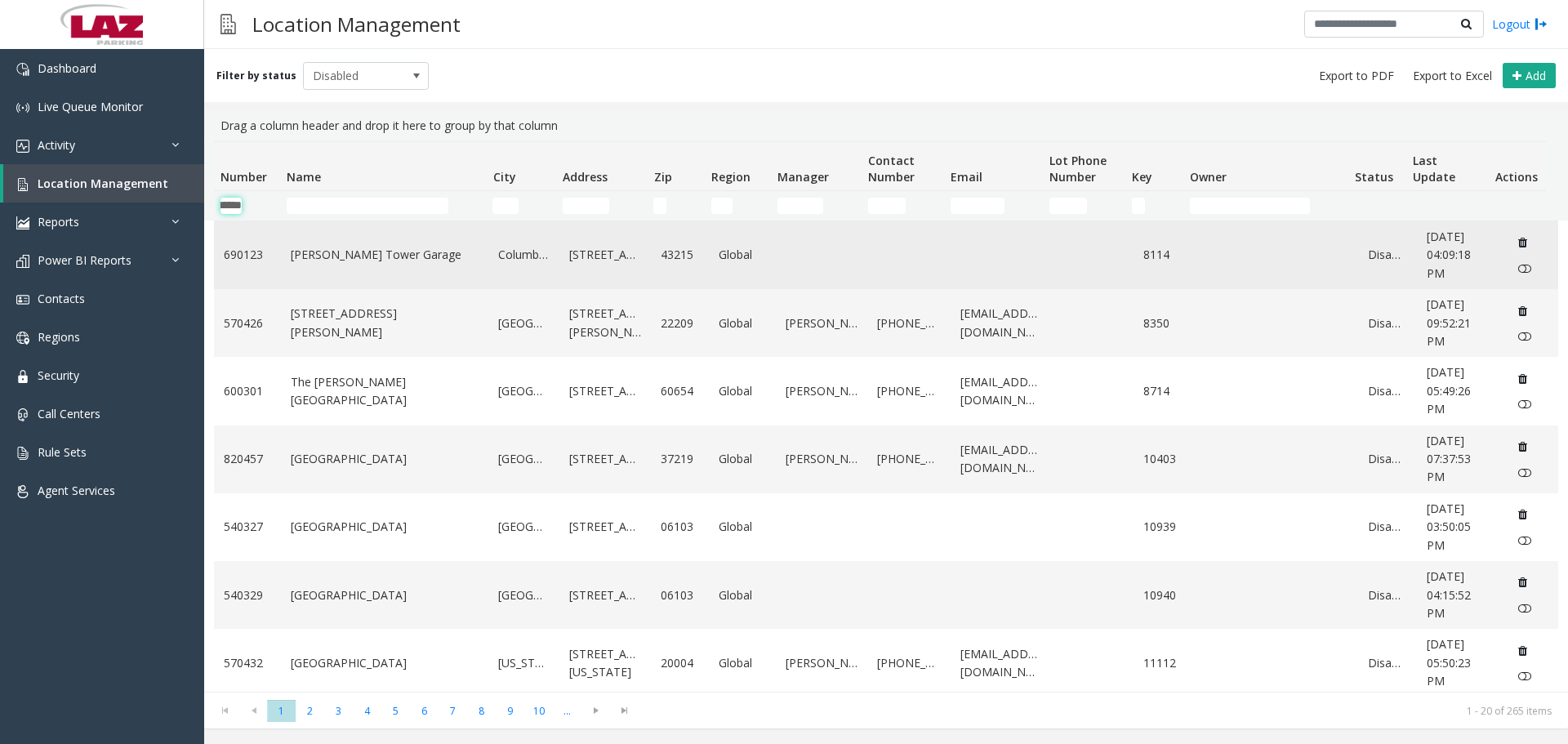
scroll to position [0, 27]
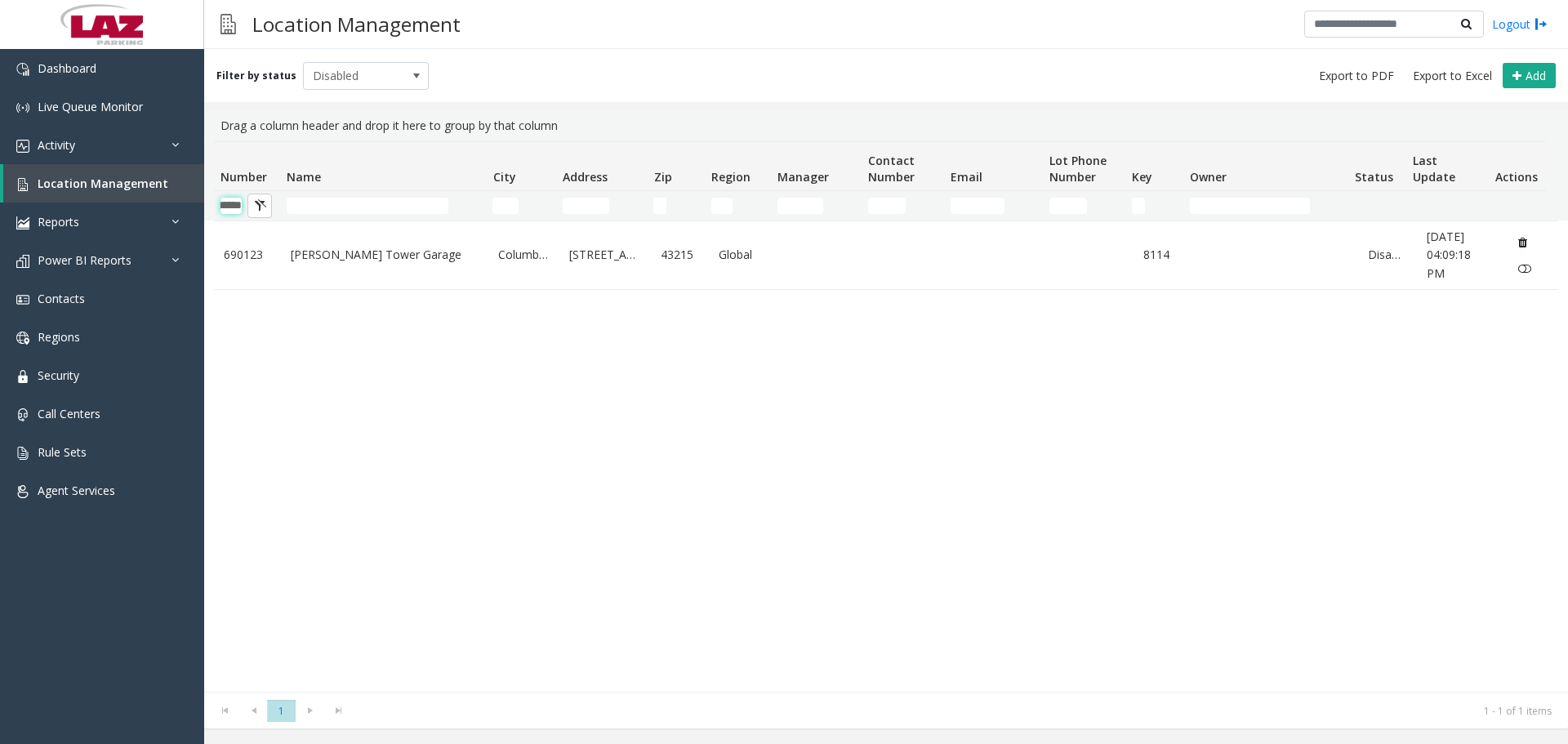
type input "******"
click at [89, 70] on span "Dashboard" at bounding box center [67, 68] width 59 height 15
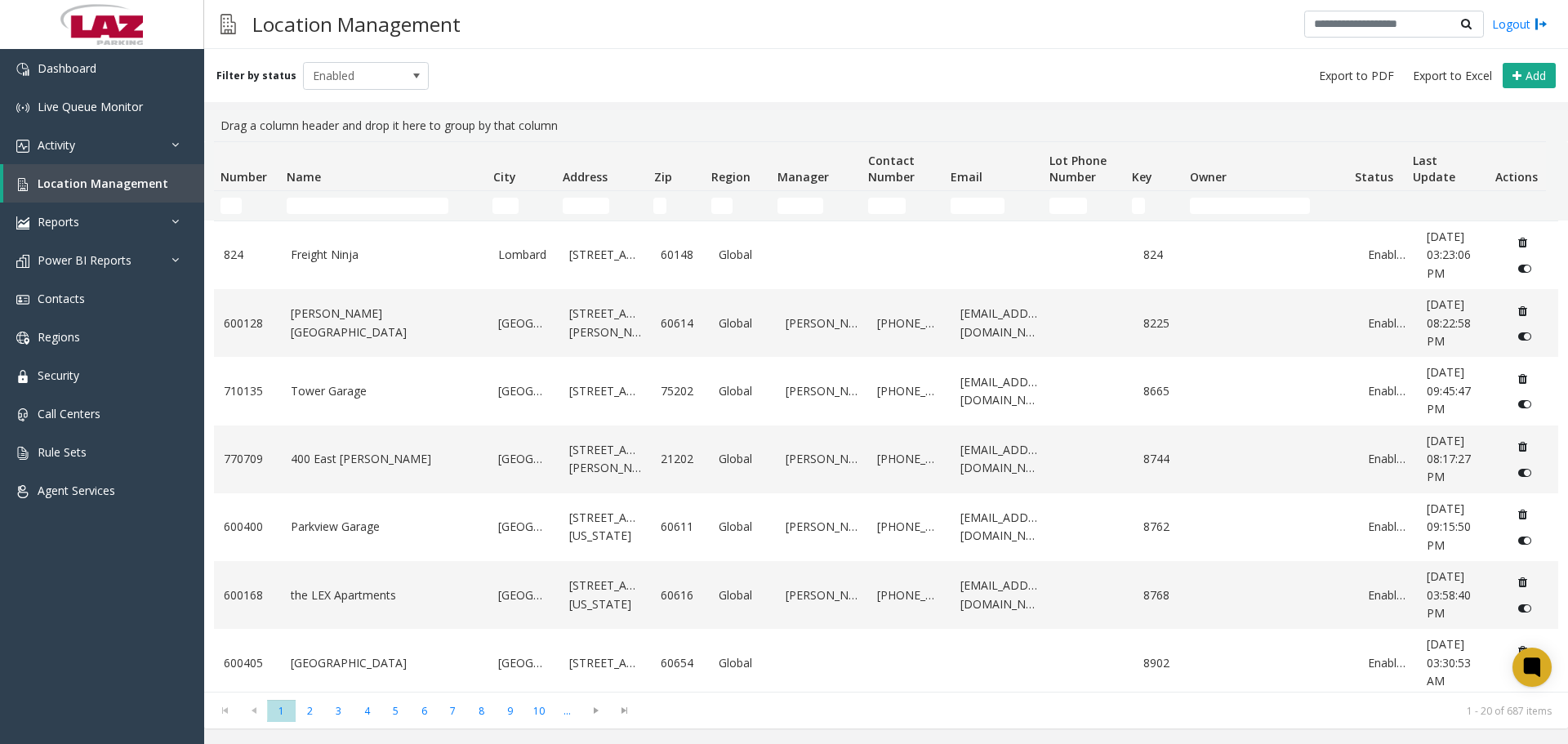
click at [230, 215] on td "Number Filter" at bounding box center [247, 205] width 66 height 30
click at [234, 212] on input "Number Filter" at bounding box center [231, 205] width 21 height 16
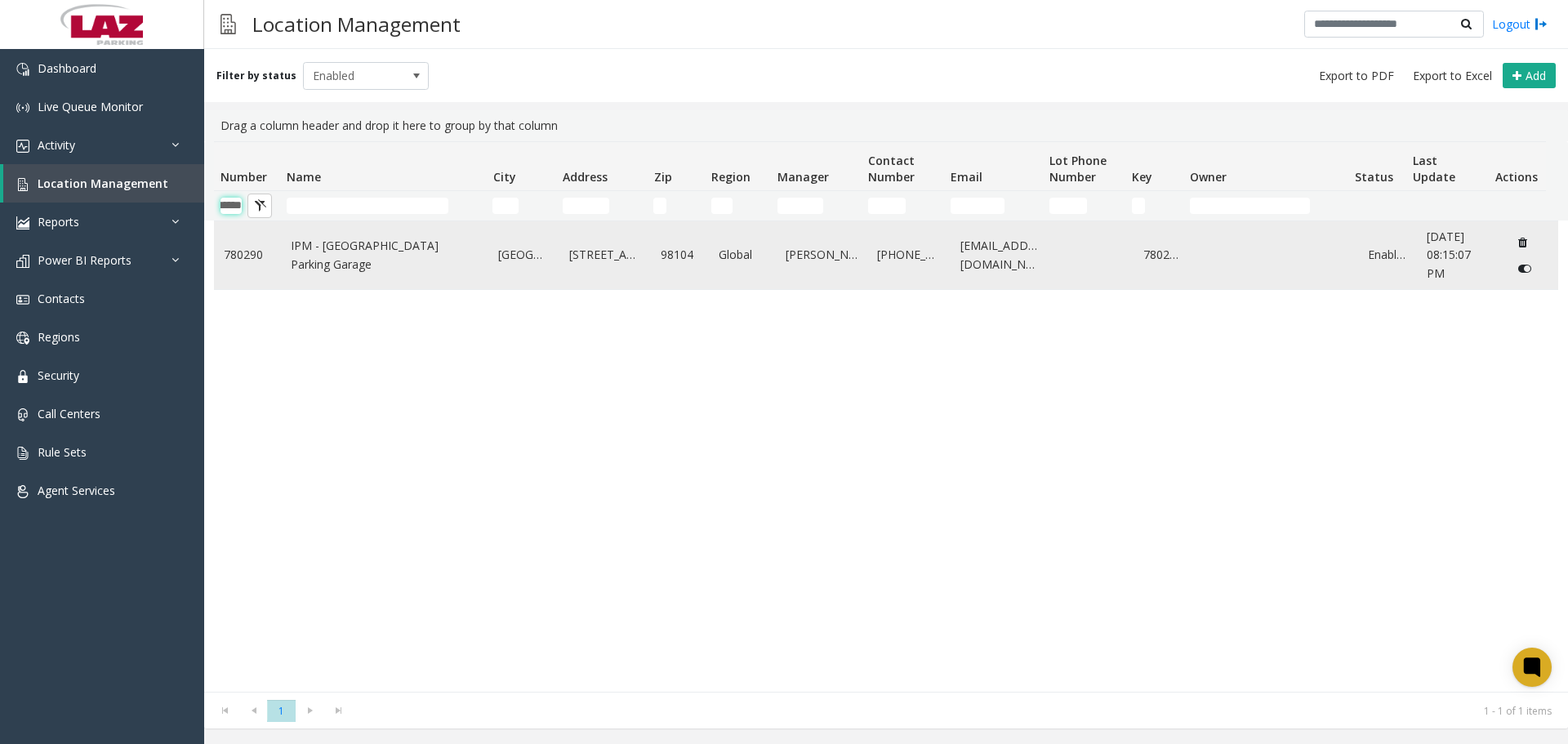
type input "******"
click at [249, 250] on link "780290" at bounding box center [247, 254] width 47 height 18
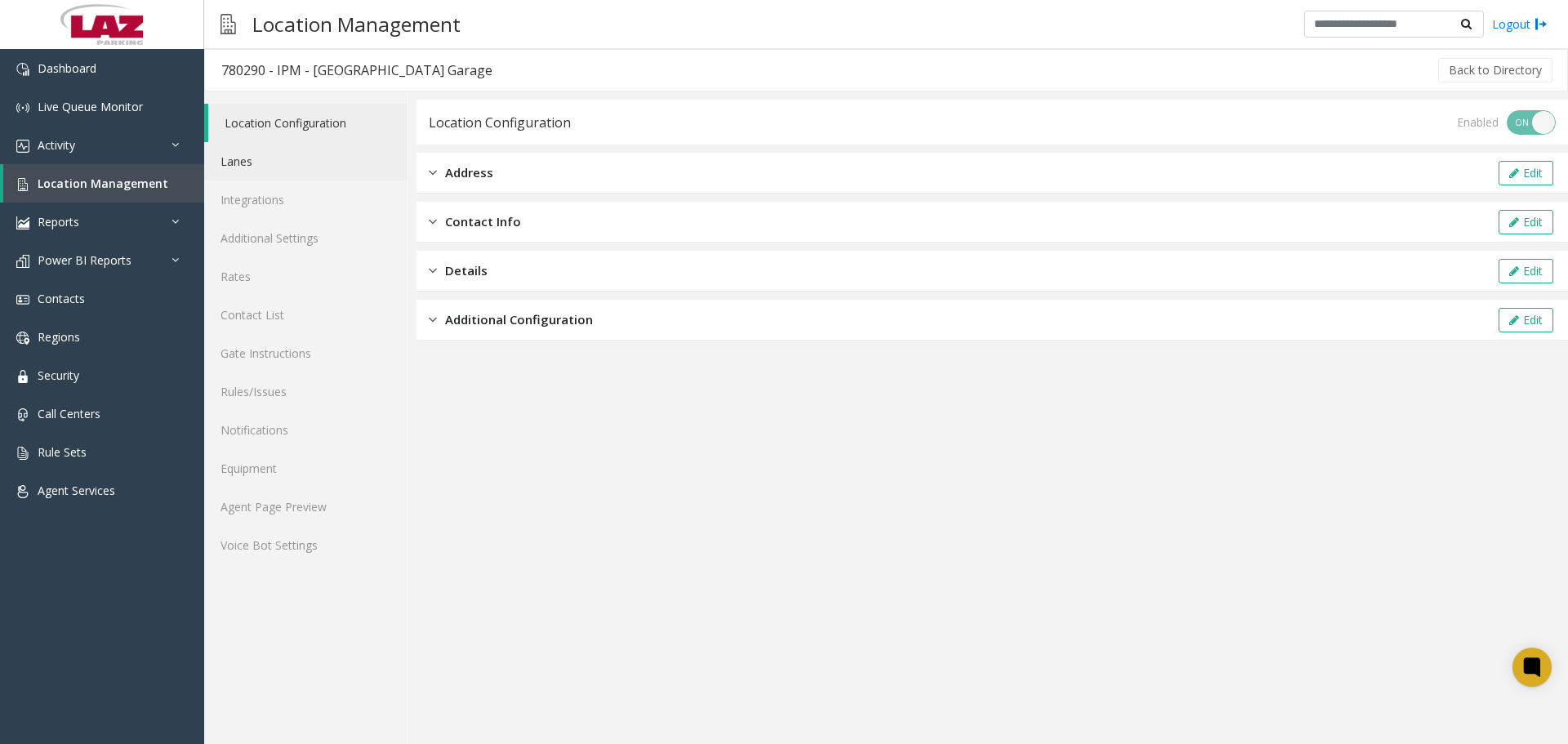
click at [272, 166] on link "Lanes" at bounding box center [306, 160] width 203 height 38
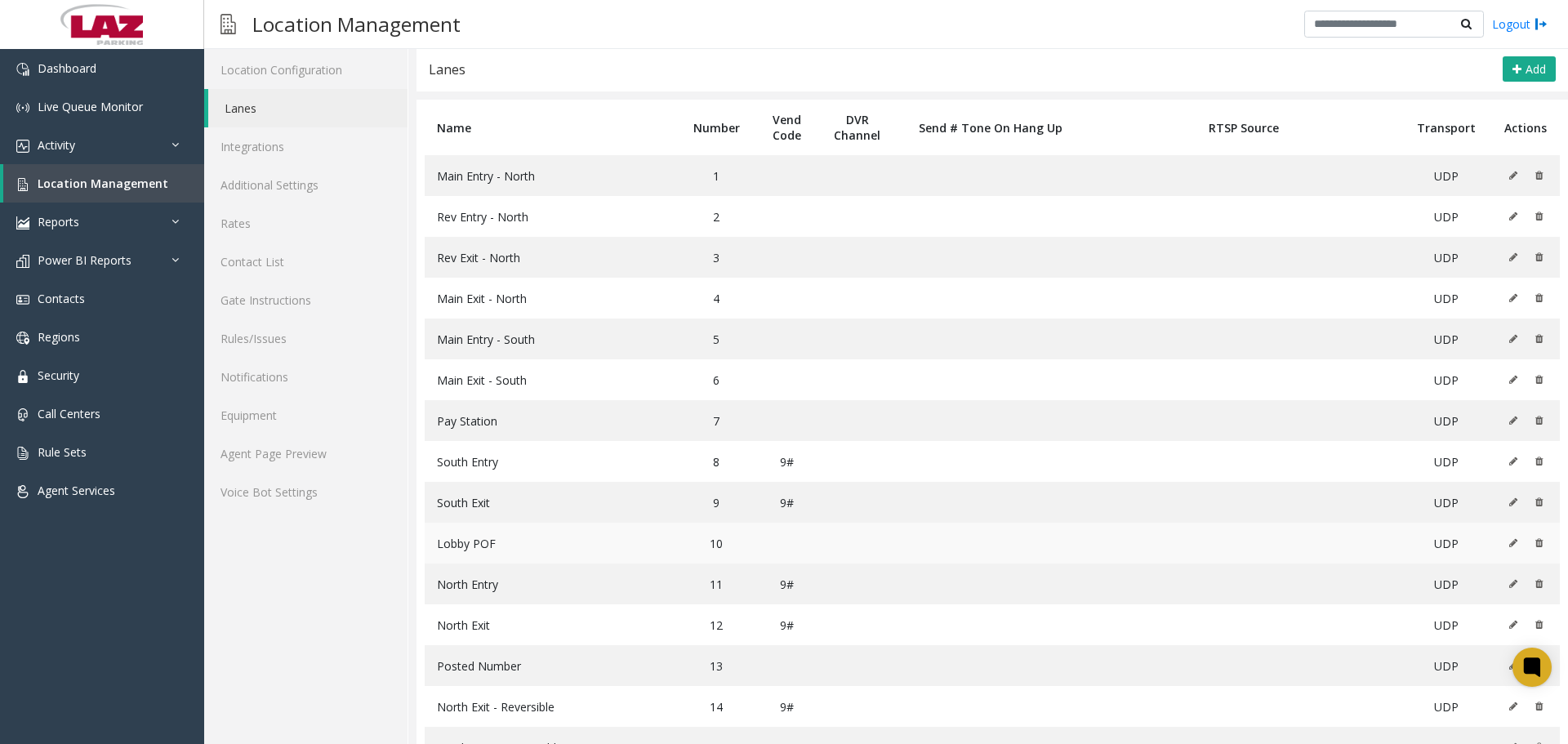
scroll to position [110, 0]
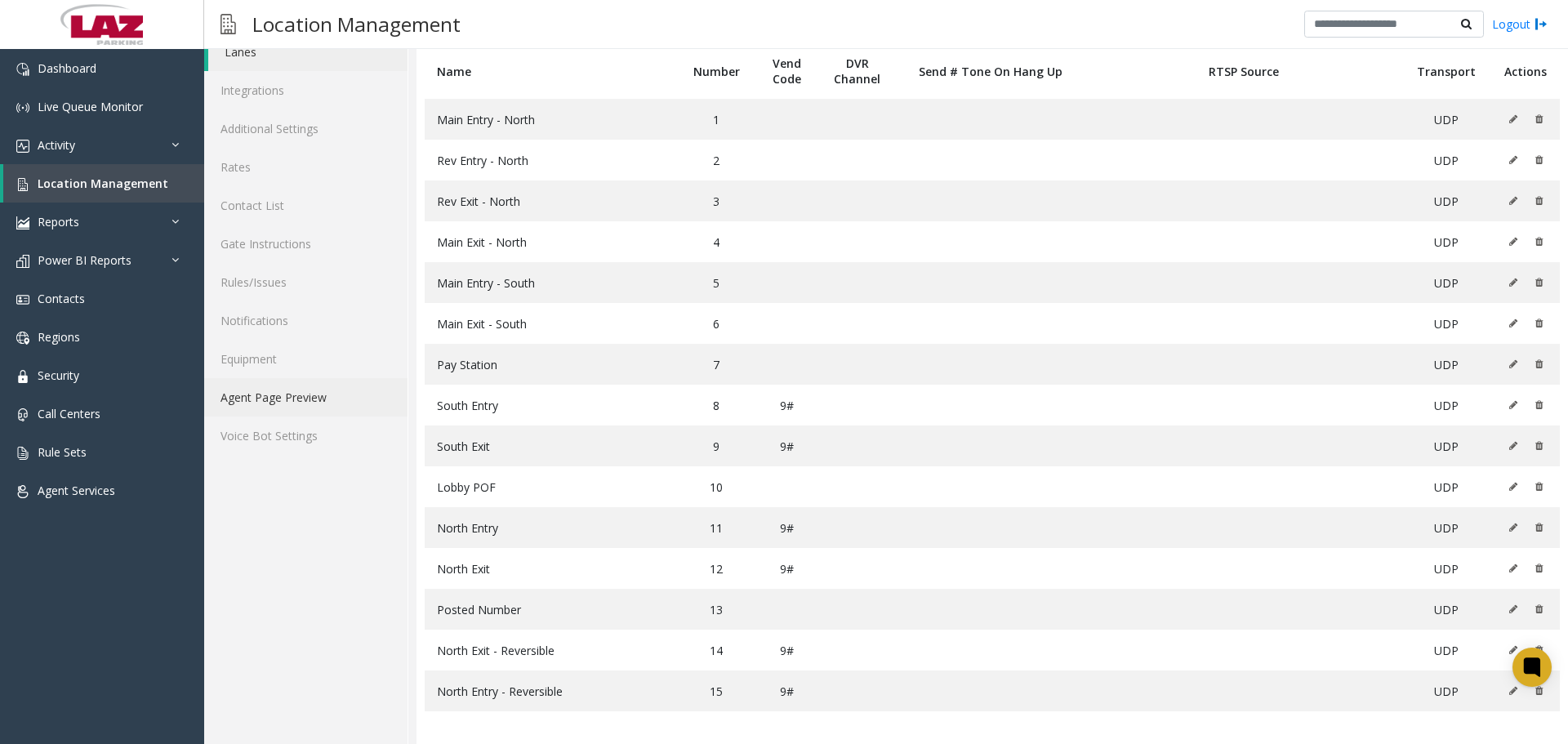
click at [312, 404] on link "Agent Page Preview" at bounding box center [306, 397] width 203 height 38
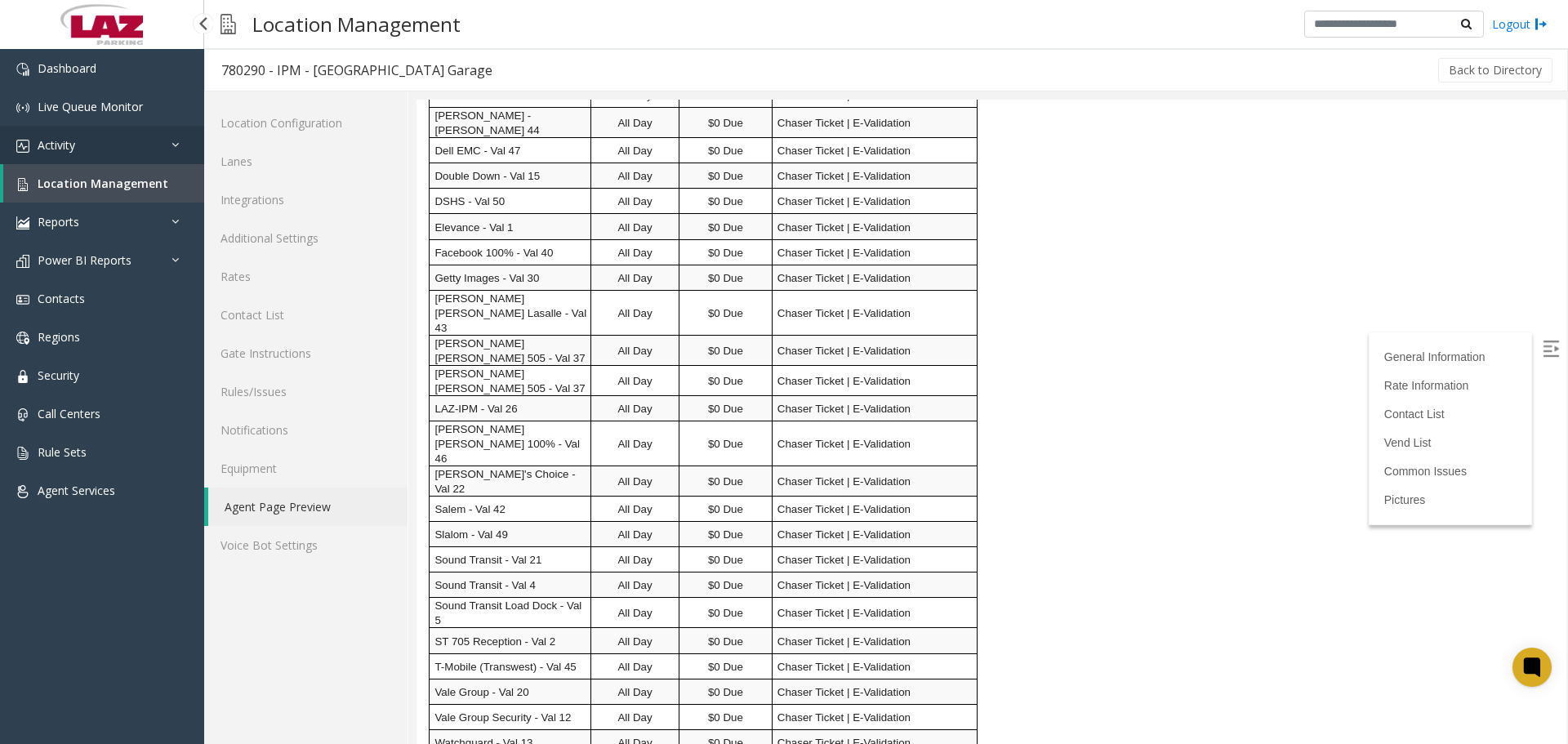
scroll to position [1225, 0]
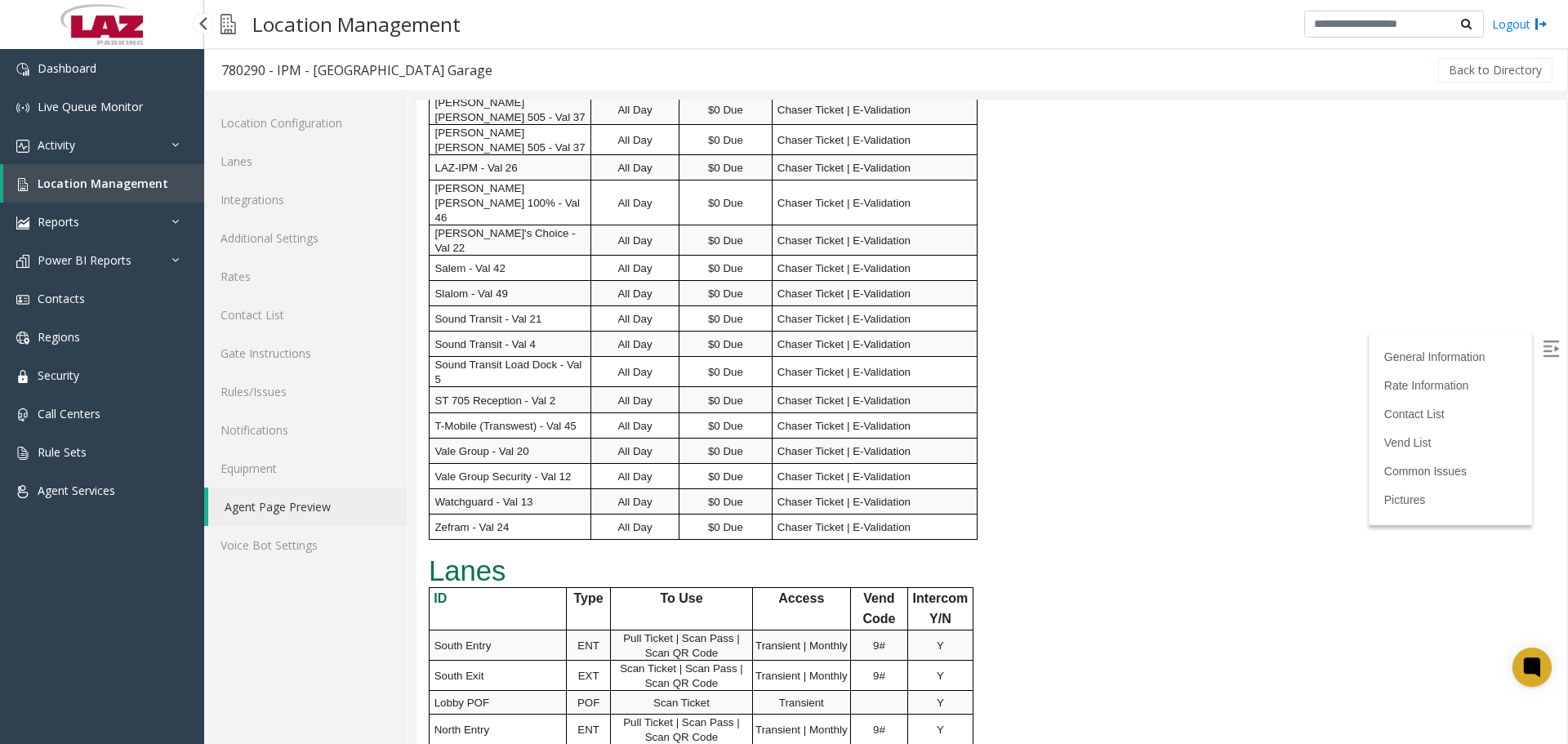
click at [110, 176] on span "Location Management" at bounding box center [102, 183] width 131 height 15
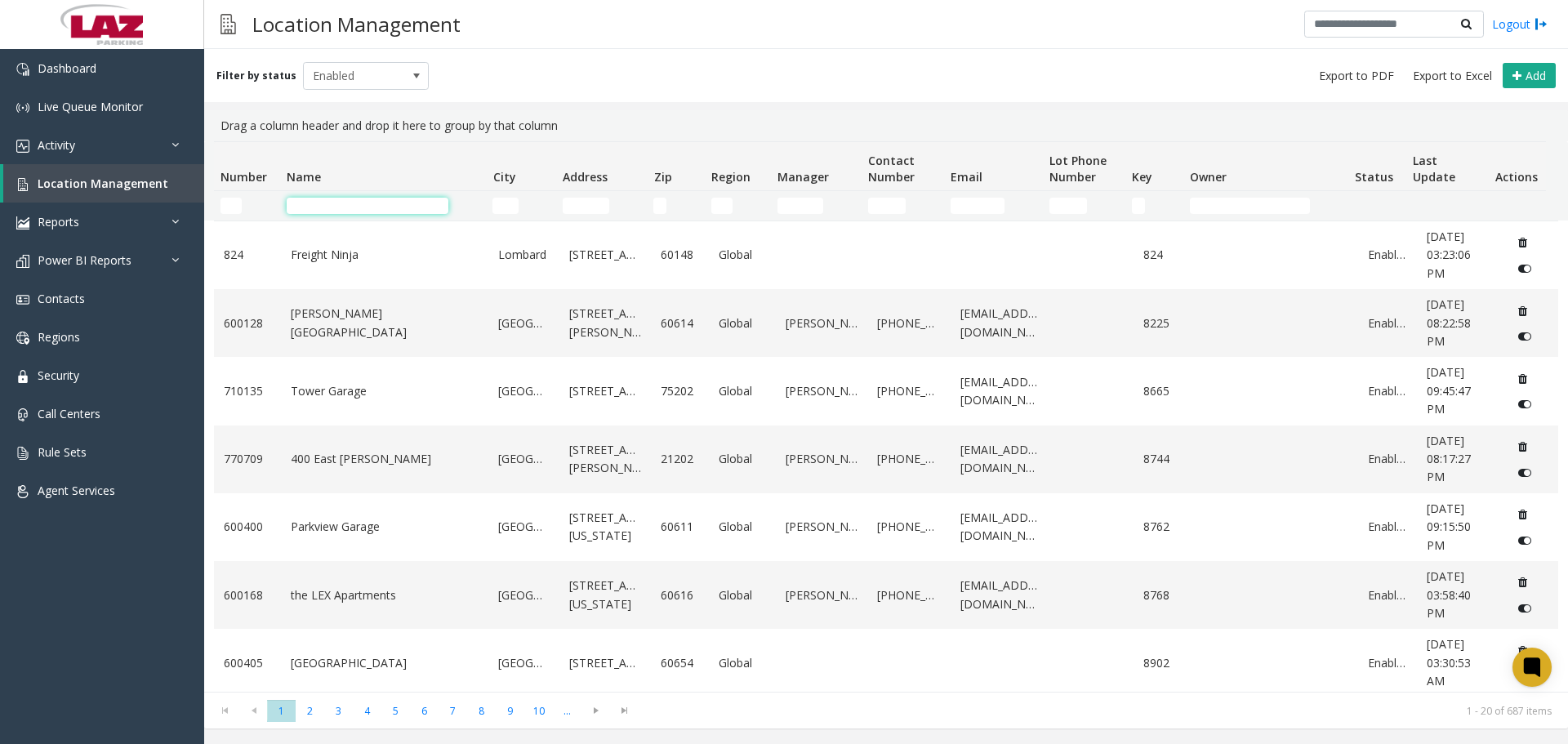
click at [324, 199] on input "Name Filter" at bounding box center [368, 205] width 162 height 16
click at [236, 206] on input "Number Filter" at bounding box center [231, 205] width 21 height 16
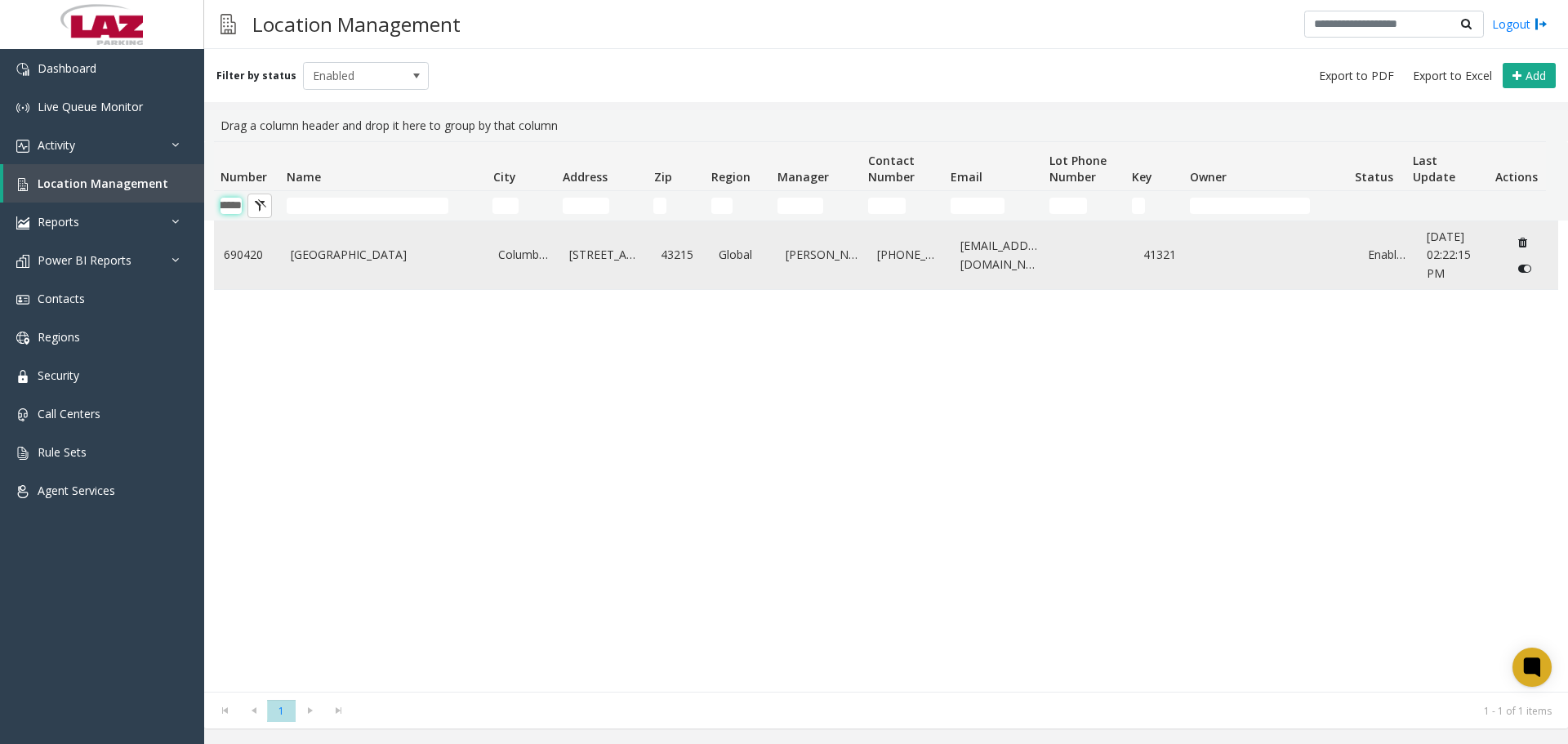
type input "******"
click at [248, 280] on td "690420" at bounding box center [247, 255] width 67 height 68
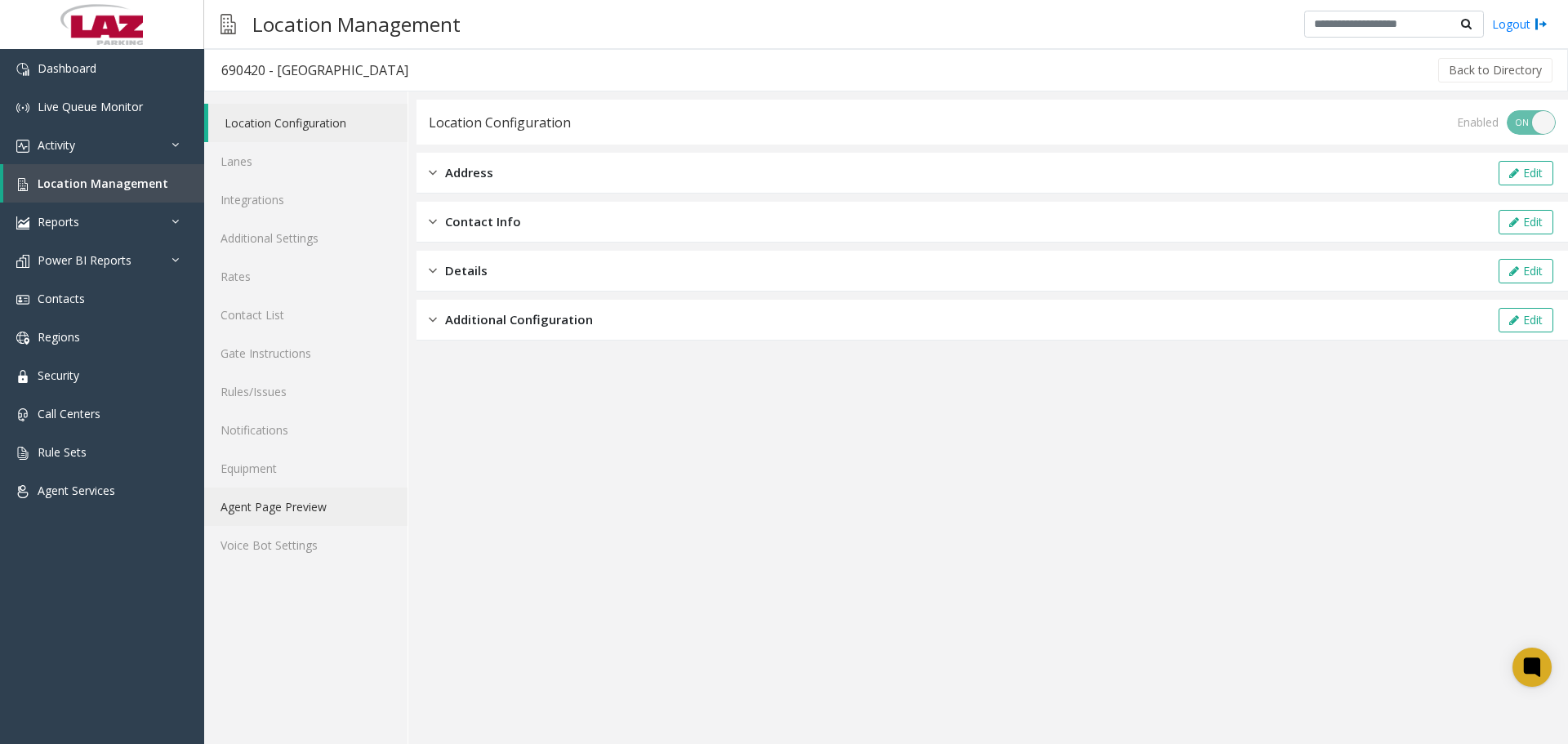
click at [248, 512] on link "Agent Page Preview" at bounding box center [306, 506] width 203 height 38
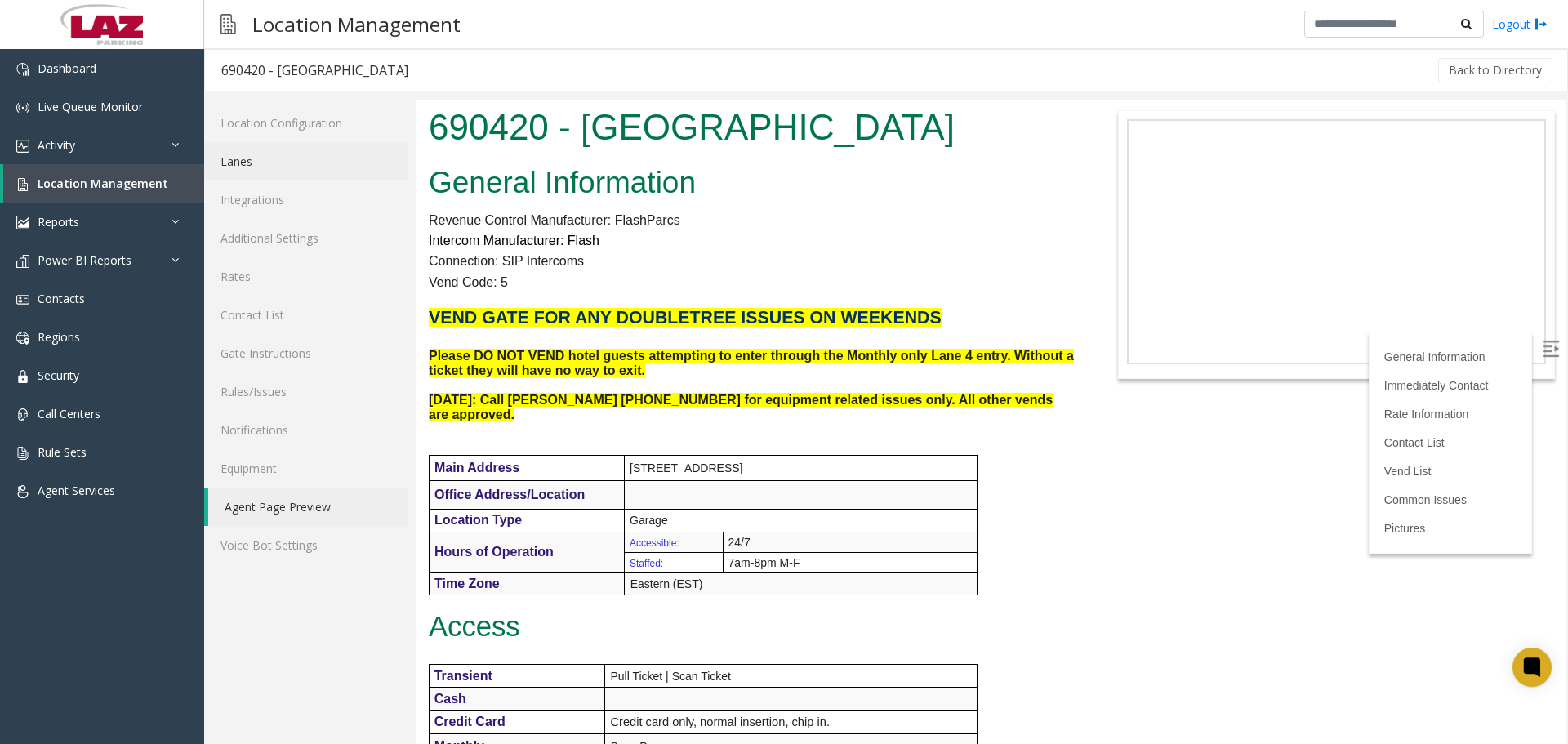
click at [241, 148] on link "Lanes" at bounding box center [306, 160] width 203 height 38
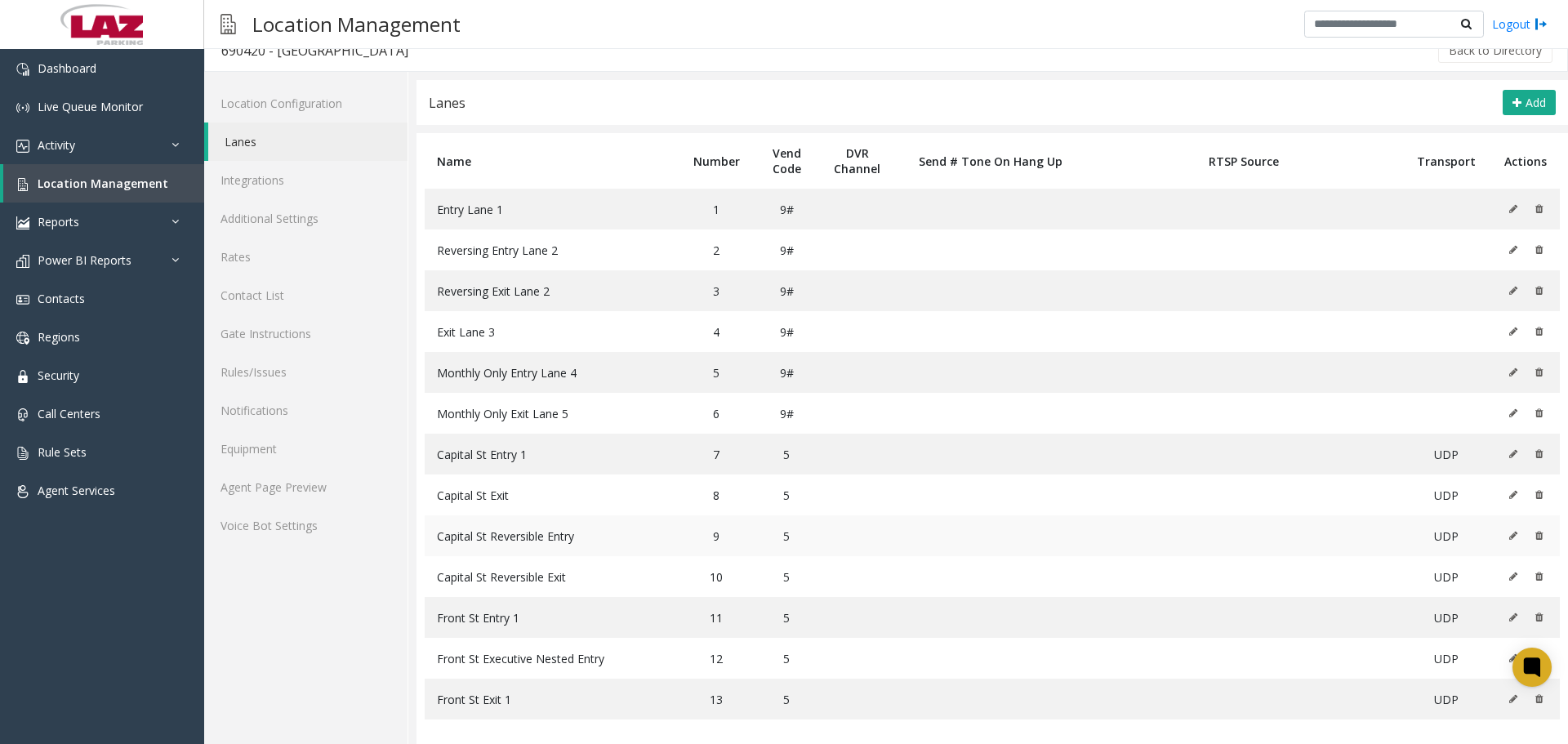
scroll to position [28, 0]
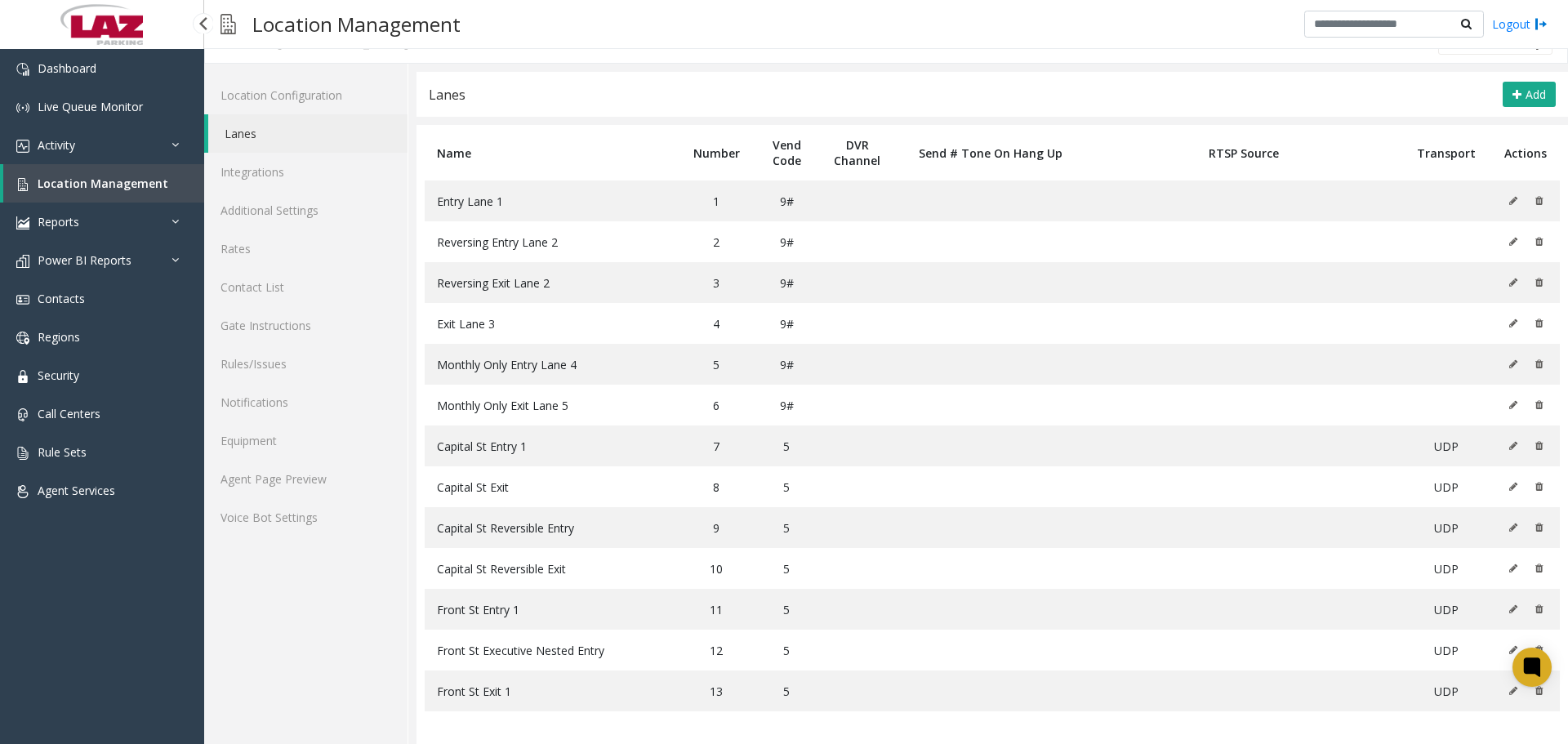
click at [119, 178] on span "Location Management" at bounding box center [102, 183] width 131 height 15
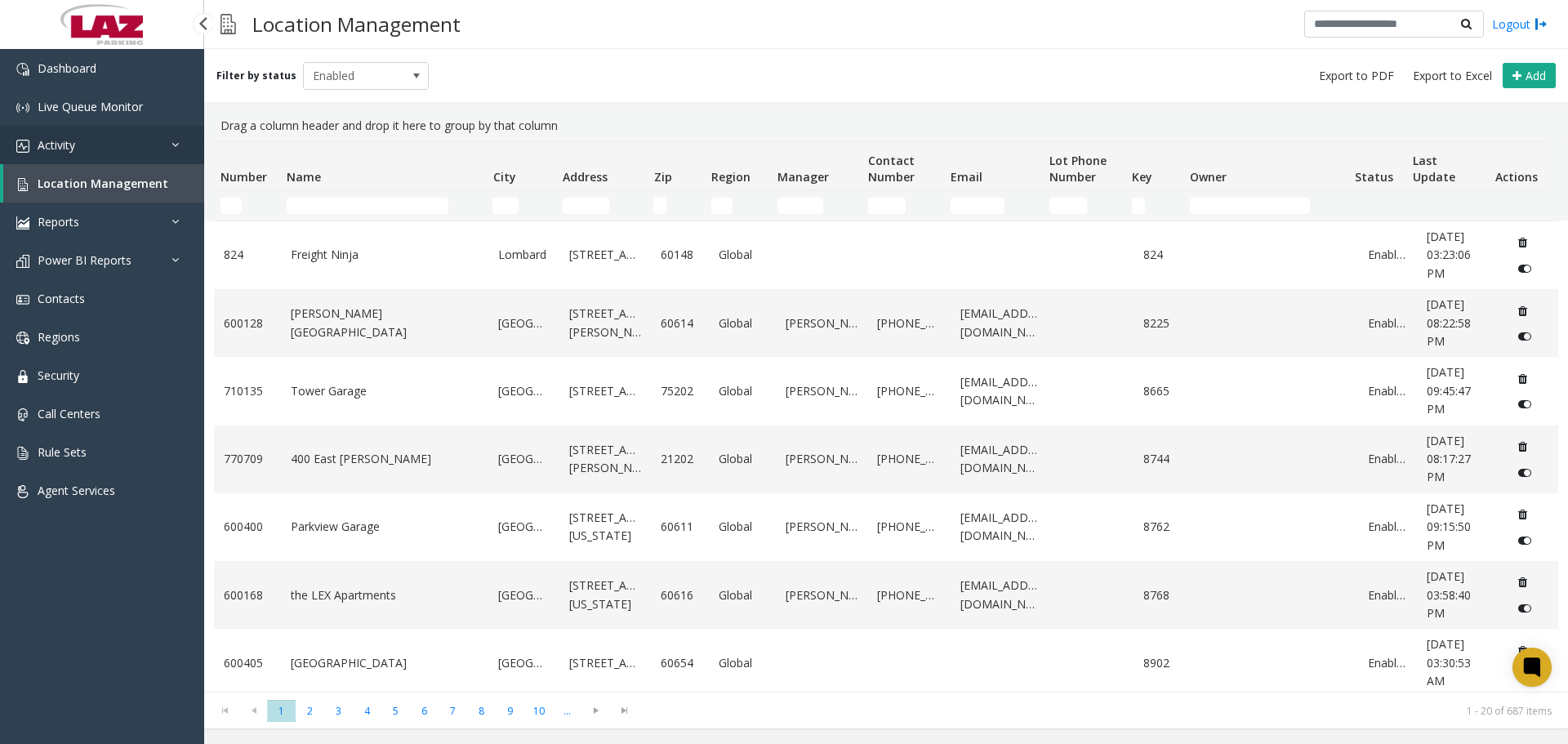
drag, startPoint x: 74, startPoint y: 157, endPoint x: 85, endPoint y: 174, distance: 20.2
click at [73, 157] on link "Activity" at bounding box center [102, 144] width 204 height 38
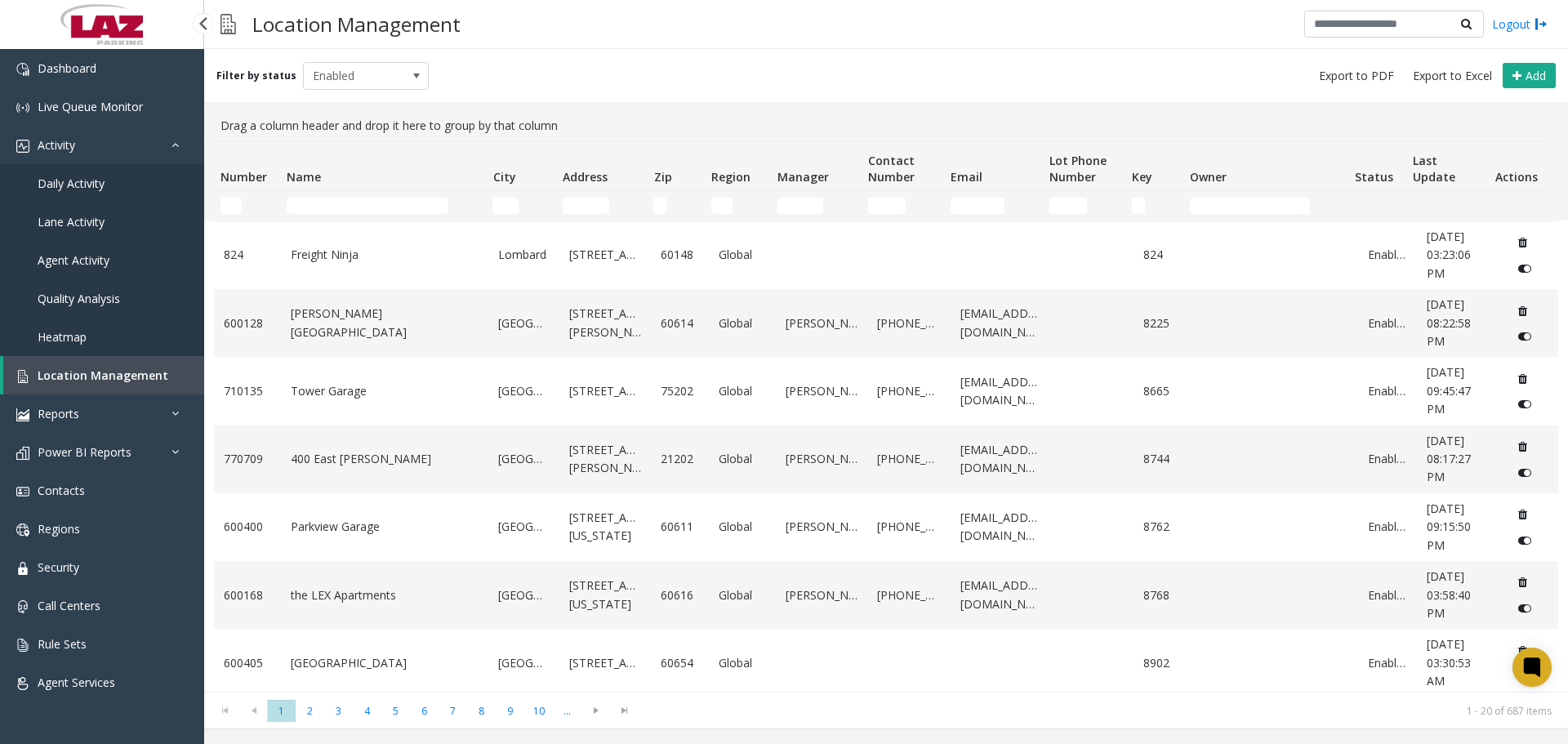
click at [97, 193] on link "Daily Activity" at bounding box center [102, 182] width 204 height 38
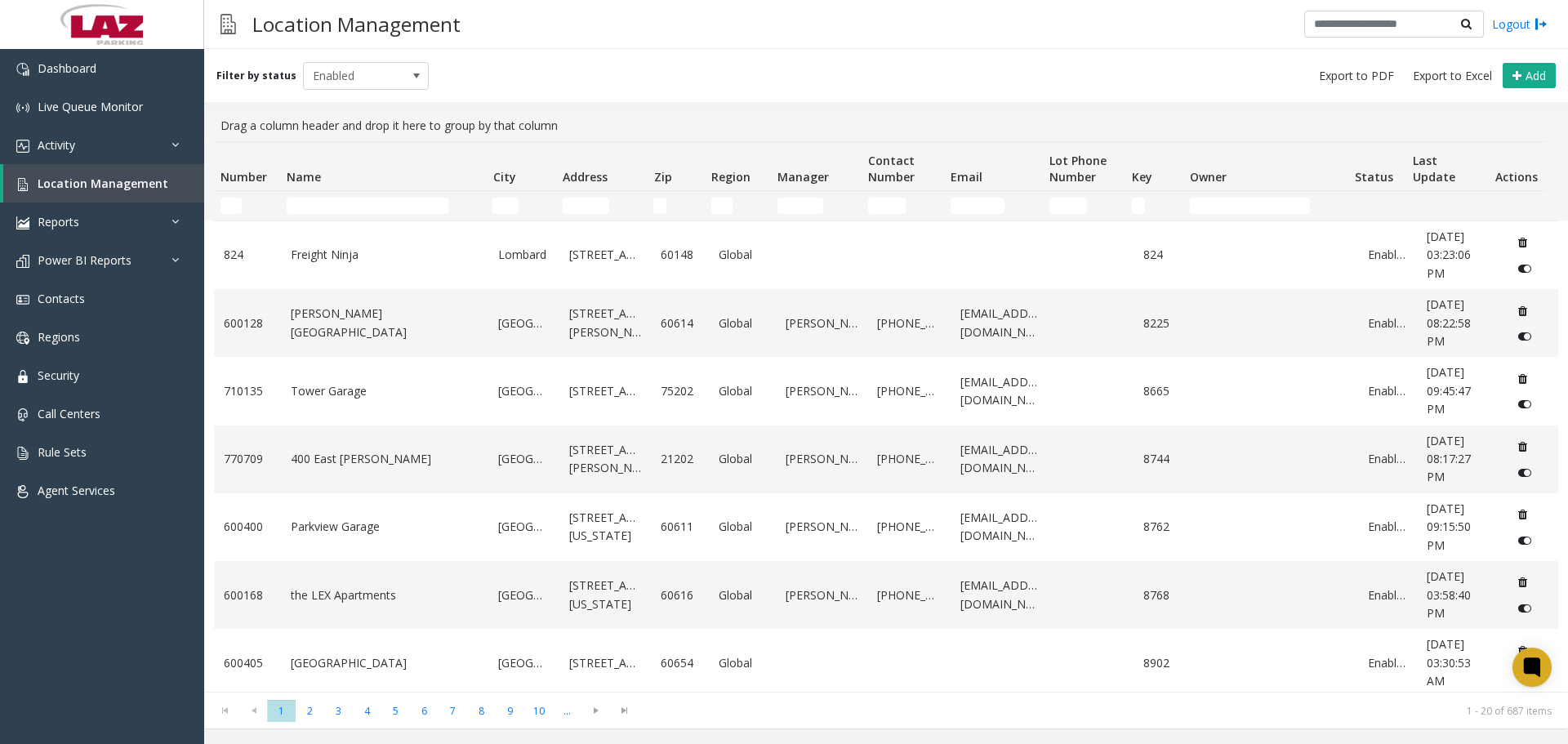
click at [312, 193] on td "Name Filter" at bounding box center [383, 205] width 206 height 30
click at [318, 205] on input "Name Filter" at bounding box center [368, 205] width 162 height 16
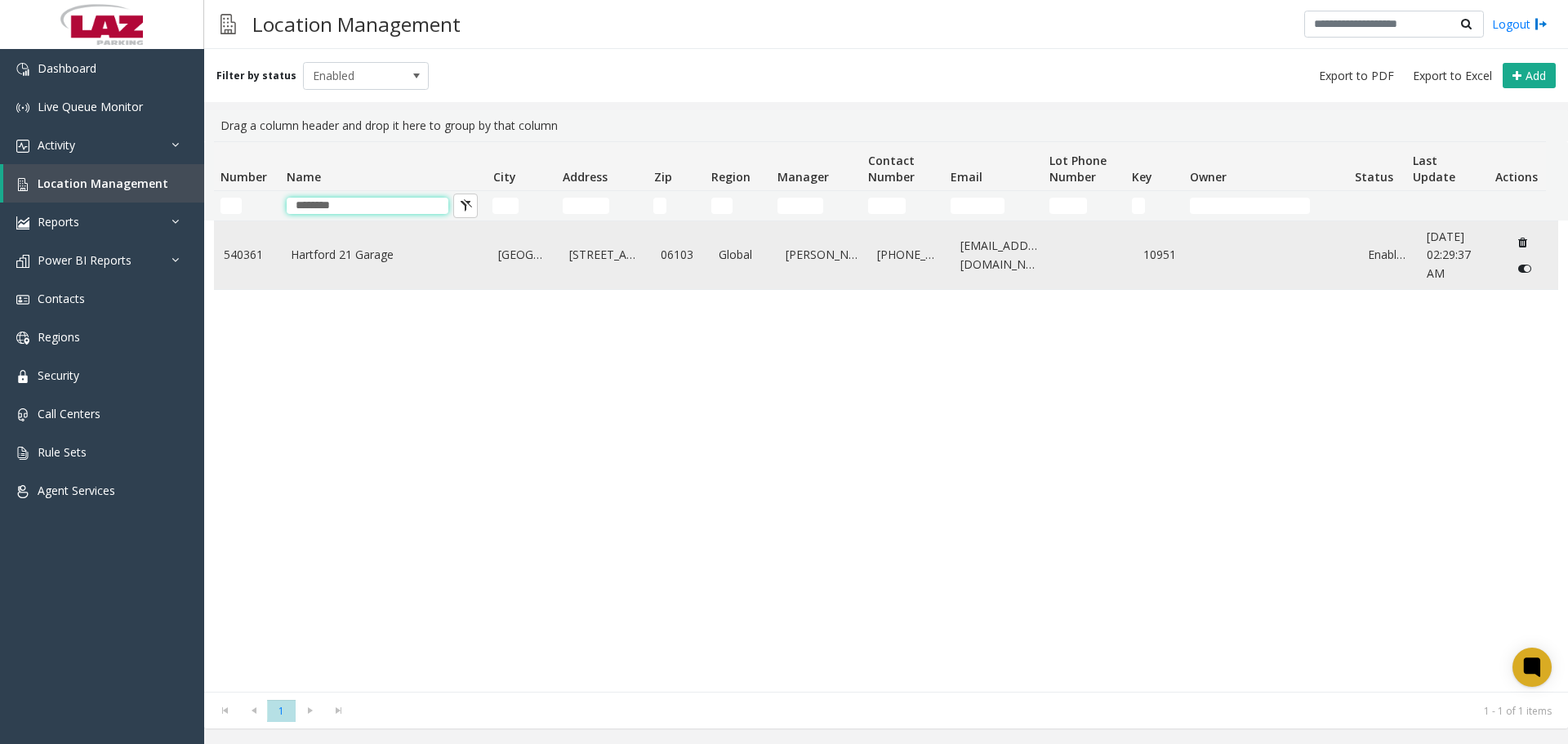
type input "********"
click at [324, 263] on td "Hartford 21 Garage" at bounding box center [385, 255] width 209 height 68
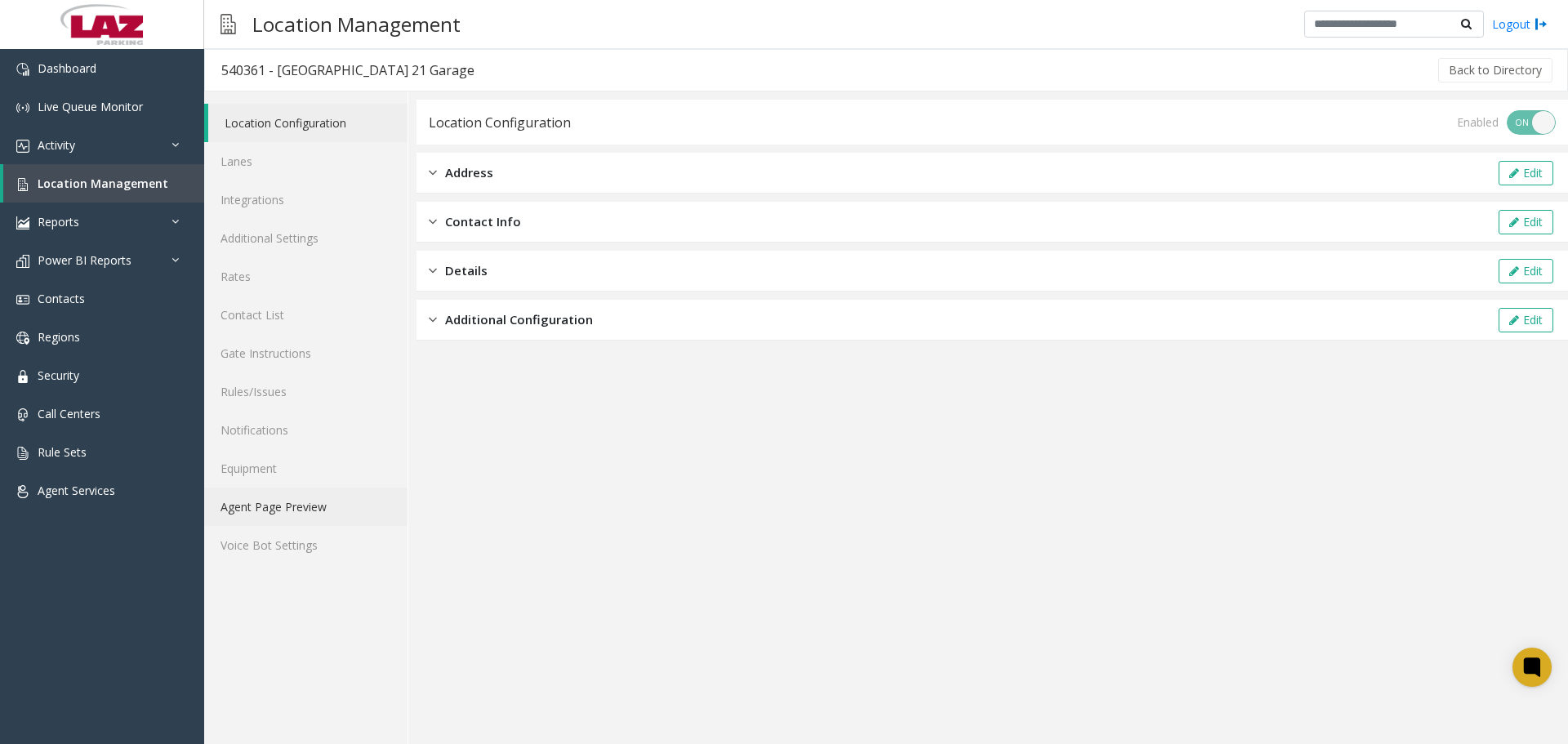
click at [295, 522] on link "Agent Page Preview" at bounding box center [306, 506] width 203 height 38
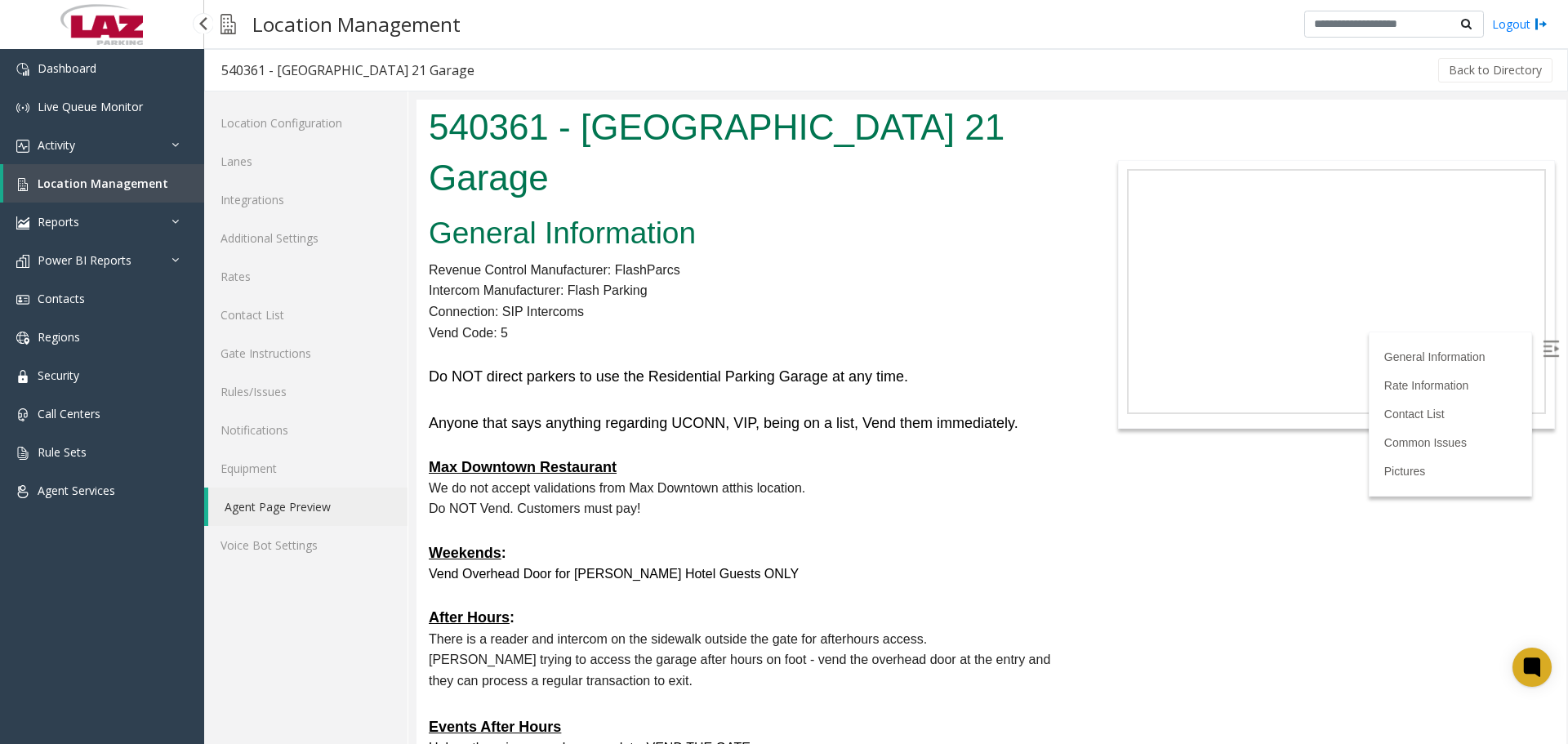
click at [101, 178] on span "Location Management" at bounding box center [102, 183] width 131 height 15
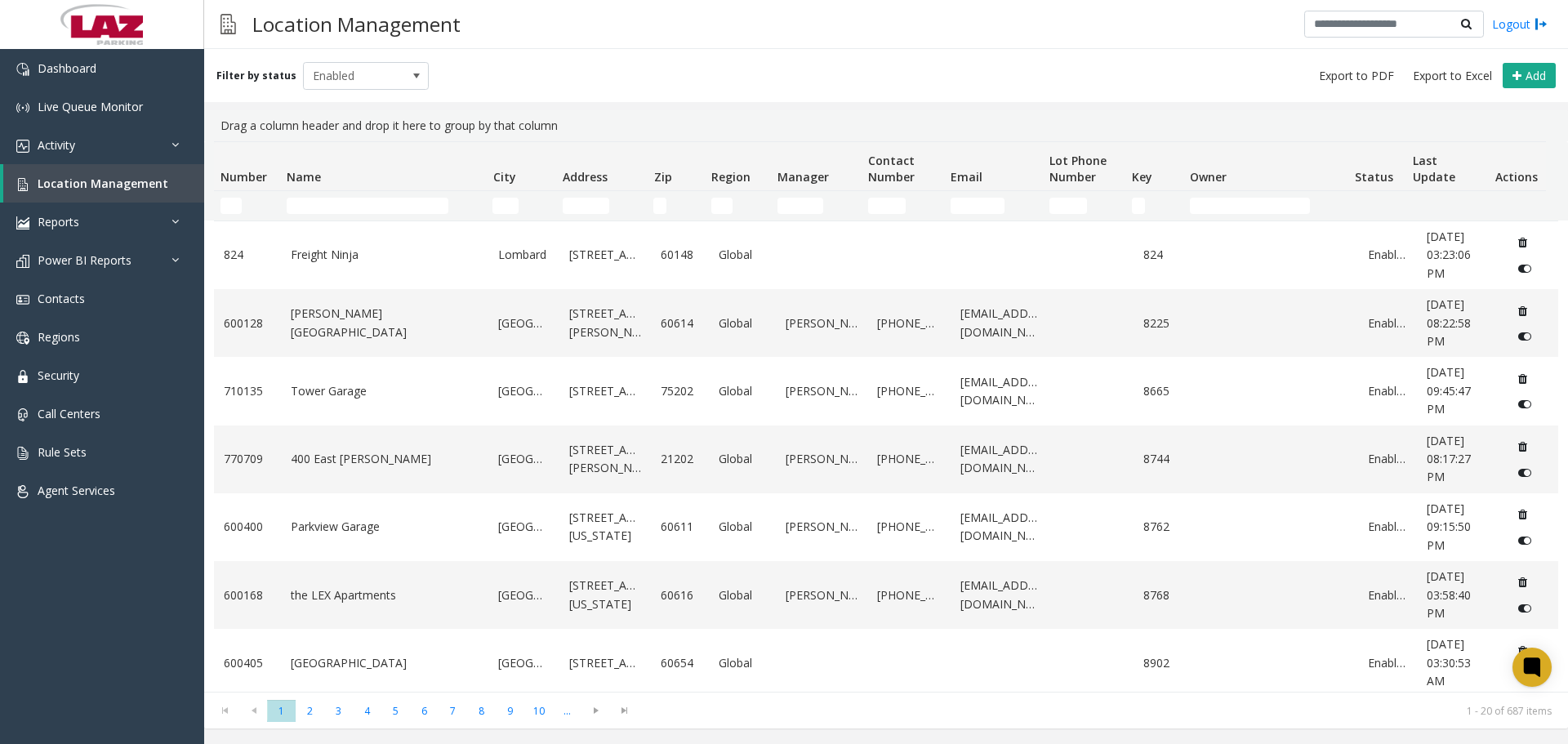
drag, startPoint x: 335, startPoint y: 194, endPoint x: 345, endPoint y: 194, distance: 10.0
click at [338, 194] on td "Name Filter" at bounding box center [383, 205] width 206 height 30
click at [505, 212] on input "City Filter" at bounding box center [505, 205] width 25 height 16
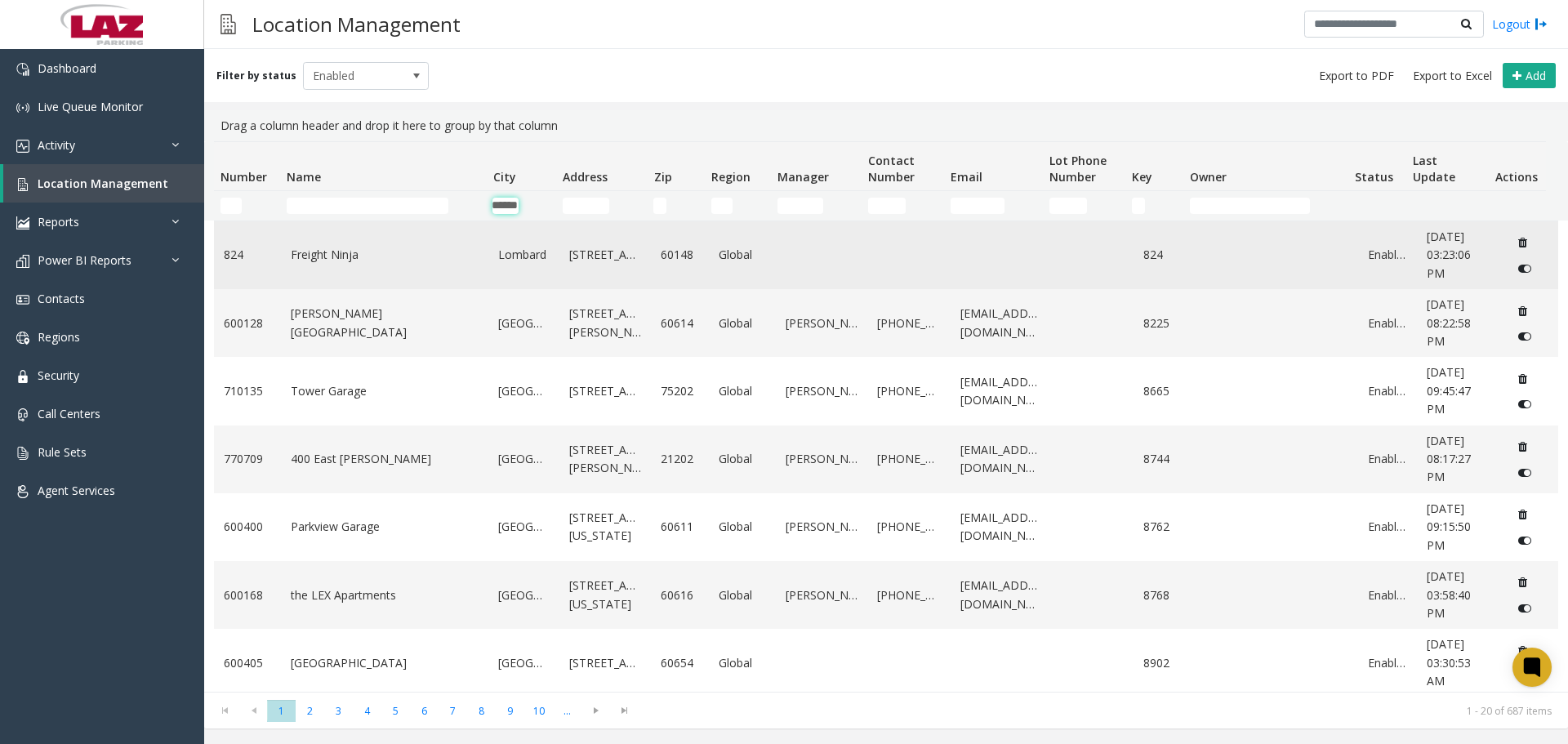
scroll to position [0, 18]
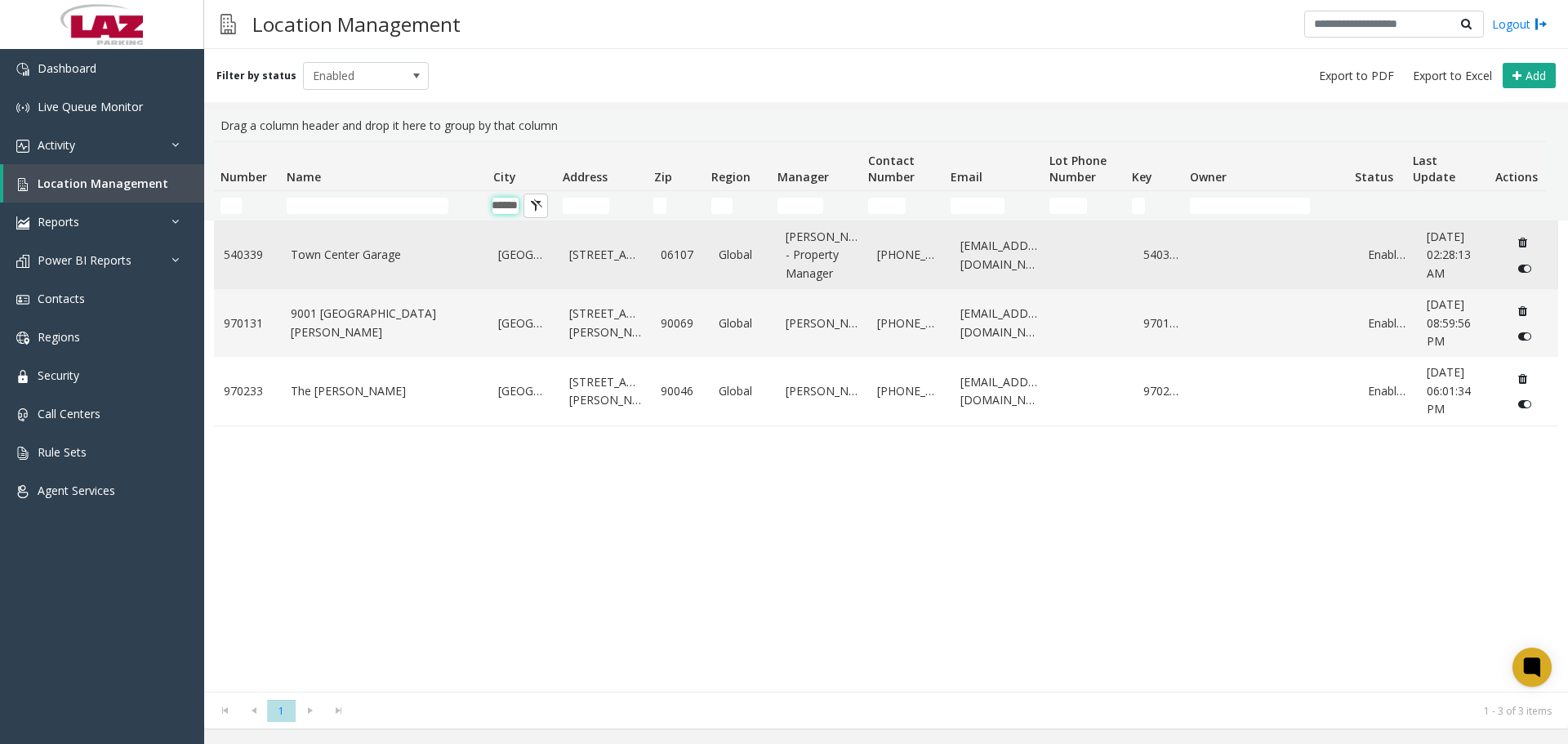
type input "******"
click at [347, 259] on link "Town Center Garage" at bounding box center [384, 254] width 188 height 18
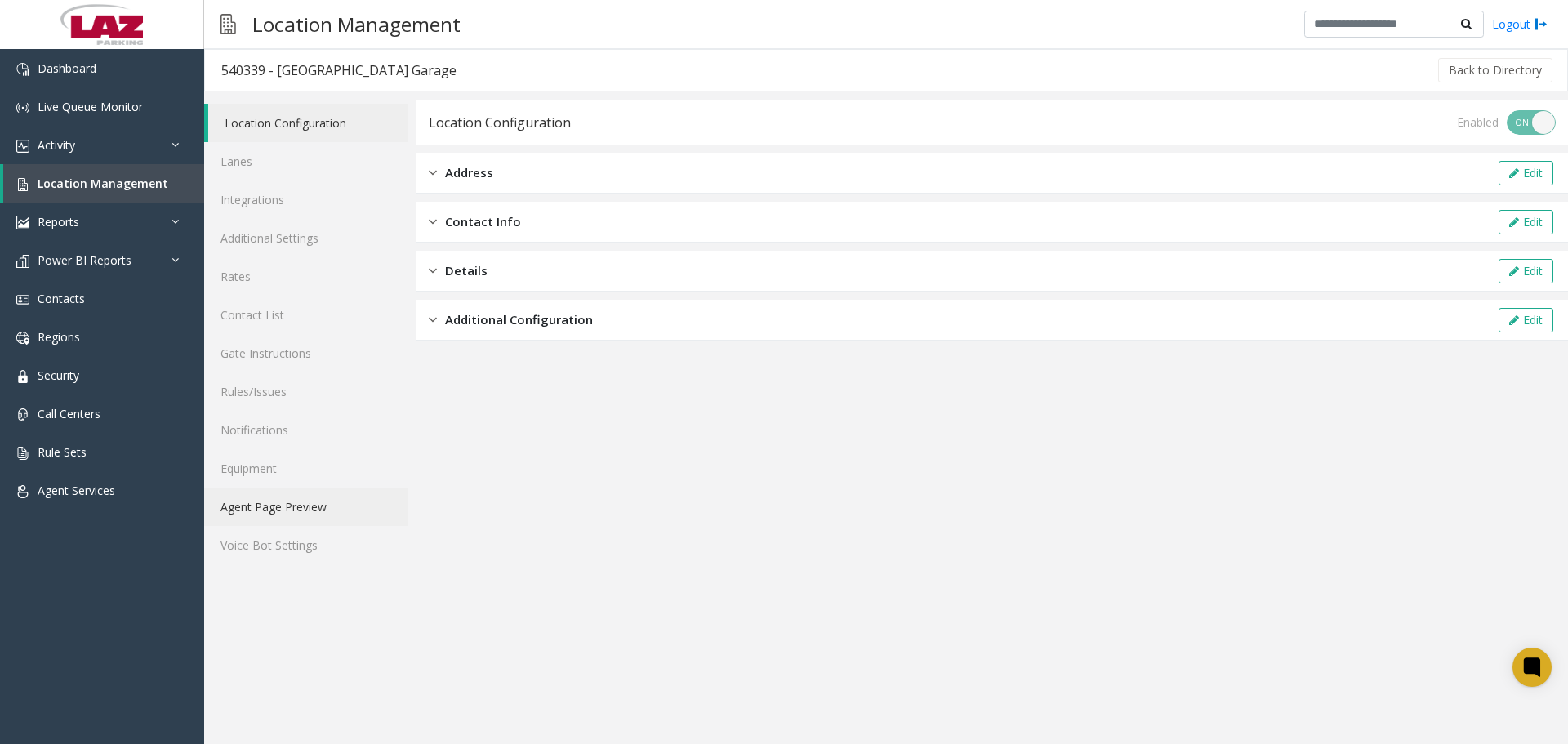
click at [306, 505] on link "Agent Page Preview" at bounding box center [306, 506] width 203 height 38
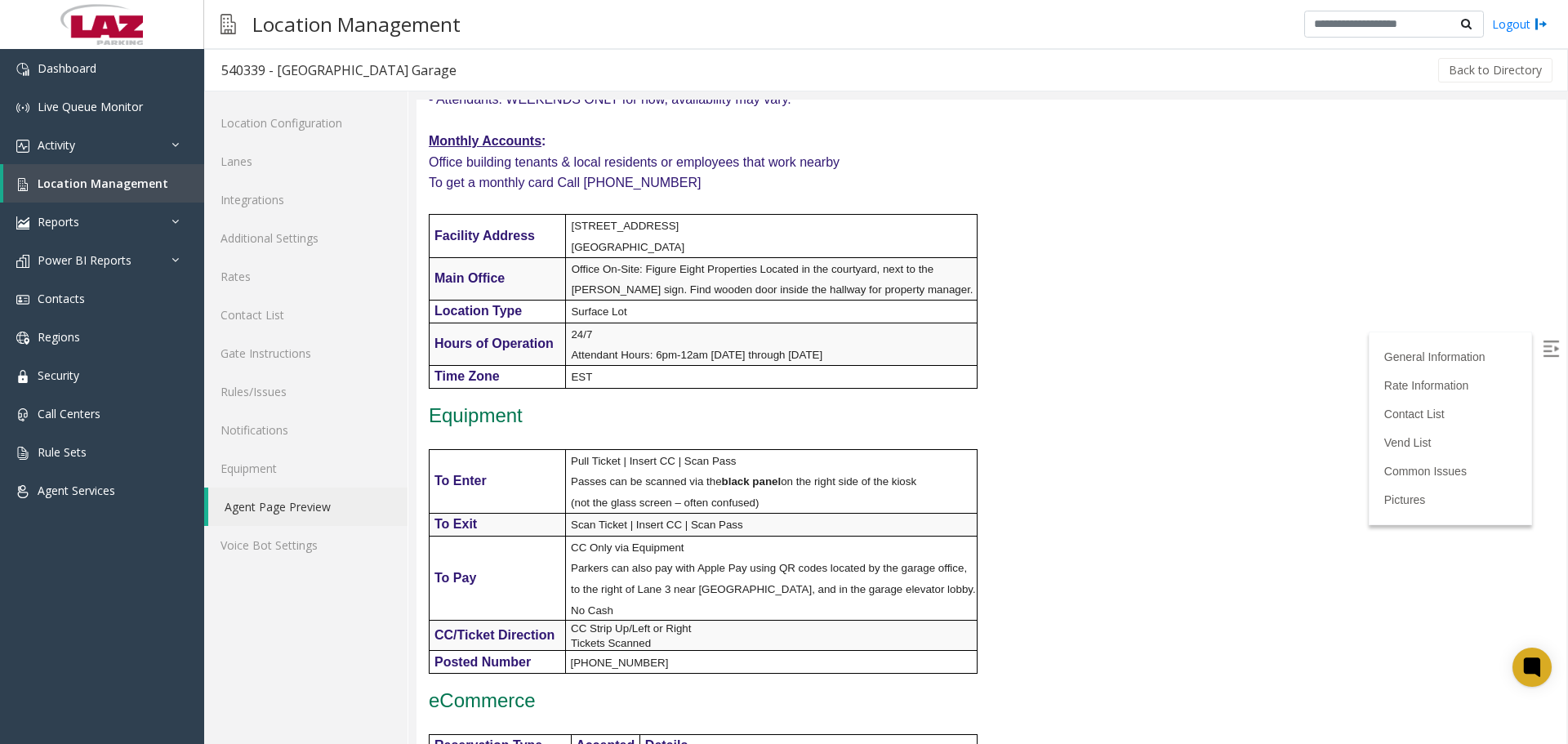
scroll to position [572, 0]
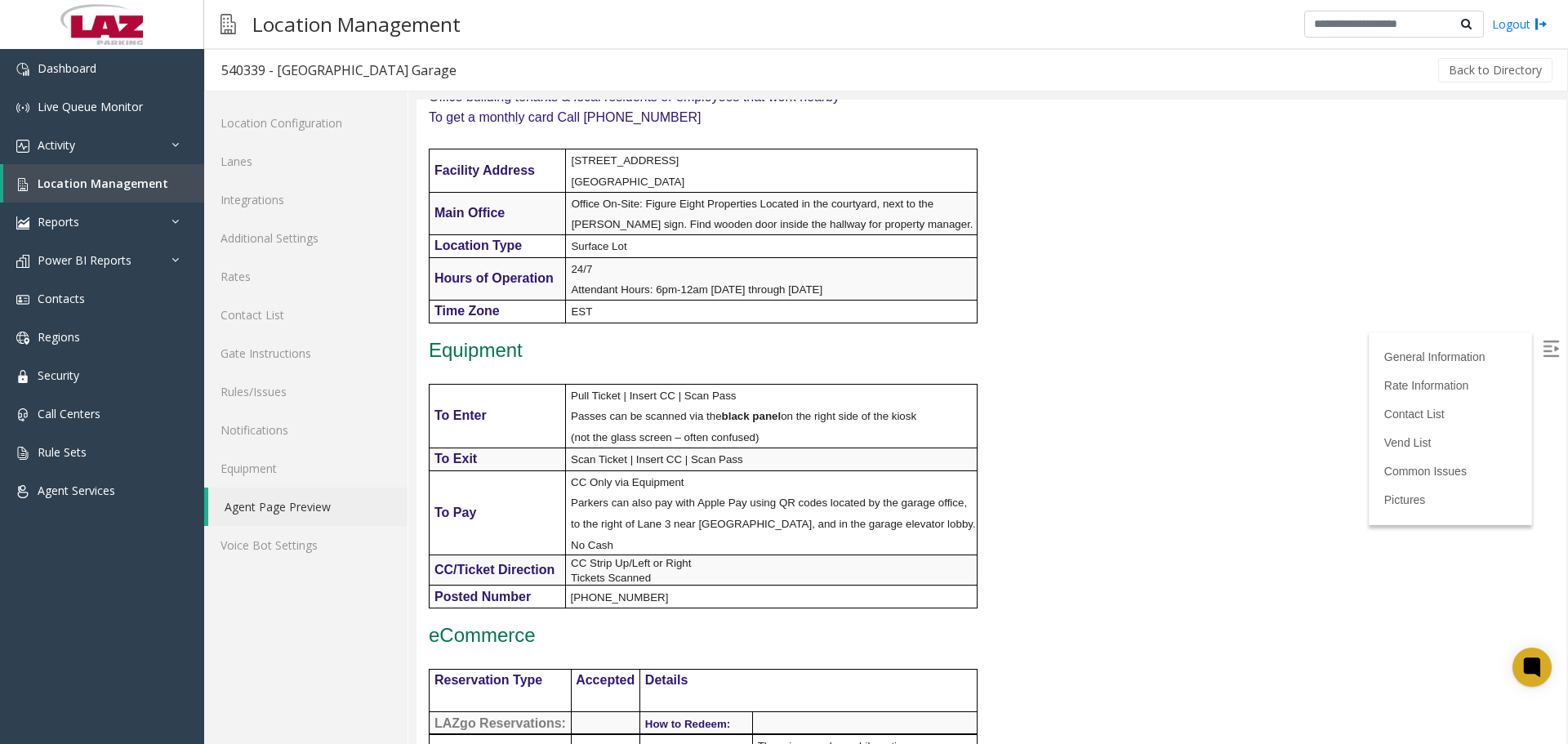
click at [1544, 338] on label at bounding box center [1552, 350] width 24 height 24
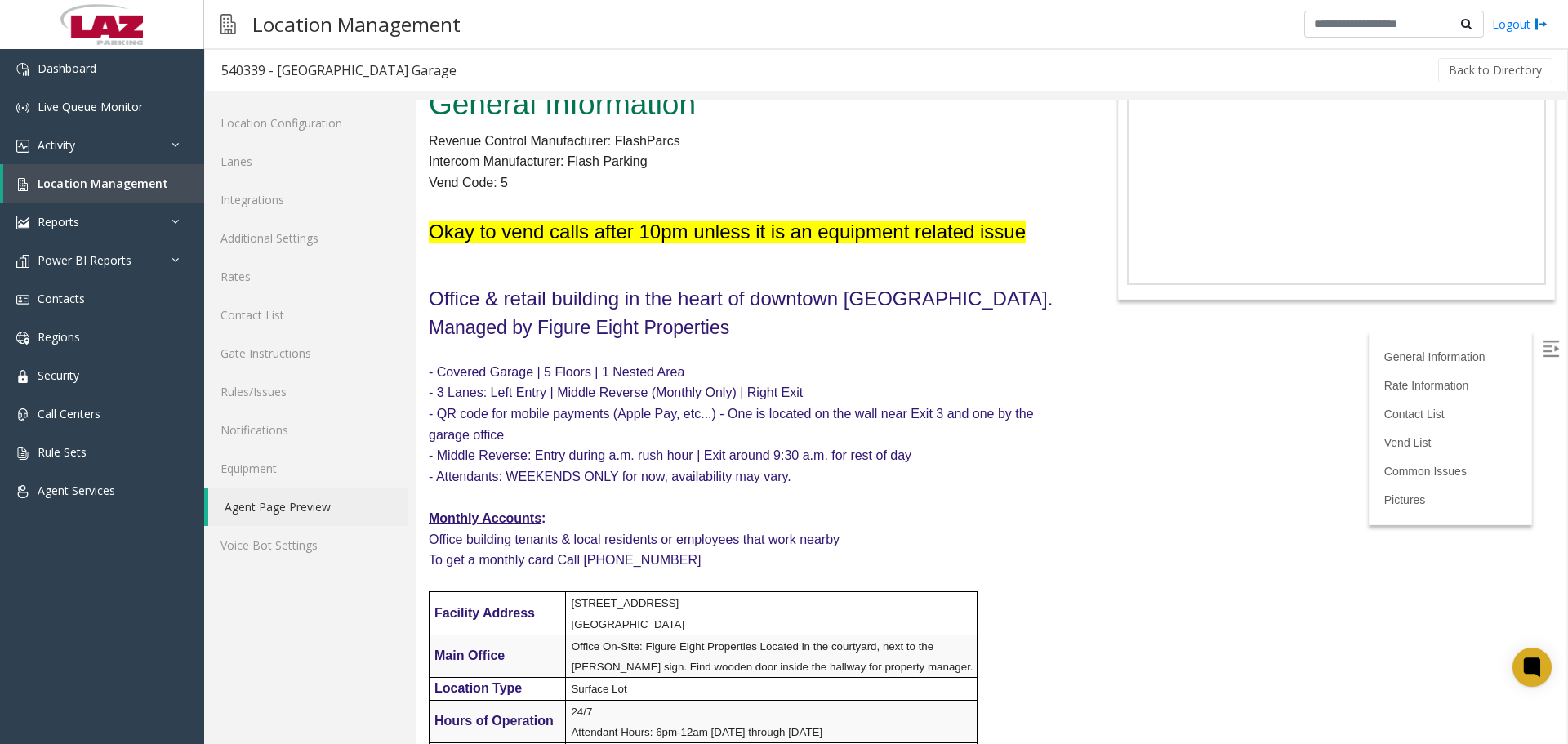
scroll to position [0, 0]
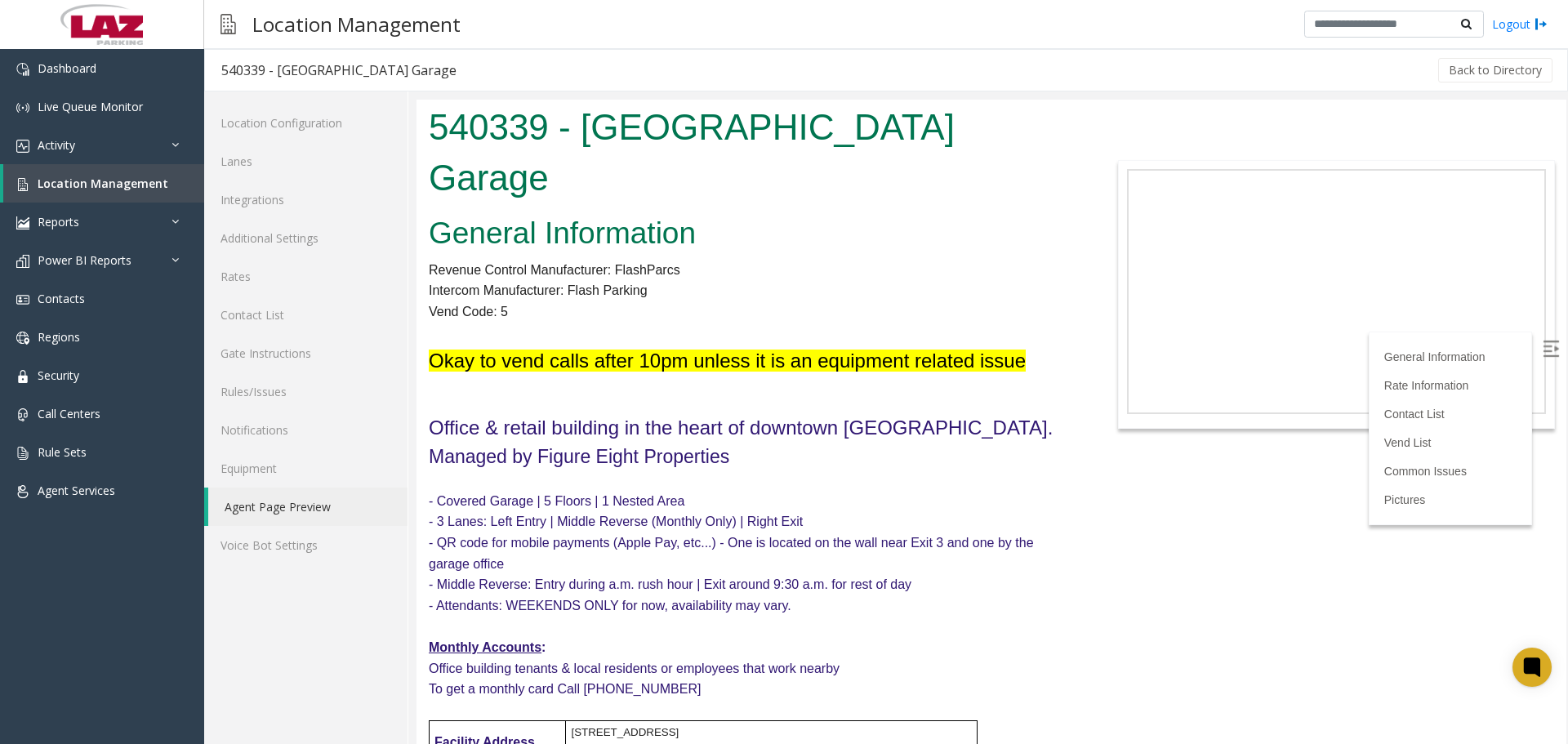
click at [830, 63] on div "Back to Directory" at bounding box center [1014, 70] width 1082 height 41
